Goal: Task Accomplishment & Management: Manage account settings

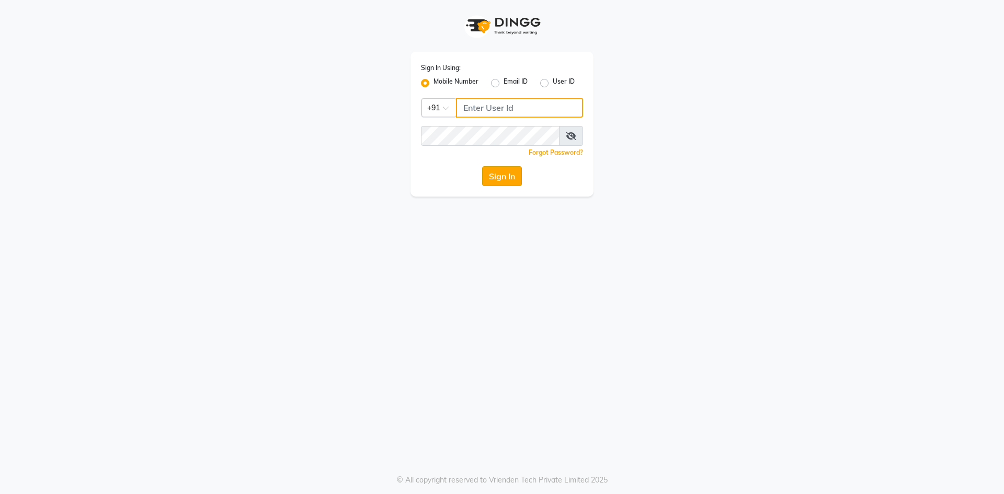
type input "9209809787"
click at [492, 178] on button "Sign In" at bounding box center [502, 176] width 40 height 20
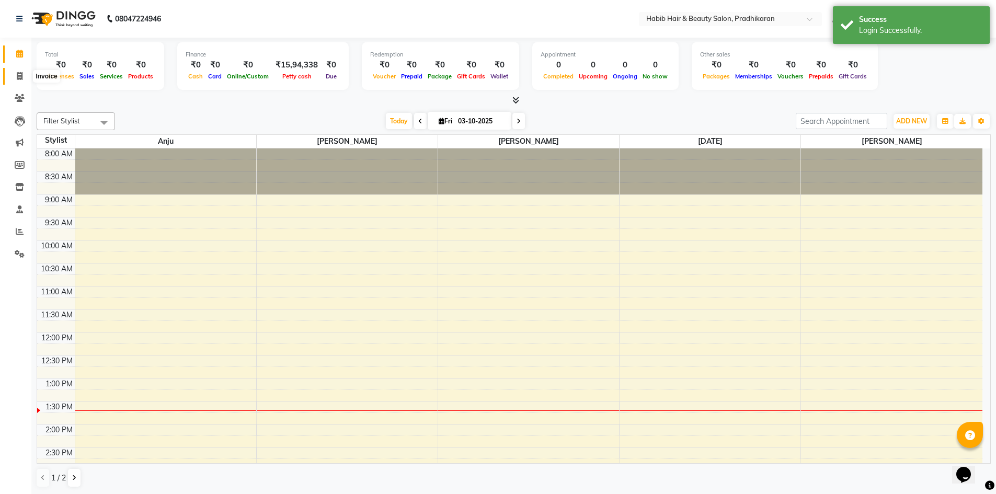
click at [11, 78] on span at bounding box center [19, 77] width 18 height 12
select select "5583"
select select "service"
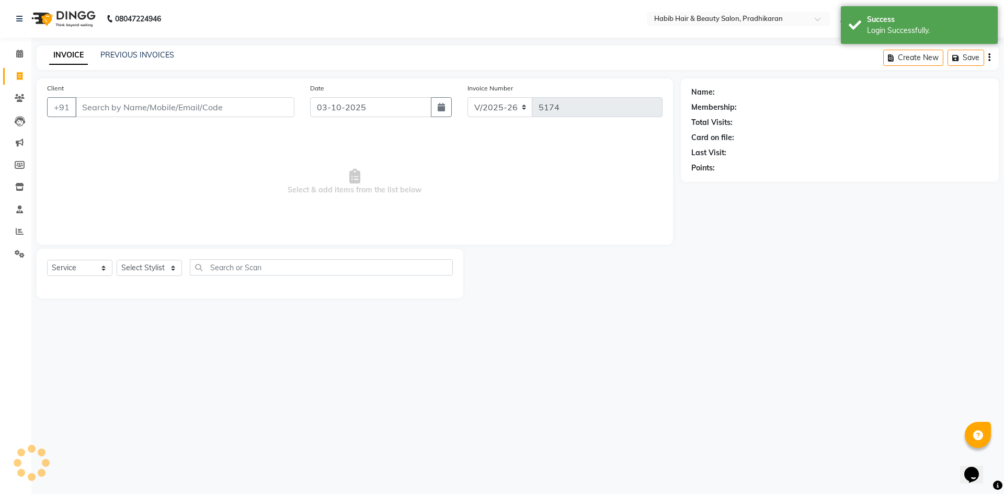
click at [139, 95] on div "Client +91" at bounding box center [170, 104] width 263 height 43
click at [140, 107] on input "Client" at bounding box center [184, 107] width 219 height 20
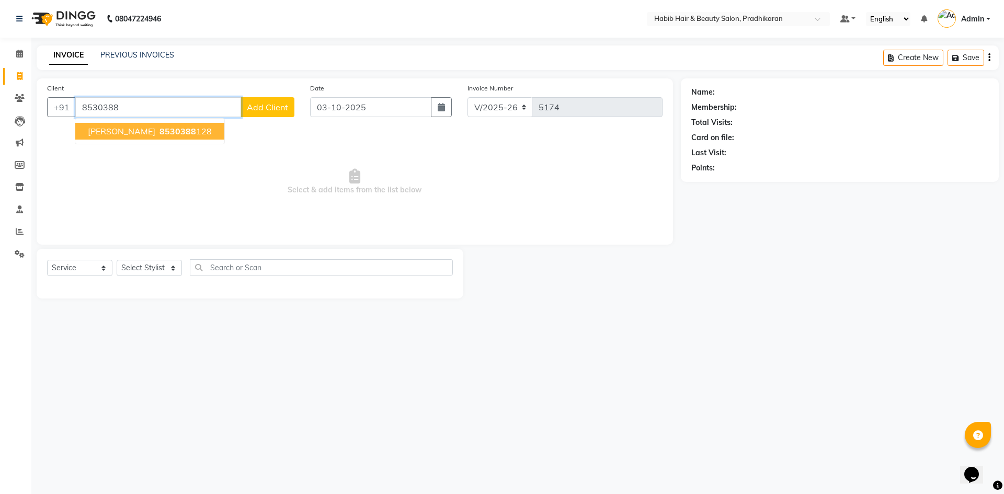
click at [159, 131] on span "8530388" at bounding box center [177, 131] width 37 height 10
type input "8530388128"
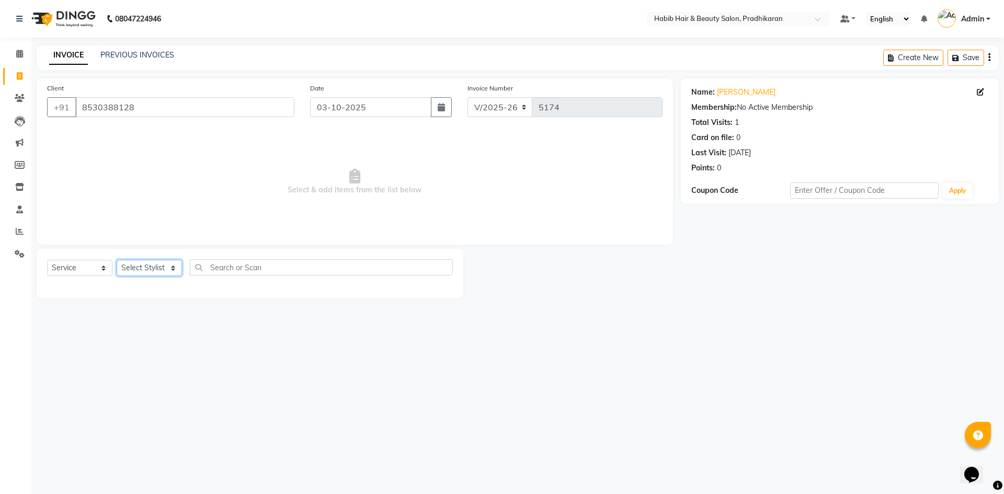
click at [153, 262] on select "Select Stylist Admin [PERSON_NAME] Anju [PERSON_NAME] [PERSON_NAME] [PERSON_NAM…" at bounding box center [149, 268] width 65 height 16
select select "75422"
click at [117, 260] on select "Select Stylist Admin [PERSON_NAME] Anju [PERSON_NAME] [PERSON_NAME] [PERSON_NAM…" at bounding box center [149, 268] width 65 height 16
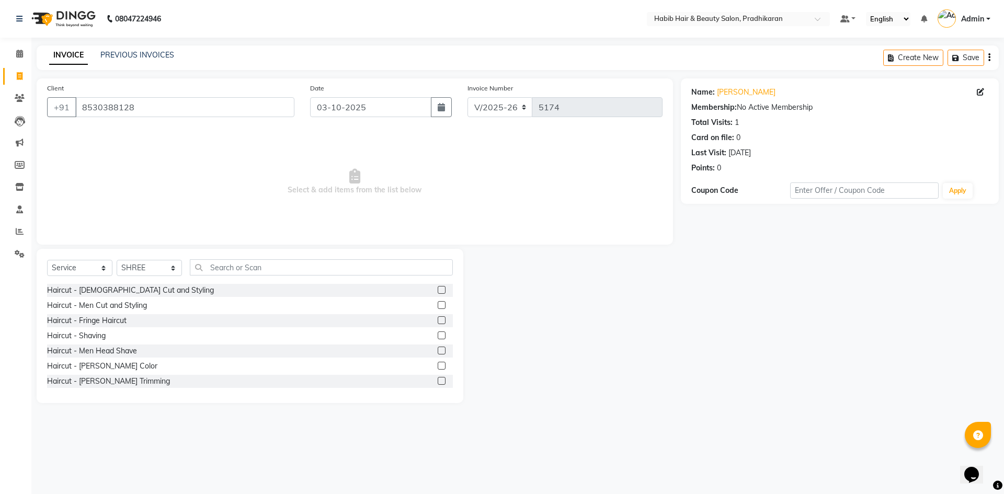
click at [438, 306] on label at bounding box center [442, 305] width 8 height 8
click at [438, 306] on input "checkbox" at bounding box center [441, 305] width 7 height 7
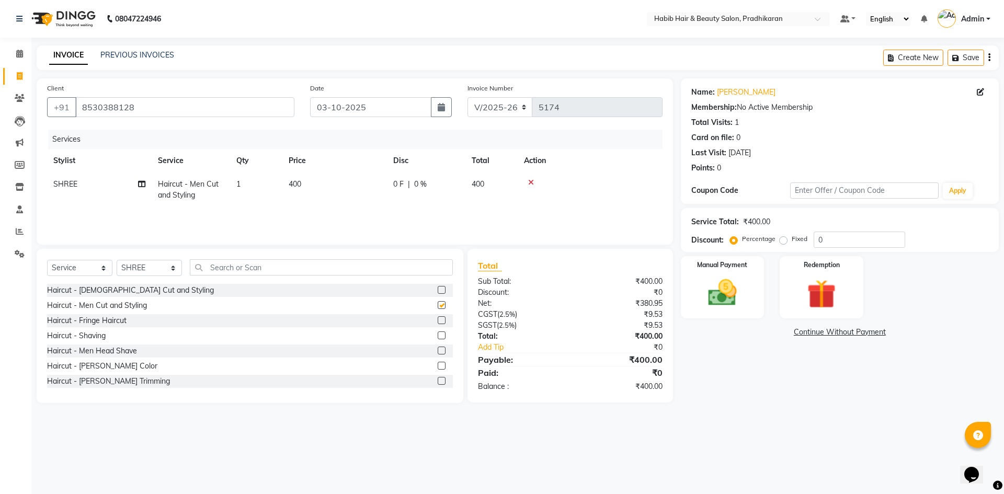
checkbox input "false"
click at [212, 270] on input "text" at bounding box center [321, 267] width 263 height 16
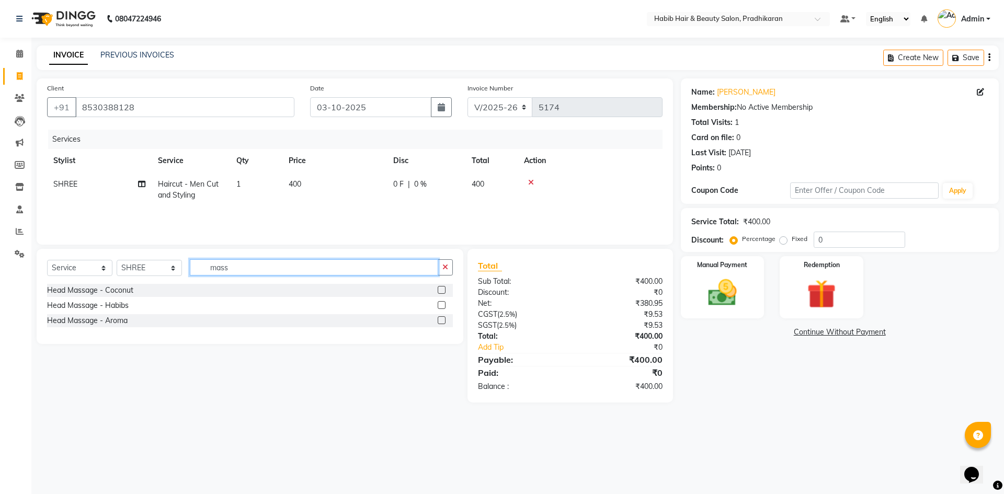
type input "mass"
click at [439, 303] on label at bounding box center [442, 305] width 8 height 8
click at [439, 303] on input "checkbox" at bounding box center [441, 305] width 7 height 7
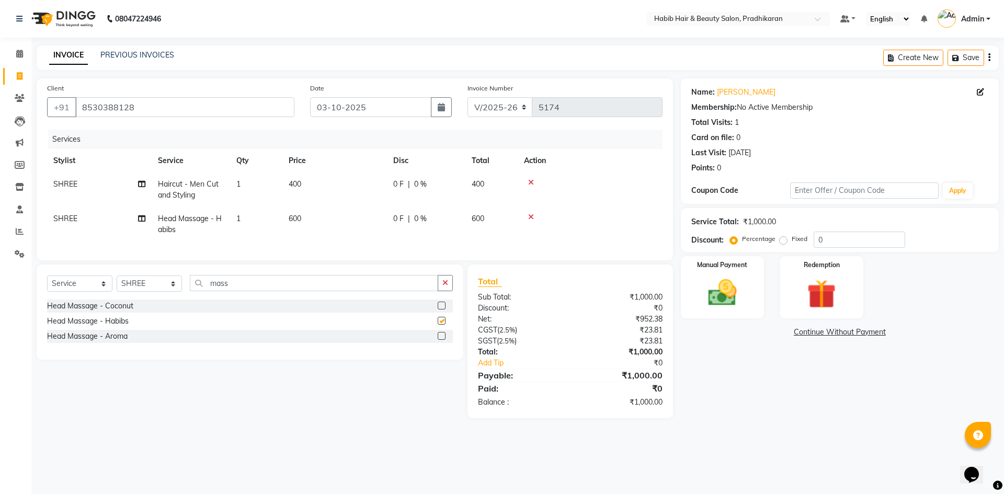
checkbox input "false"
click at [360, 219] on td "600" at bounding box center [334, 224] width 105 height 35
select select "75422"
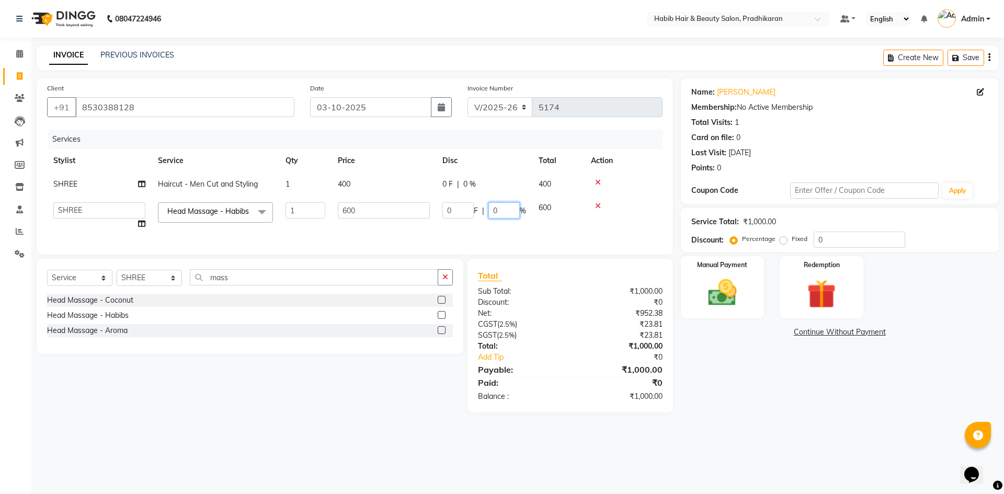
click at [501, 207] on input "0" at bounding box center [503, 210] width 31 height 16
type input "40"
click at [519, 172] on tr "Stylist Service Qty Price Disc Total Action" at bounding box center [354, 161] width 615 height 24
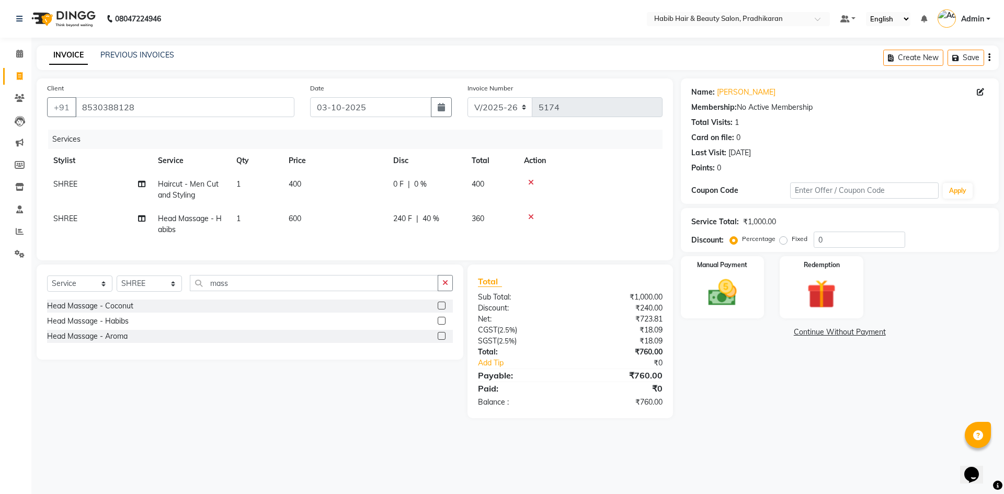
click at [452, 181] on div "0 F | 0 %" at bounding box center [426, 184] width 66 height 11
select select "75422"
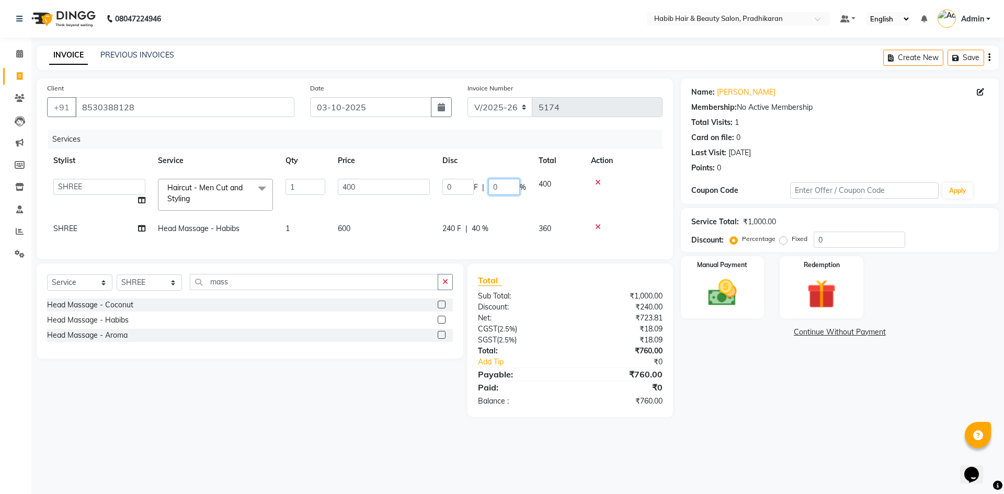
click at [505, 182] on input "0" at bounding box center [503, 187] width 31 height 16
type input "50"
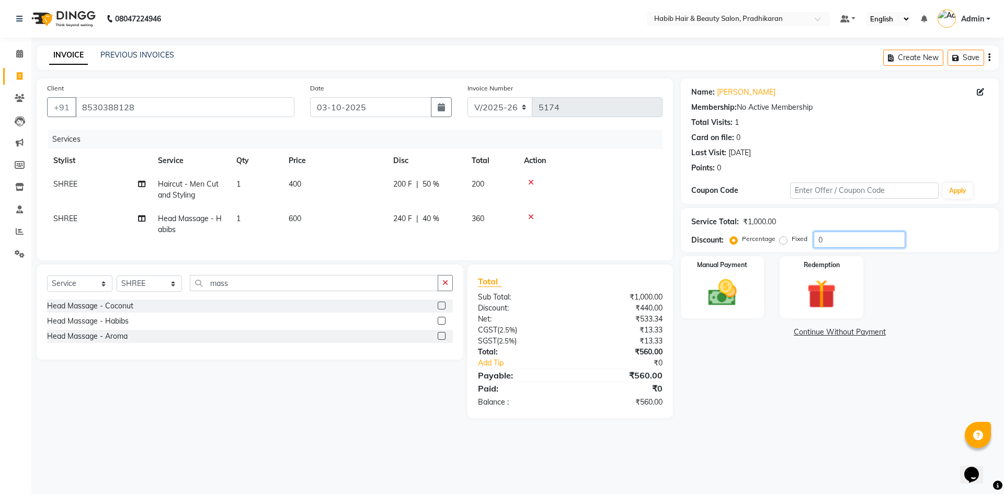
click at [838, 234] on input "0" at bounding box center [859, 240] width 91 height 16
click at [740, 296] on img at bounding box center [722, 293] width 49 height 35
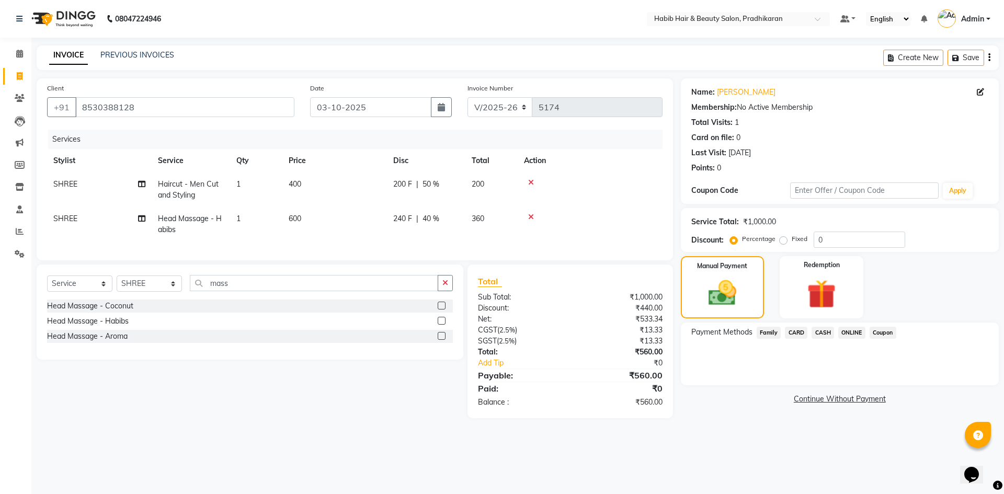
click at [839, 330] on span "ONLINE" at bounding box center [851, 333] width 27 height 12
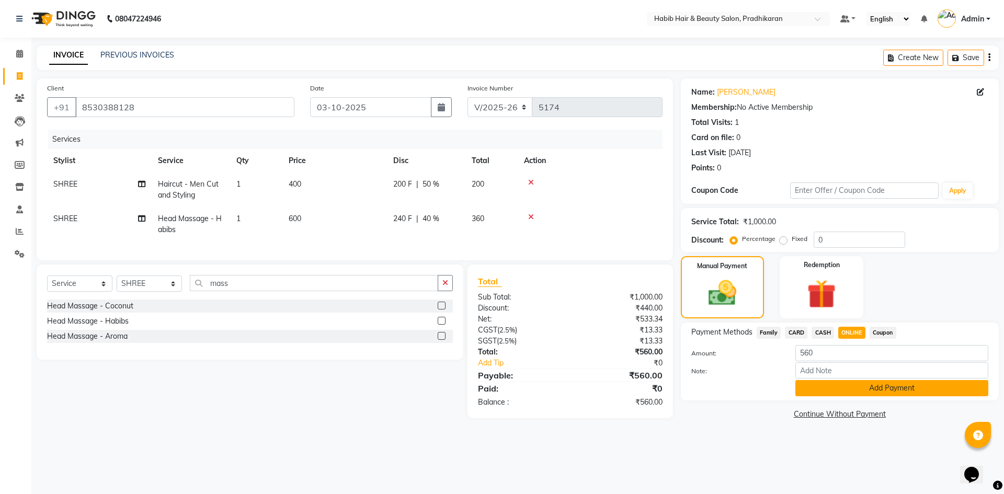
click at [855, 395] on button "Add Payment" at bounding box center [891, 388] width 193 height 16
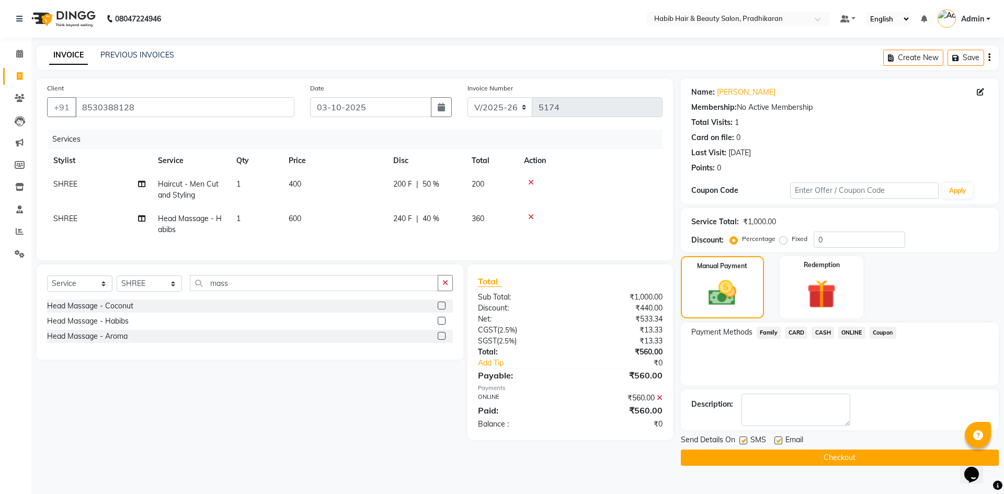
click at [851, 455] on button "Checkout" at bounding box center [840, 458] width 318 height 16
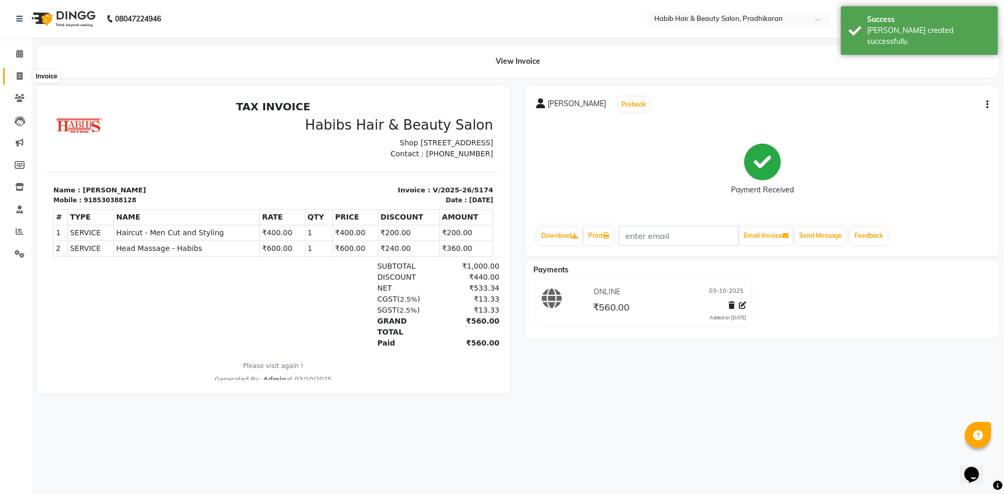
click at [20, 74] on icon at bounding box center [20, 76] width 6 height 8
select select "service"
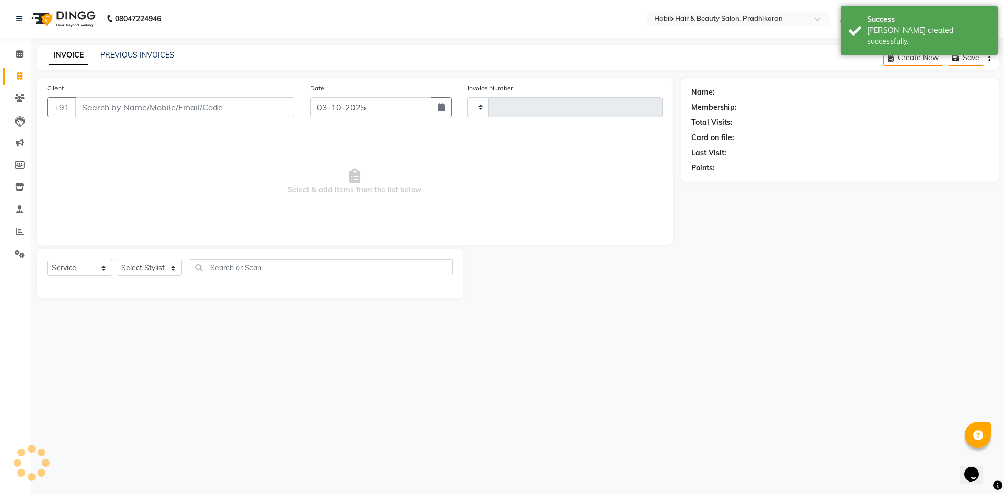
type input "5175"
select select "5583"
click at [105, 97] on input "Client" at bounding box center [184, 107] width 219 height 20
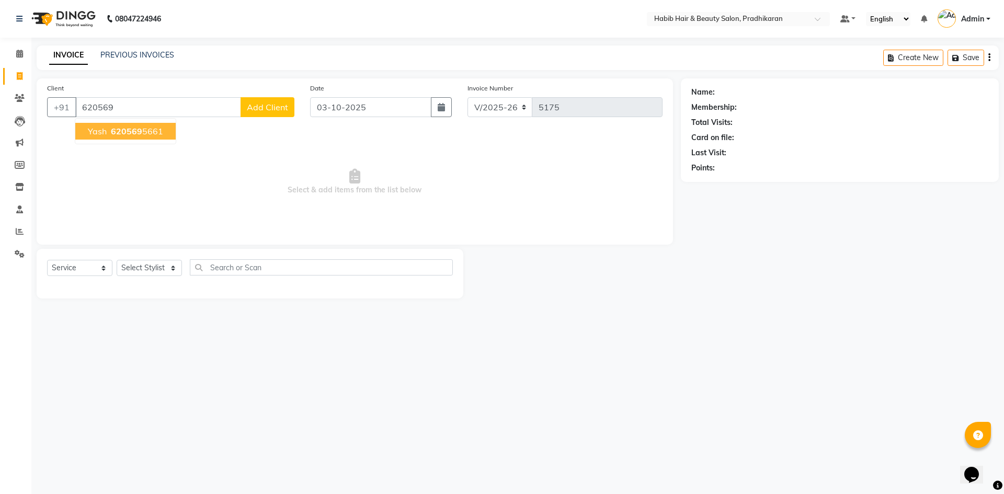
click at [153, 136] on ngb-highlight "620569 5661" at bounding box center [136, 131] width 54 height 10
type input "6205695661"
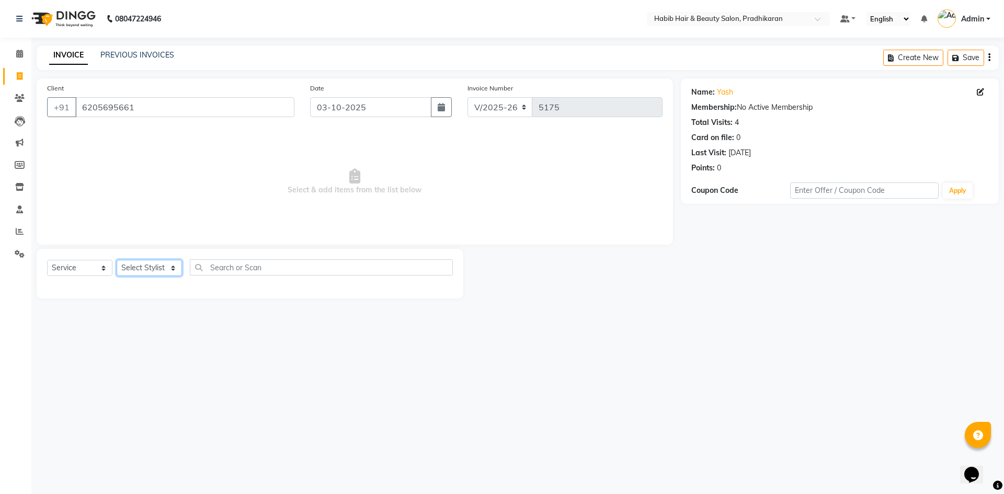
click at [167, 262] on select "Select Stylist Admin [PERSON_NAME] Anju [PERSON_NAME] [PERSON_NAME] [PERSON_NAM…" at bounding box center [149, 268] width 65 height 16
select select "91574"
click at [117, 260] on select "Select Stylist Admin [PERSON_NAME] Anju [PERSON_NAME] [PERSON_NAME] [PERSON_NAM…" at bounding box center [149, 268] width 65 height 16
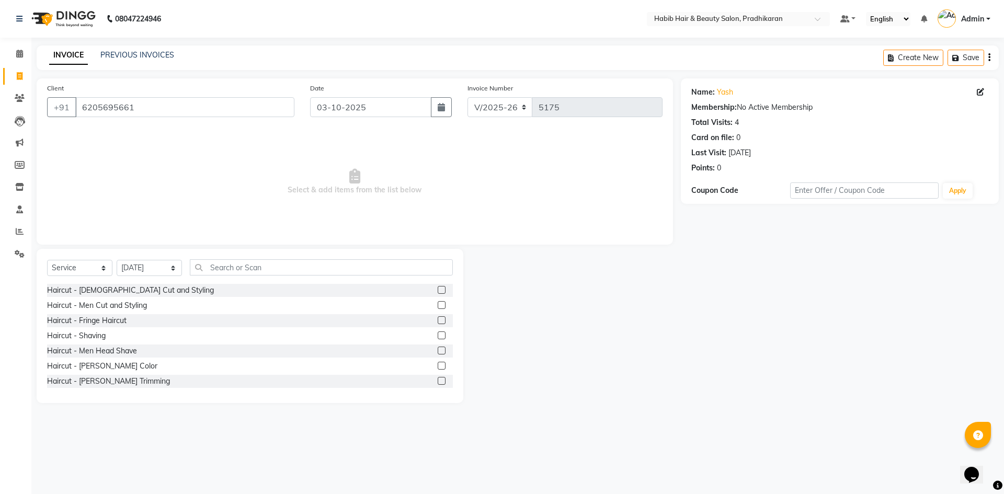
click at [438, 305] on label at bounding box center [442, 305] width 8 height 8
click at [438, 305] on input "checkbox" at bounding box center [441, 305] width 7 height 7
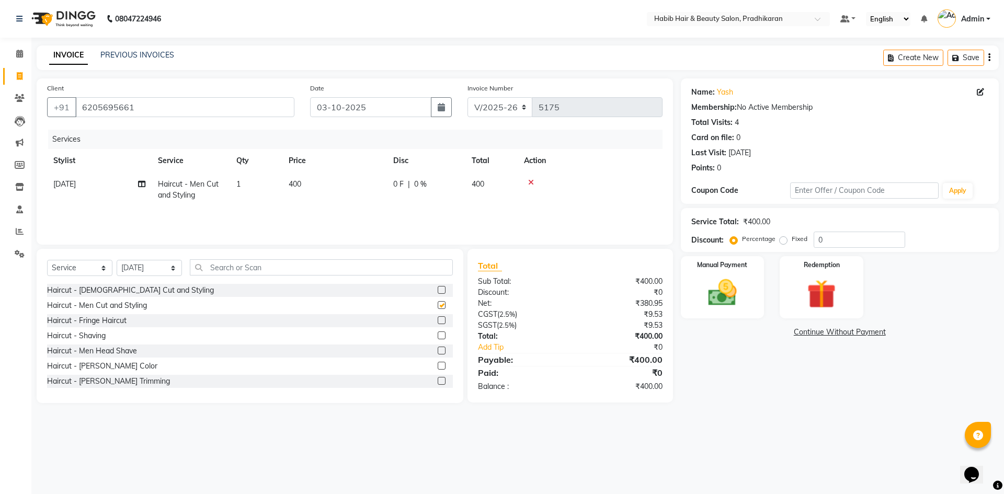
checkbox input "false"
click at [845, 243] on input "0" at bounding box center [859, 240] width 91 height 16
type input "50"
click at [726, 291] on img at bounding box center [722, 293] width 49 height 35
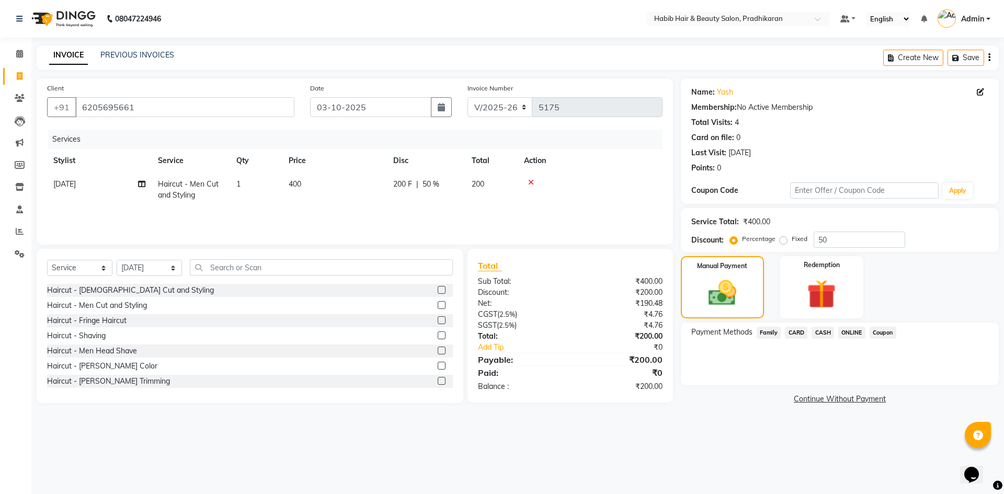
drag, startPoint x: 818, startPoint y: 330, endPoint x: 823, endPoint y: 342, distance: 12.6
click at [819, 331] on span "CASH" at bounding box center [822, 333] width 22 height 12
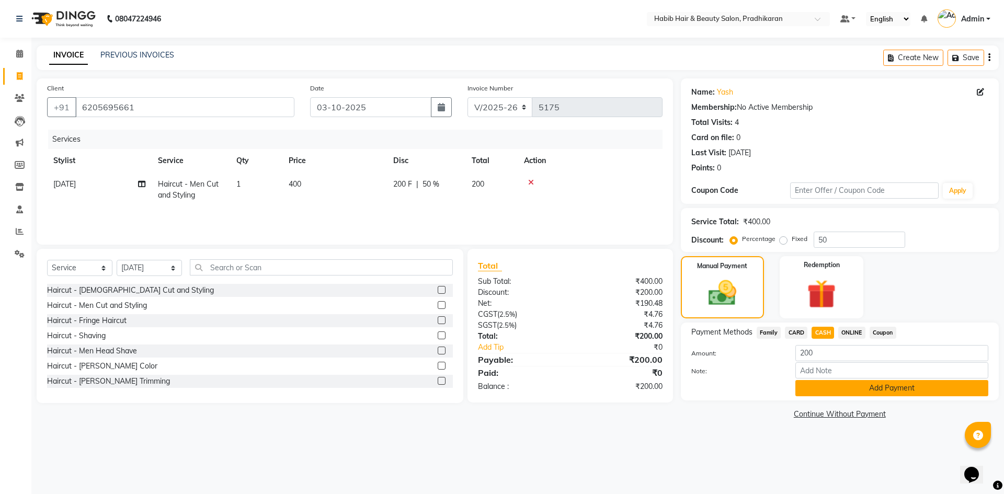
click at [838, 391] on button "Add Payment" at bounding box center [891, 388] width 193 height 16
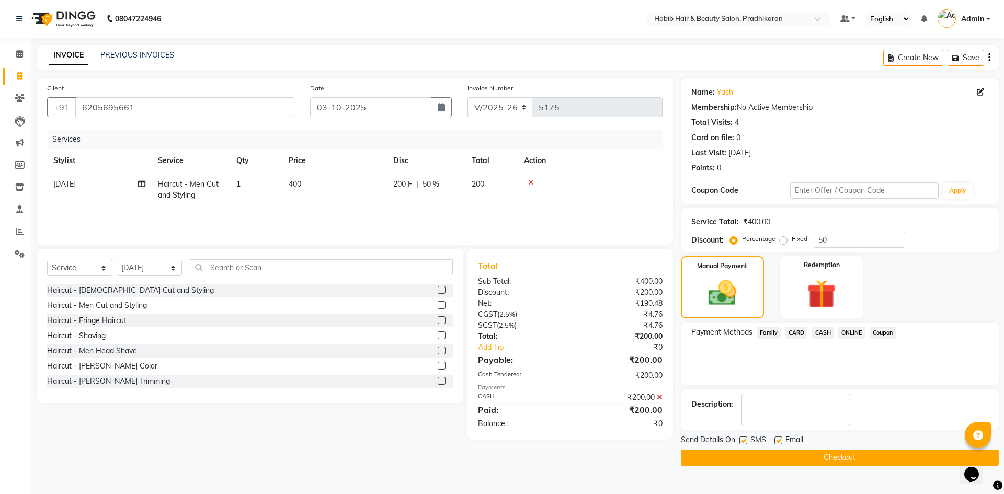
click at [835, 458] on button "Checkout" at bounding box center [840, 458] width 318 height 16
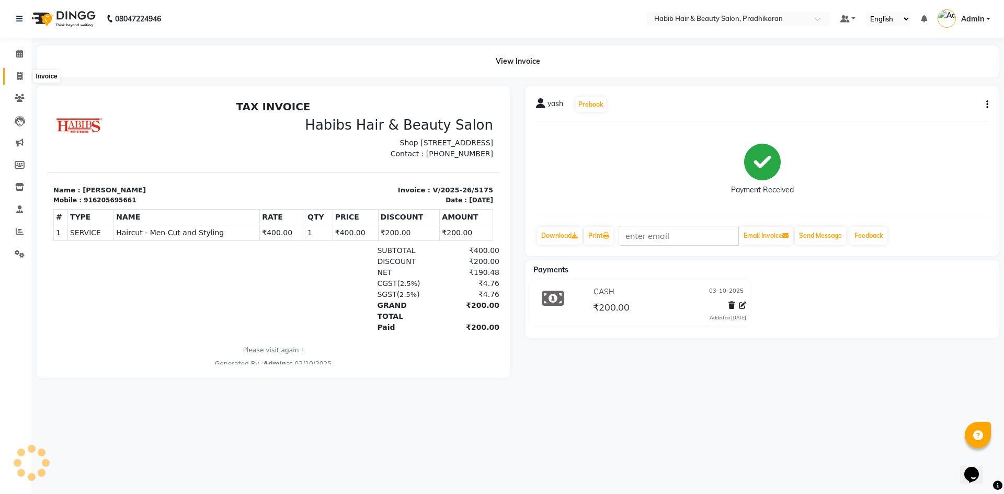
click at [17, 73] on icon at bounding box center [20, 76] width 6 height 8
select select "5583"
select select "service"
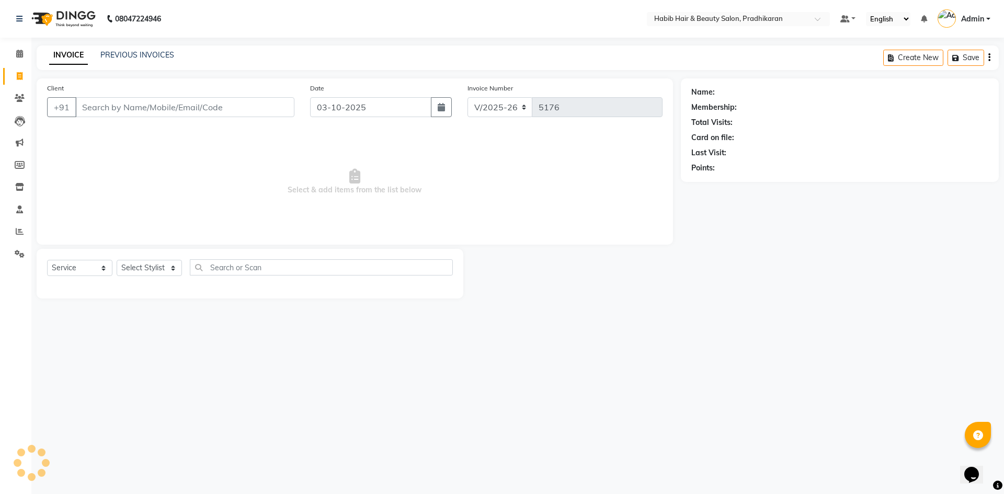
click at [147, 106] on input "Client" at bounding box center [184, 107] width 219 height 20
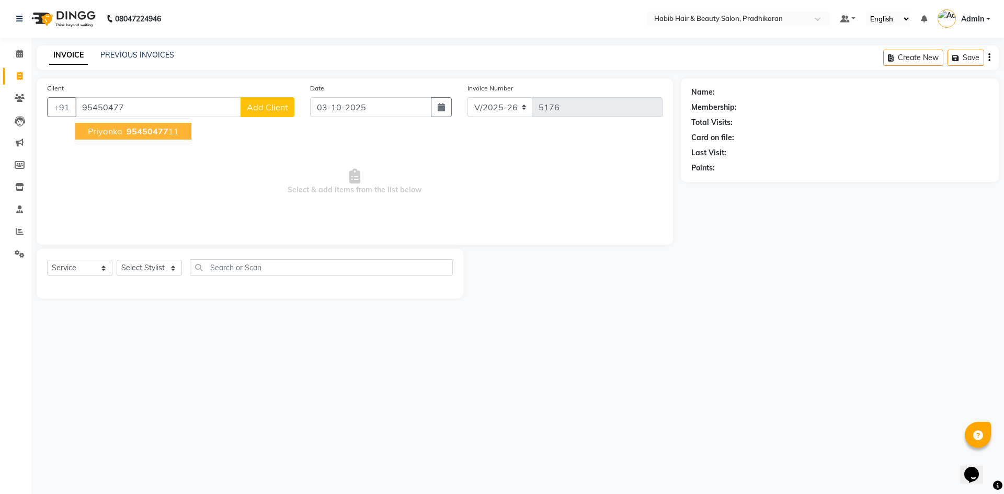
click at [101, 132] on span "priyanka" at bounding box center [105, 131] width 35 height 10
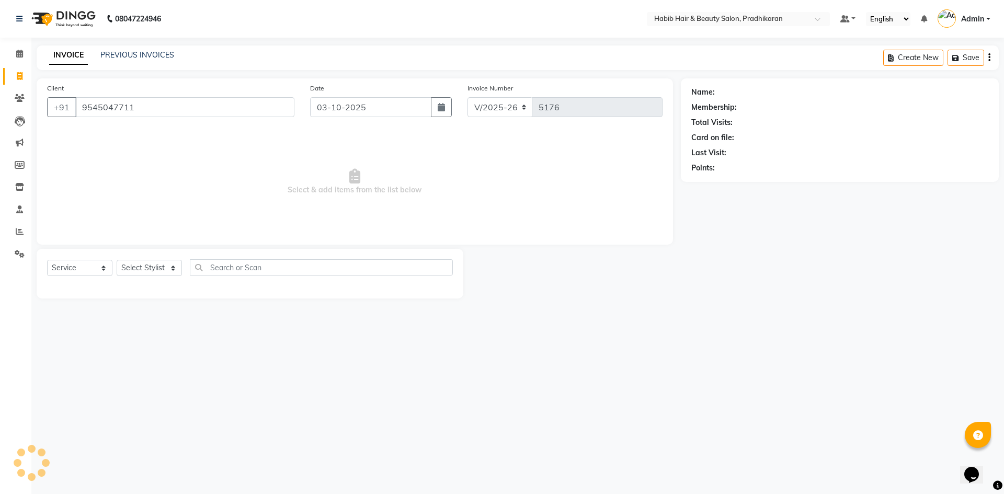
type input "9545047711"
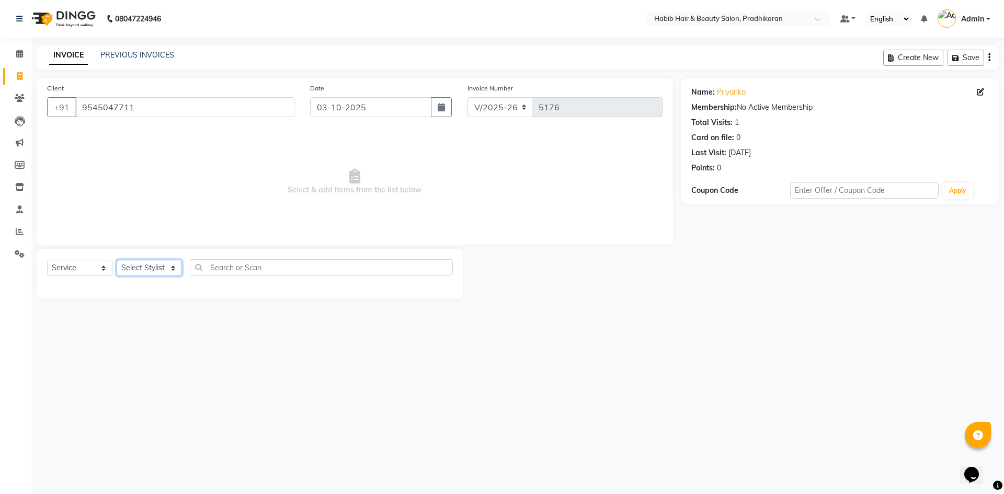
click at [165, 267] on select "Select Stylist Admin [PERSON_NAME] Anju [PERSON_NAME] [PERSON_NAME] [PERSON_NAM…" at bounding box center [149, 268] width 65 height 16
select select "91958"
click at [117, 260] on select "Select Stylist Admin [PERSON_NAME] Anju [PERSON_NAME] [PERSON_NAME] [PERSON_NAM…" at bounding box center [149, 268] width 65 height 16
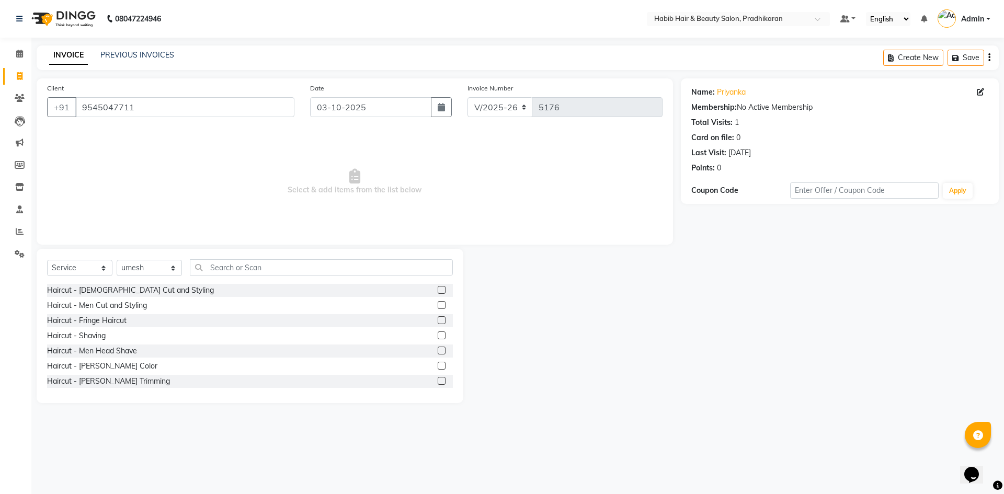
click at [429, 288] on div "Haircut - [DEMOGRAPHIC_DATA] Cut and Styling" at bounding box center [250, 290] width 406 height 13
click at [438, 285] on div at bounding box center [445, 290] width 15 height 13
click at [438, 292] on label at bounding box center [442, 290] width 8 height 8
click at [438, 292] on input "checkbox" at bounding box center [441, 290] width 7 height 7
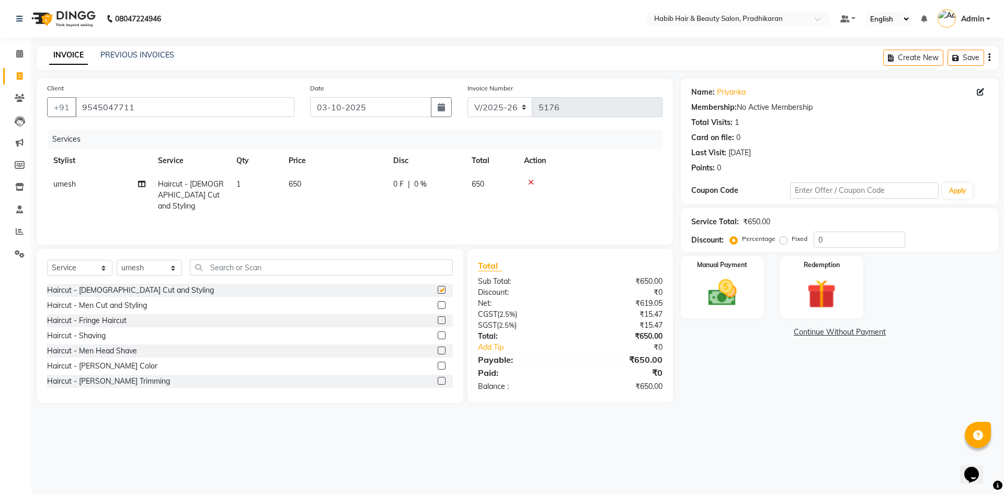
checkbox input "false"
click at [354, 207] on td "650" at bounding box center [334, 195] width 105 height 45
select select "91958"
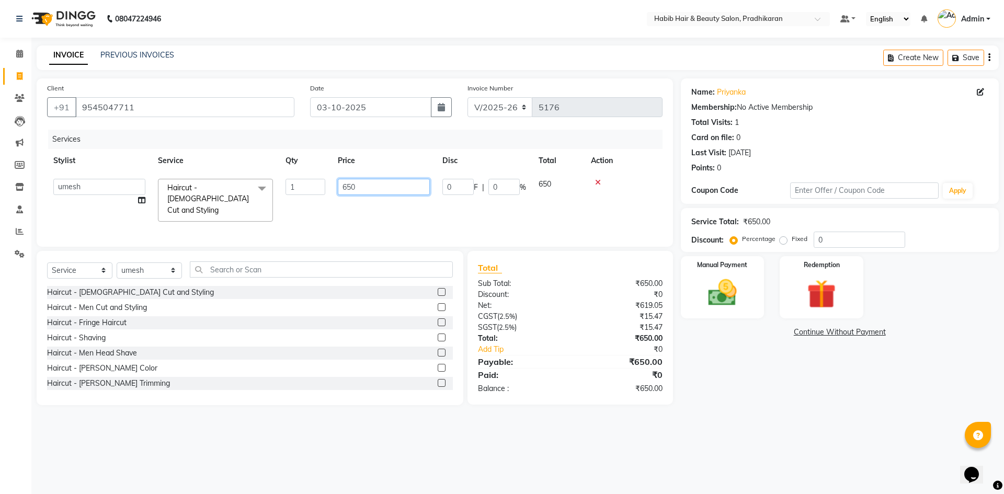
click at [387, 190] on input "650" at bounding box center [384, 187] width 92 height 16
type input "6"
type input "400"
click at [833, 232] on input "0" at bounding box center [859, 240] width 91 height 16
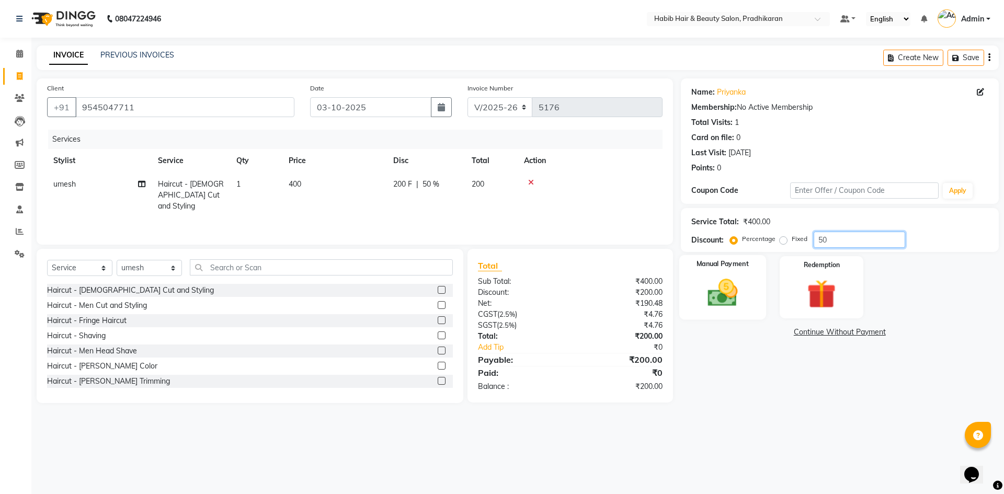
type input "50"
click at [738, 261] on label "Manual Payment" at bounding box center [722, 264] width 52 height 10
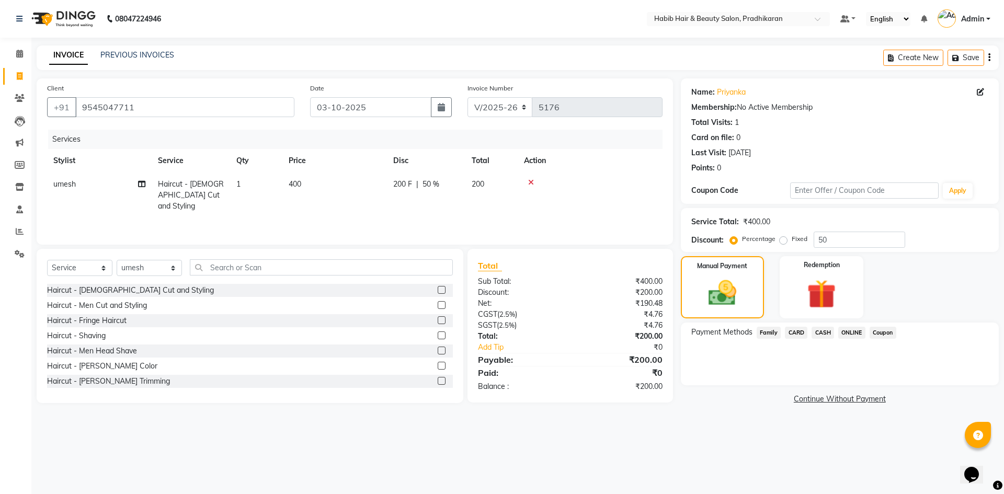
click at [842, 331] on span "ONLINE" at bounding box center [851, 333] width 27 height 12
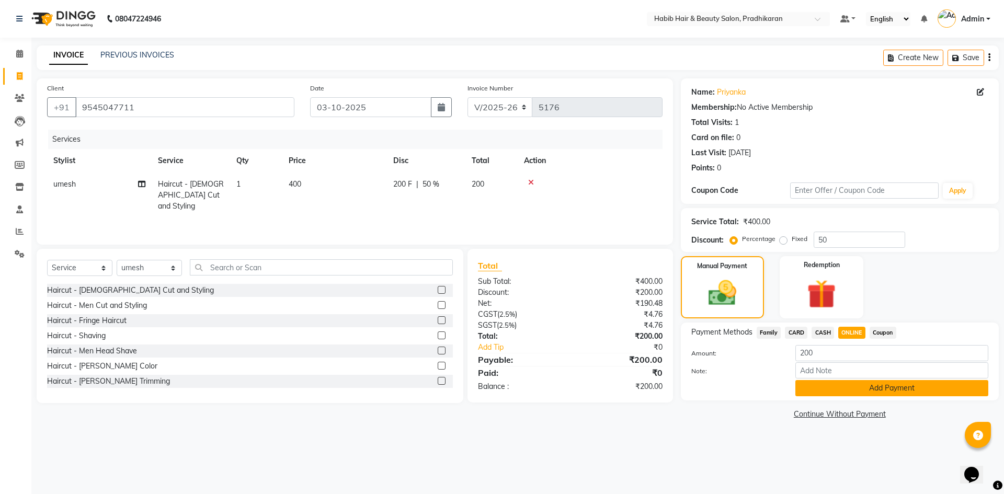
click at [849, 392] on button "Add Payment" at bounding box center [891, 388] width 193 height 16
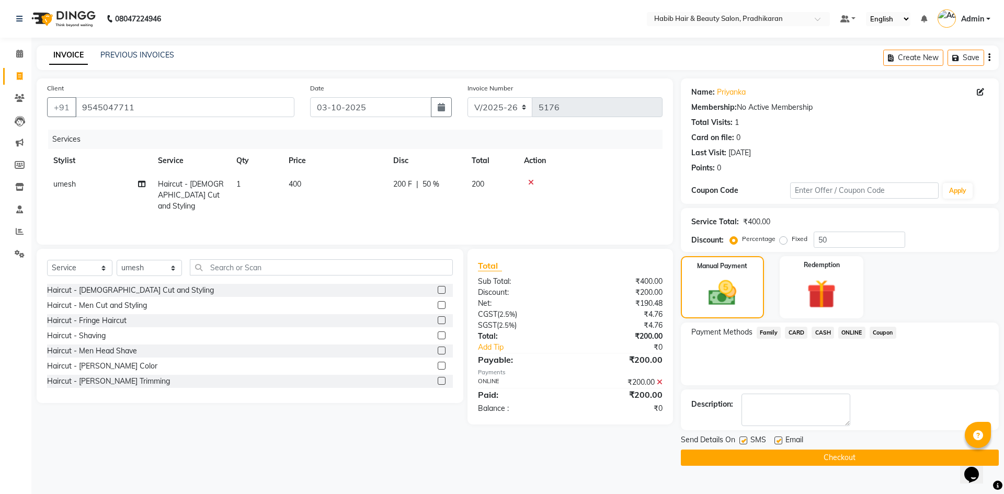
click at [854, 456] on button "Checkout" at bounding box center [840, 458] width 318 height 16
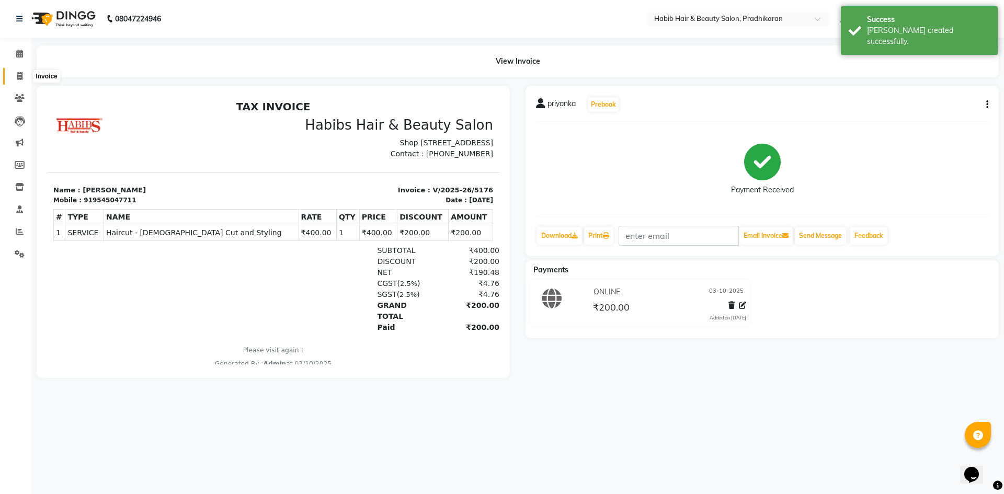
click at [25, 76] on span at bounding box center [19, 77] width 18 height 12
select select "5583"
select select "service"
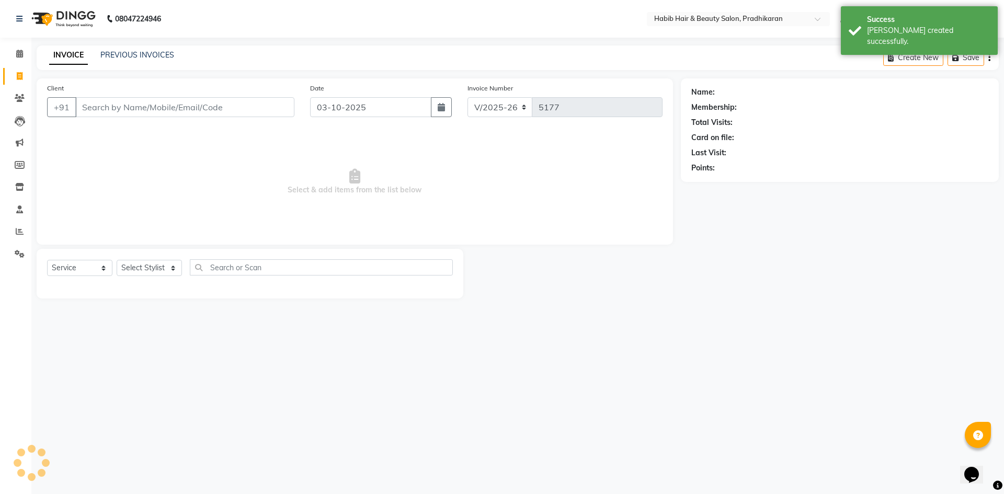
click at [144, 109] on input "Client" at bounding box center [184, 107] width 219 height 20
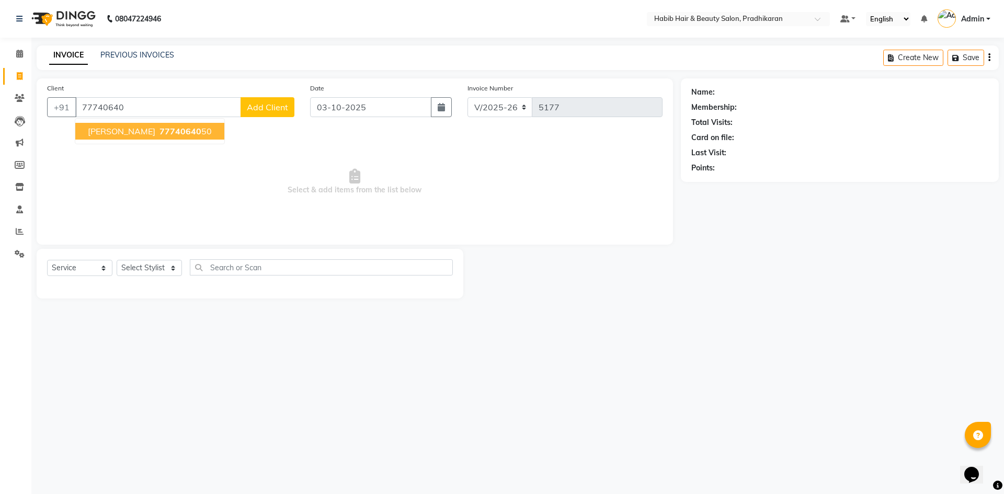
click at [159, 128] on span "77740640" at bounding box center [180, 131] width 42 height 10
type input "7774064050"
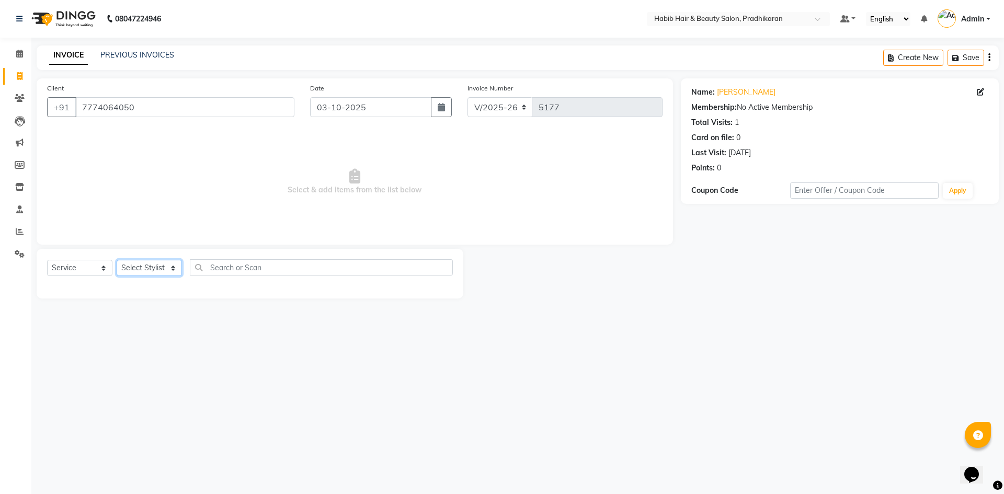
click at [174, 268] on select "Select Stylist Admin [PERSON_NAME] Anju [PERSON_NAME] [PERSON_NAME] [PERSON_NAM…" at bounding box center [149, 268] width 65 height 16
select select "38177"
click at [117, 260] on select "Select Stylist Admin [PERSON_NAME] Anju [PERSON_NAME] [PERSON_NAME] [PERSON_NAM…" at bounding box center [149, 268] width 65 height 16
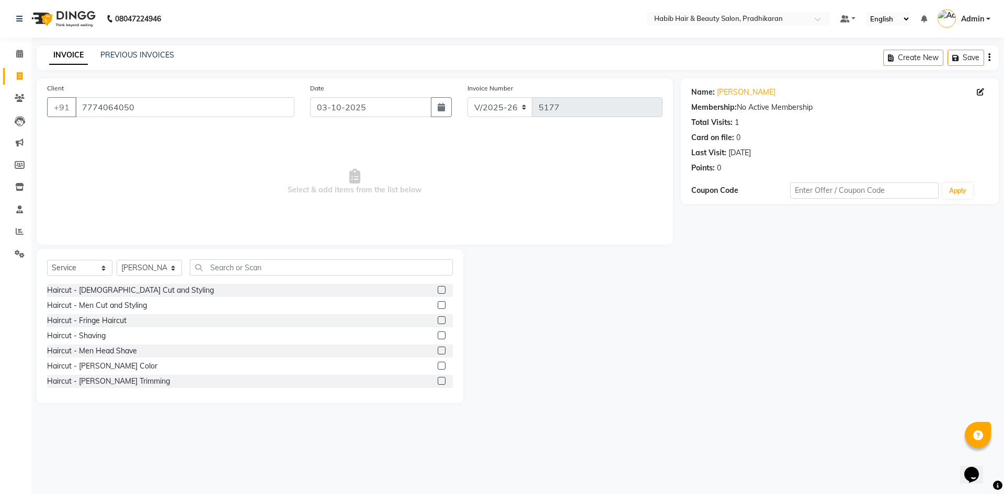
click at [438, 307] on label at bounding box center [442, 305] width 8 height 8
click at [438, 307] on input "checkbox" at bounding box center [441, 305] width 7 height 7
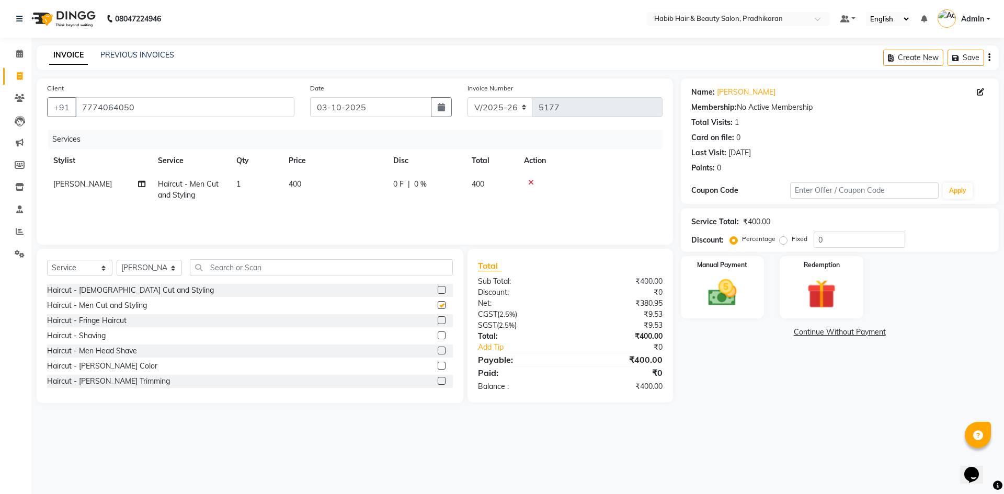
checkbox input "false"
click at [863, 238] on input "0" at bounding box center [859, 240] width 91 height 16
type input "50"
click at [739, 303] on img at bounding box center [722, 293] width 49 height 35
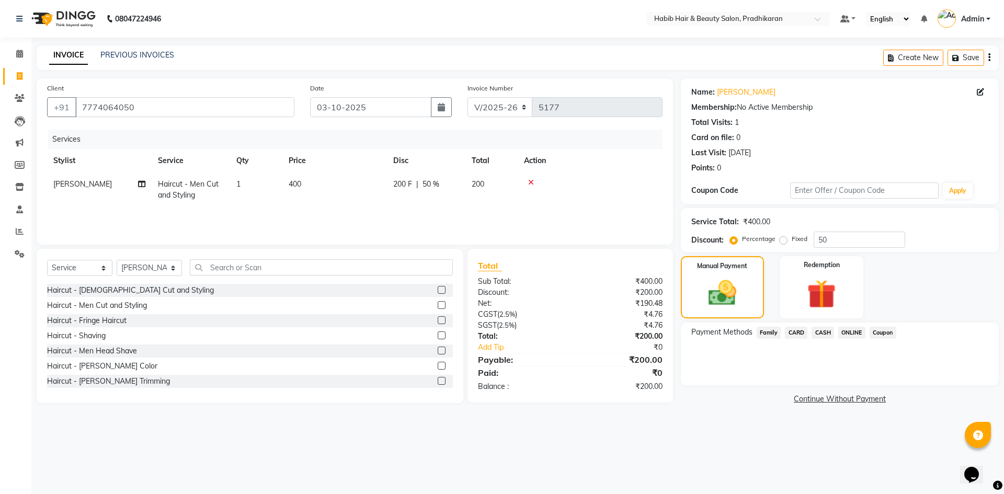
click at [820, 335] on span "CASH" at bounding box center [822, 333] width 22 height 12
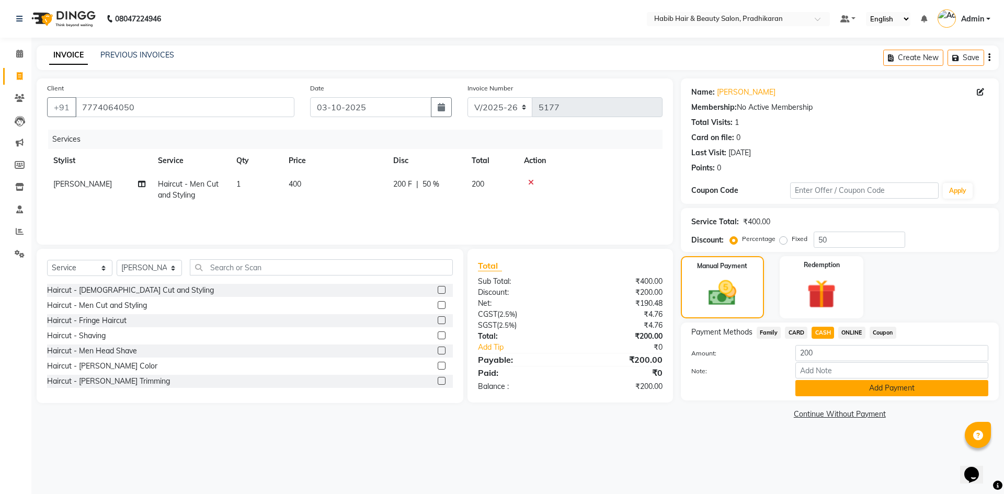
click at [830, 384] on button "Add Payment" at bounding box center [891, 388] width 193 height 16
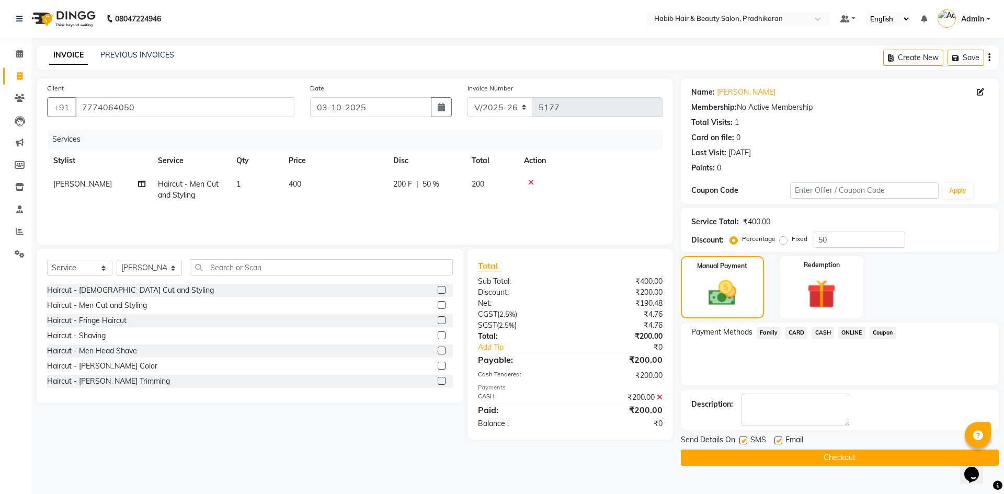
drag, startPoint x: 830, startPoint y: 454, endPoint x: 818, endPoint y: 444, distance: 16.3
click at [830, 454] on button "Checkout" at bounding box center [840, 458] width 318 height 16
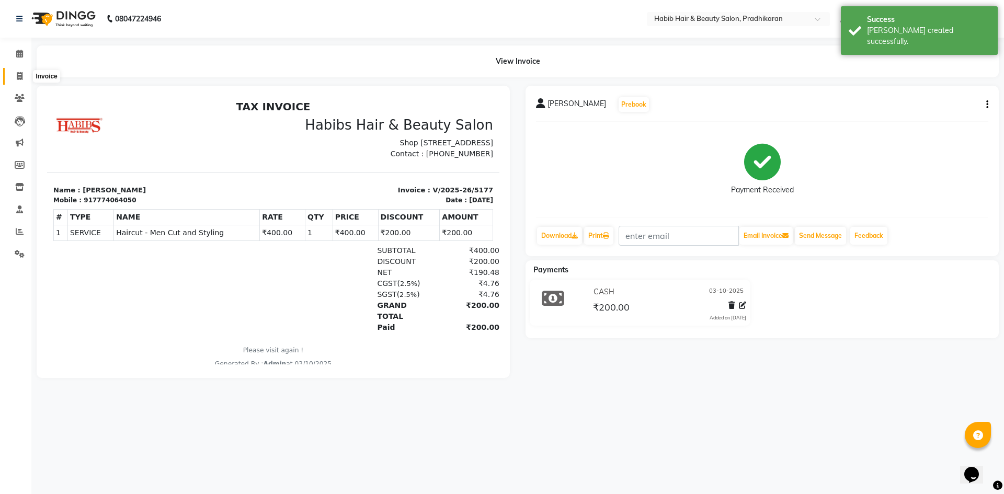
click at [26, 76] on span at bounding box center [19, 77] width 18 height 12
select select "service"
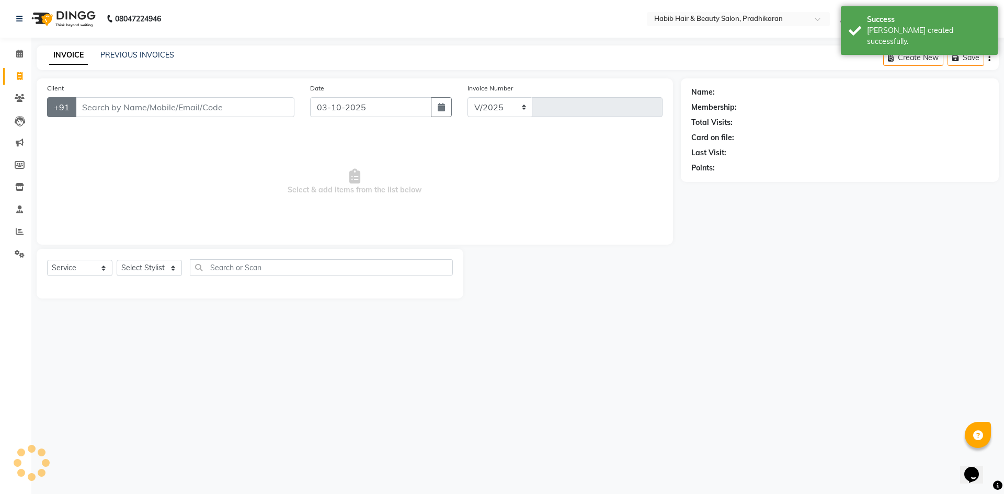
select select "5583"
type input "5178"
click at [116, 112] on input "Client" at bounding box center [184, 107] width 219 height 20
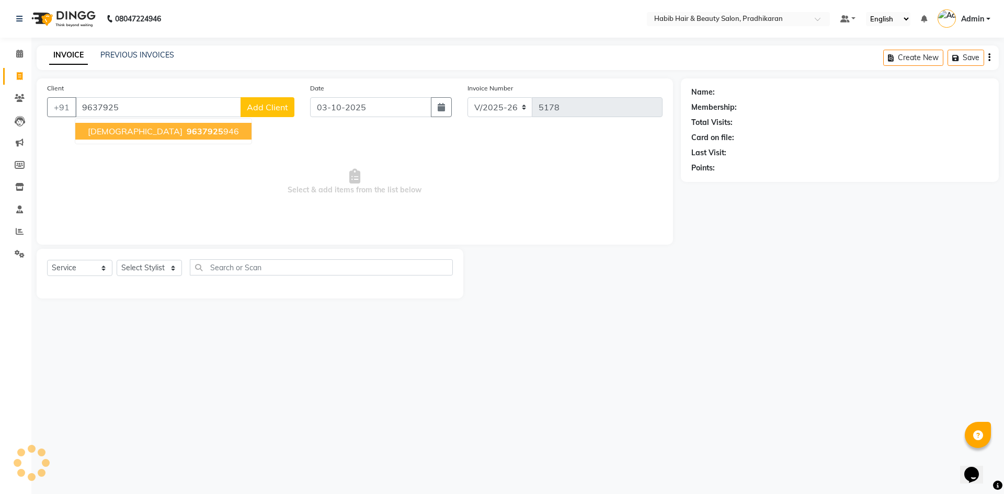
click at [126, 133] on button "ashuman 9637925 946" at bounding box center [163, 131] width 176 height 17
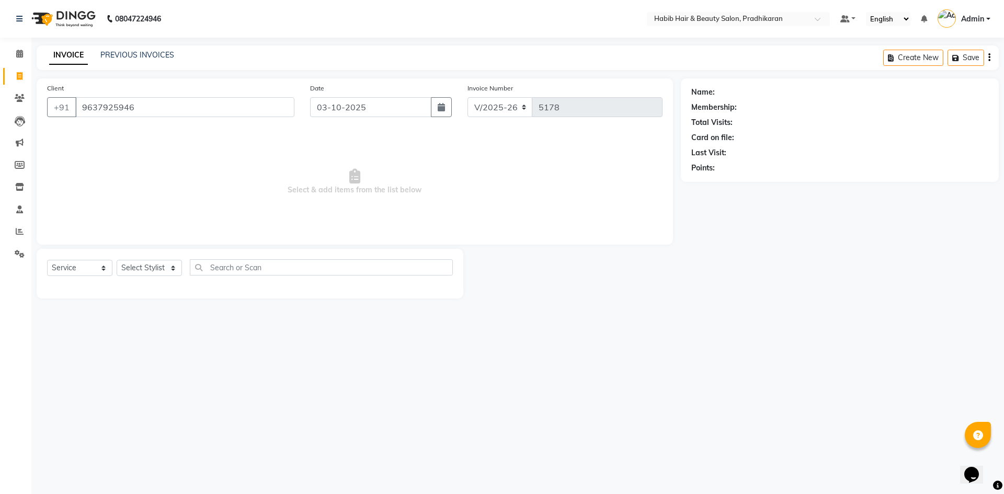
type input "9637925946"
click at [175, 271] on select "Select Stylist Admin [PERSON_NAME] Anju [PERSON_NAME] [PERSON_NAME] [PERSON_NAM…" at bounding box center [149, 268] width 65 height 16
select select "75422"
click at [117, 260] on select "Select Stylist Admin [PERSON_NAME] Anju [PERSON_NAME] [PERSON_NAME] [PERSON_NAM…" at bounding box center [149, 268] width 65 height 16
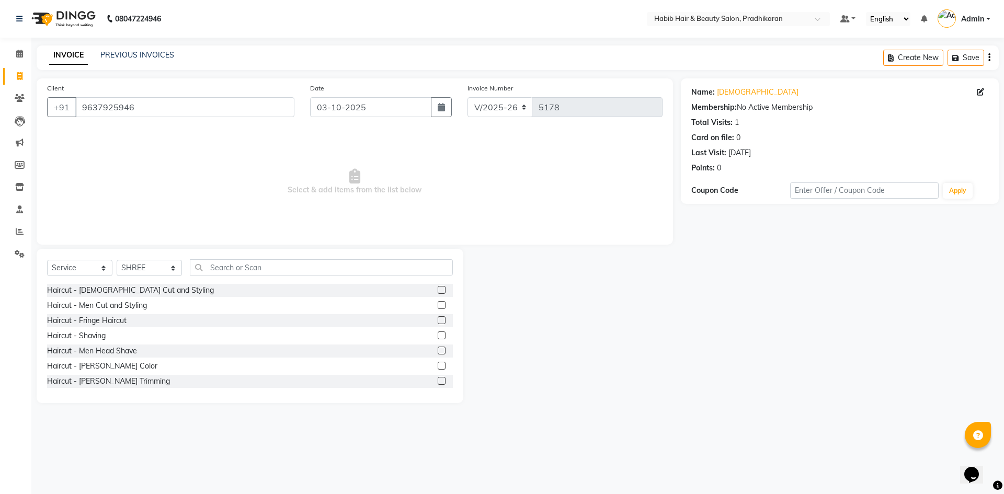
click at [438, 302] on label at bounding box center [442, 305] width 8 height 8
click at [438, 302] on input "checkbox" at bounding box center [441, 305] width 7 height 7
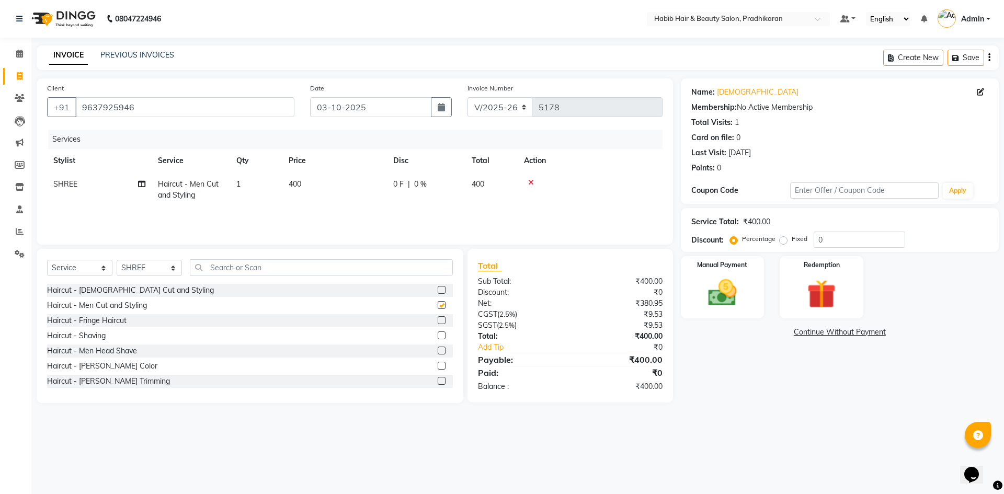
checkbox input "false"
click at [842, 236] on input "0" at bounding box center [859, 240] width 91 height 16
type input "50"
click at [723, 294] on img at bounding box center [722, 293] width 49 height 35
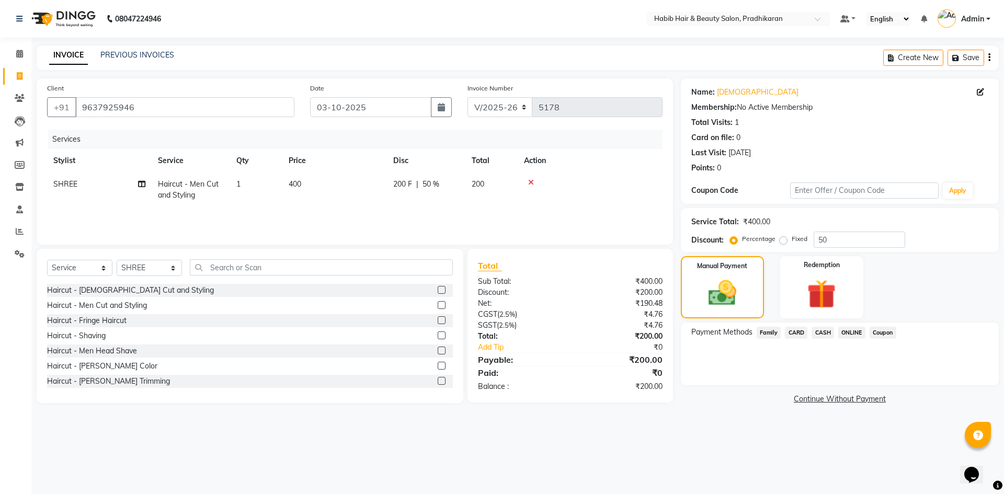
click at [845, 333] on span "ONLINE" at bounding box center [851, 333] width 27 height 12
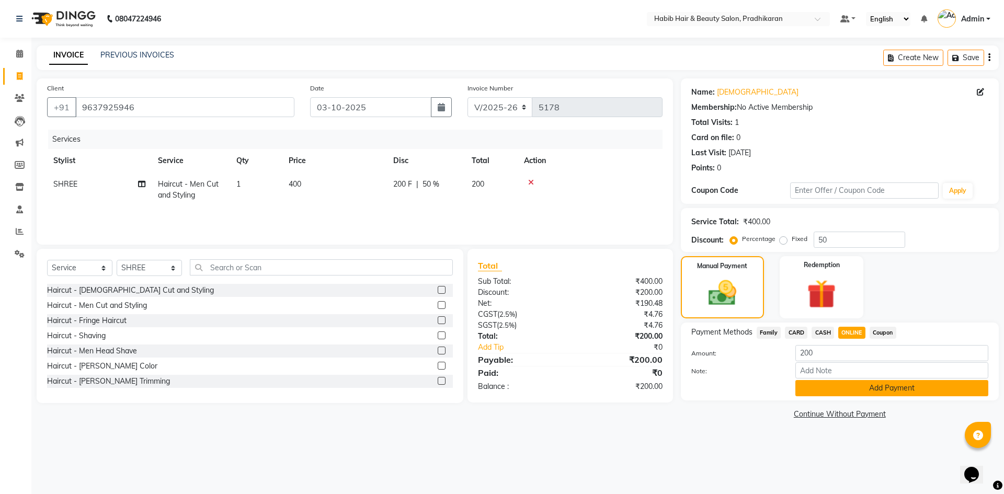
click at [846, 388] on button "Add Payment" at bounding box center [891, 388] width 193 height 16
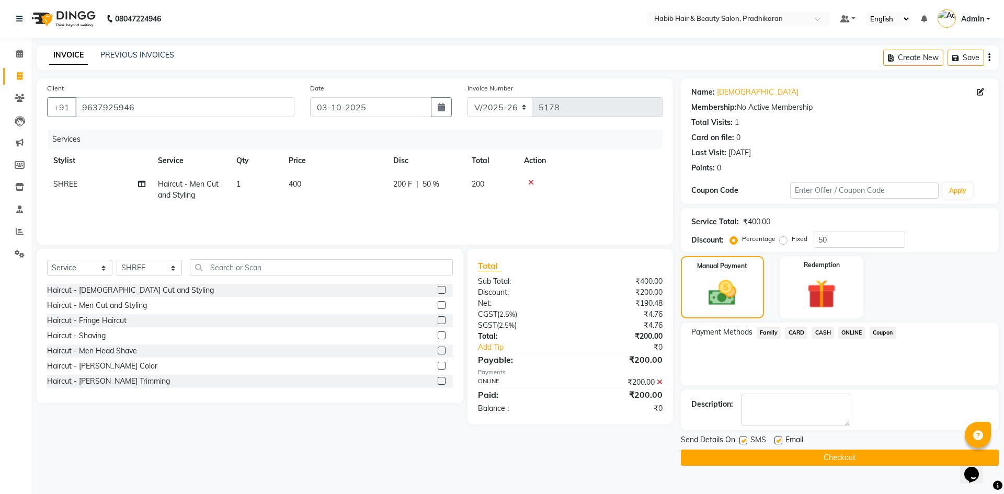
click at [828, 462] on button "Checkout" at bounding box center [840, 458] width 318 height 16
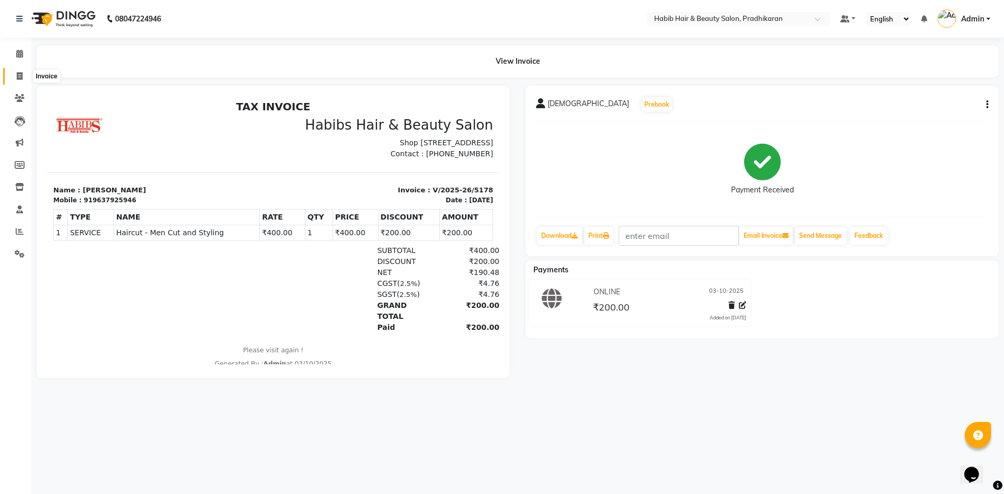
click at [18, 75] on icon at bounding box center [20, 76] width 6 height 8
select select "service"
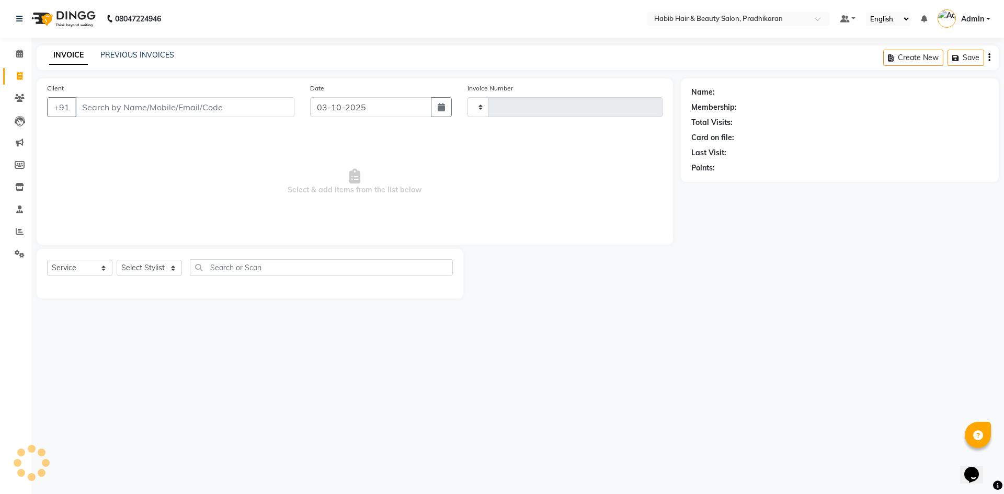
type input "5179"
select select "5583"
click at [86, 109] on input "Client" at bounding box center [184, 107] width 219 height 20
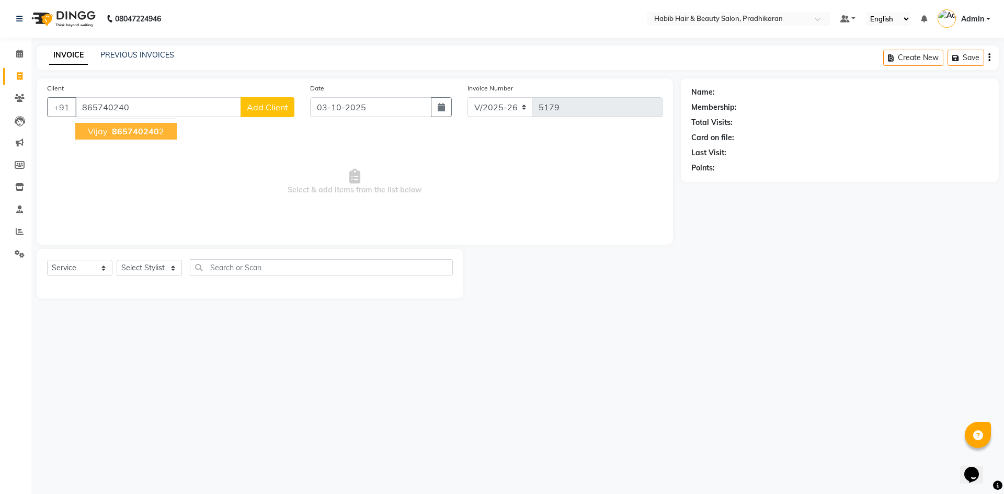
click at [101, 130] on span "vijay" at bounding box center [98, 131] width 20 height 10
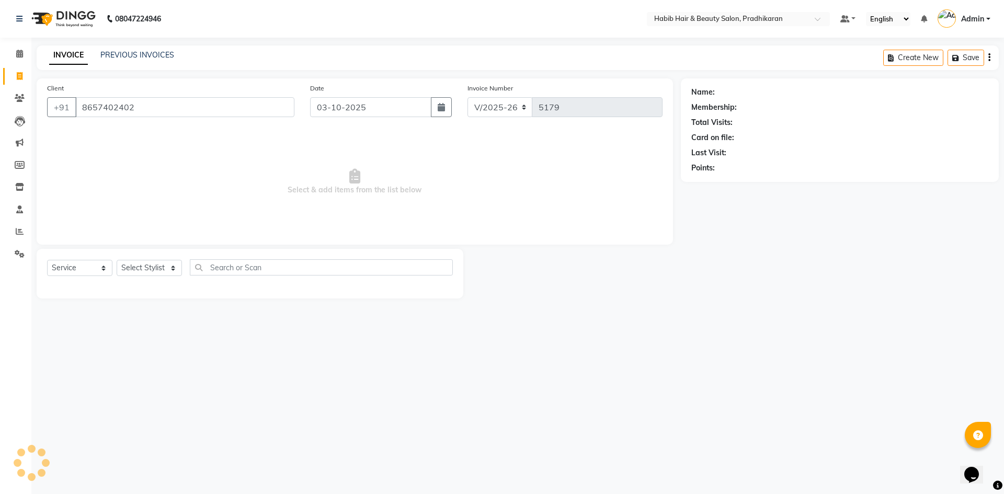
type input "8657402402"
click at [151, 266] on select "Select Stylist Admin [PERSON_NAME] Anju [PERSON_NAME] [PERSON_NAME] [PERSON_NAM…" at bounding box center [149, 268] width 65 height 16
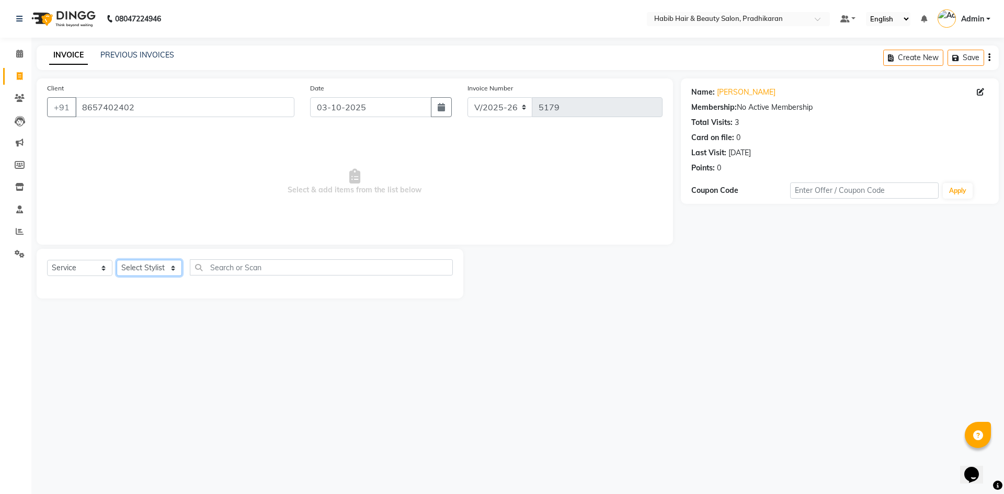
select select "38177"
click at [117, 260] on select "Select Stylist Admin [PERSON_NAME] Anju [PERSON_NAME] [PERSON_NAME] [PERSON_NAM…" at bounding box center [149, 268] width 65 height 16
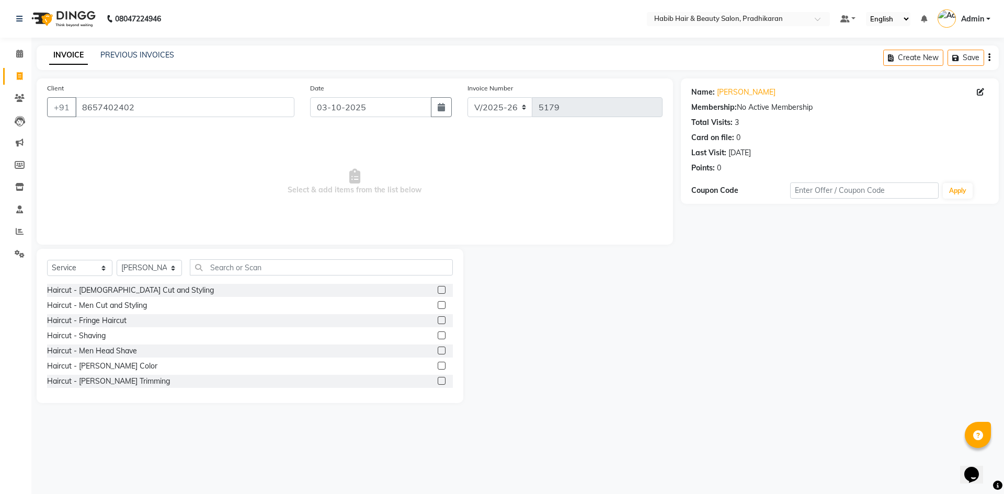
click at [438, 303] on label at bounding box center [442, 305] width 8 height 8
click at [438, 303] on input "checkbox" at bounding box center [441, 305] width 7 height 7
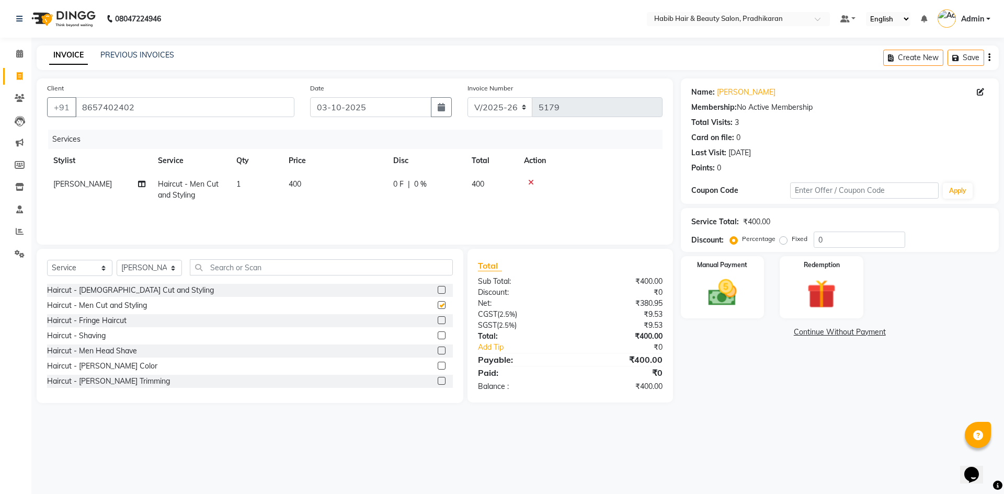
checkbox input "false"
click at [438, 379] on label at bounding box center [442, 381] width 8 height 8
click at [438, 379] on input "checkbox" at bounding box center [441, 381] width 7 height 7
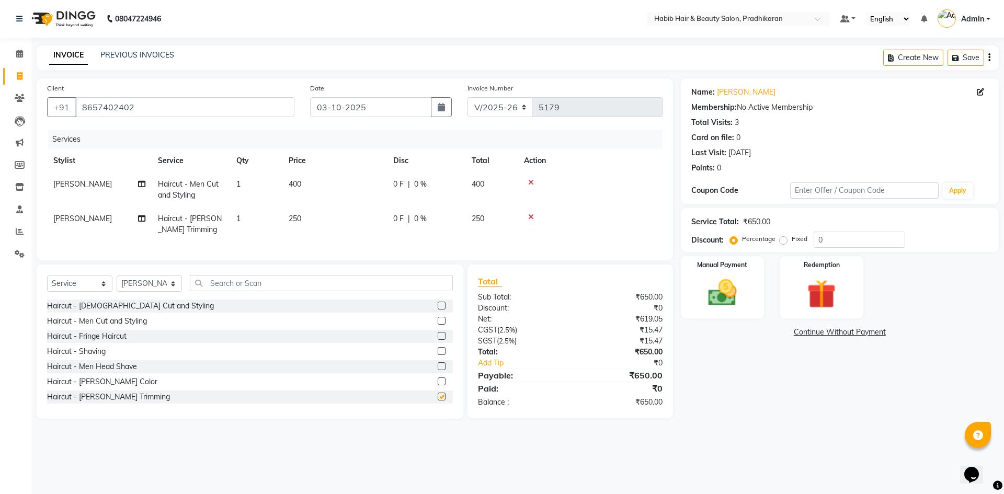
checkbox input "false"
click at [855, 241] on input "0" at bounding box center [859, 240] width 91 height 16
type input "50"
click at [739, 272] on div "Manual Payment" at bounding box center [722, 287] width 87 height 64
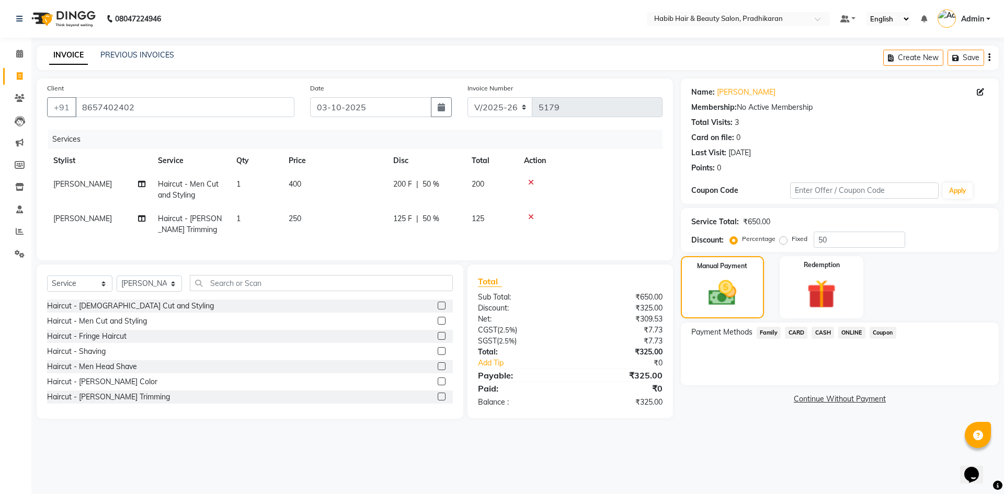
click at [838, 334] on span "ONLINE" at bounding box center [851, 333] width 27 height 12
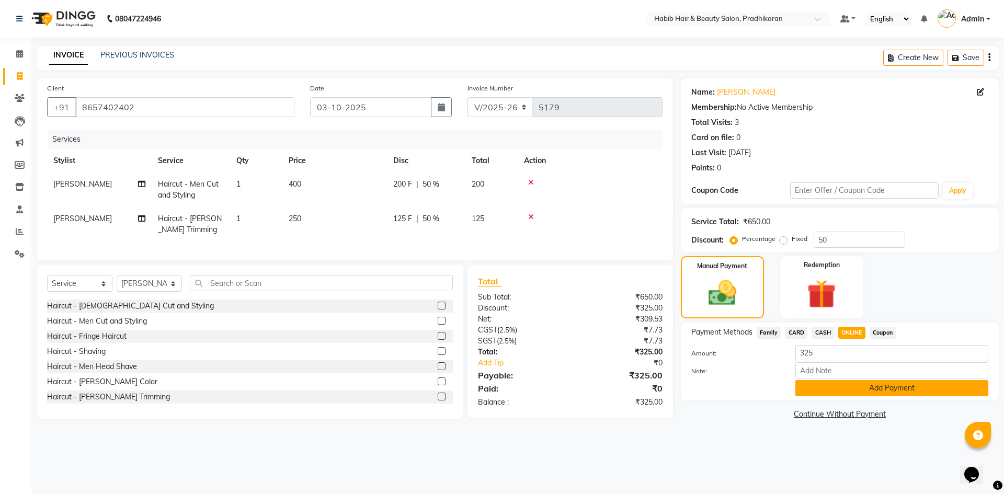
click at [857, 381] on button "Add Payment" at bounding box center [891, 388] width 193 height 16
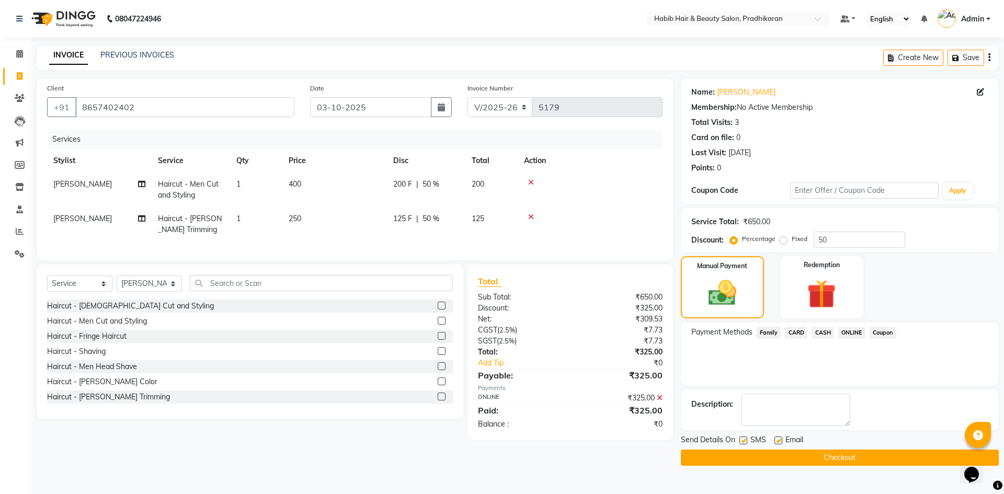
click at [866, 458] on button "Checkout" at bounding box center [840, 458] width 318 height 16
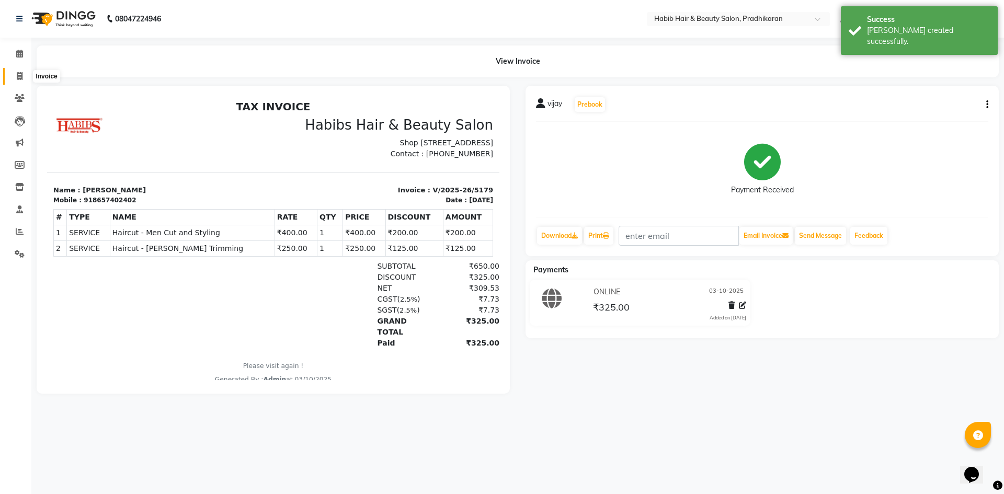
click at [16, 81] on span at bounding box center [19, 77] width 18 height 12
select select "5583"
select select "service"
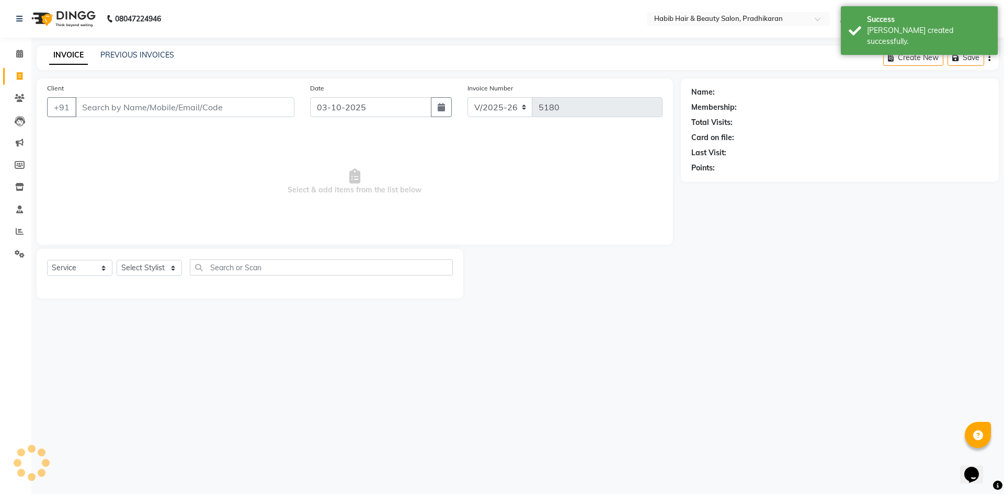
click at [100, 110] on input "Client" at bounding box center [184, 107] width 219 height 20
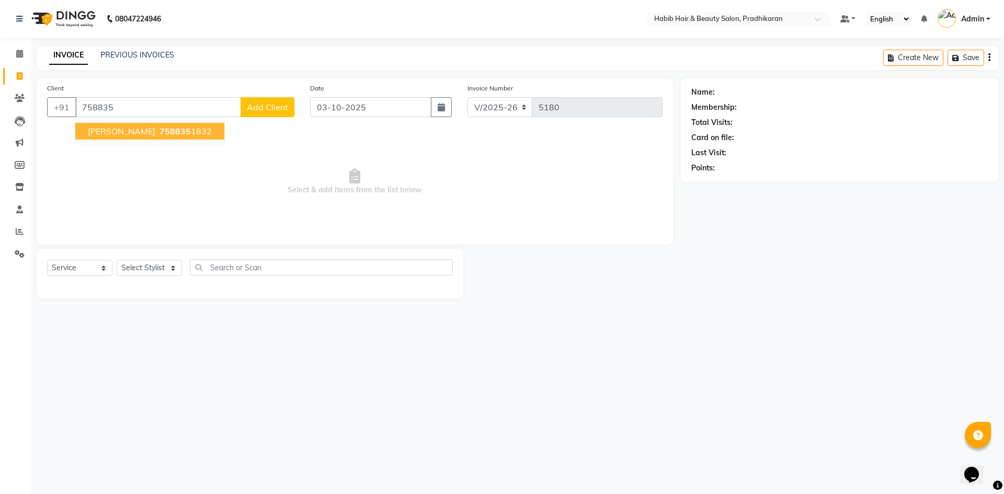
click at [159, 133] on span "758835" at bounding box center [174, 131] width 31 height 10
type input "7588351832"
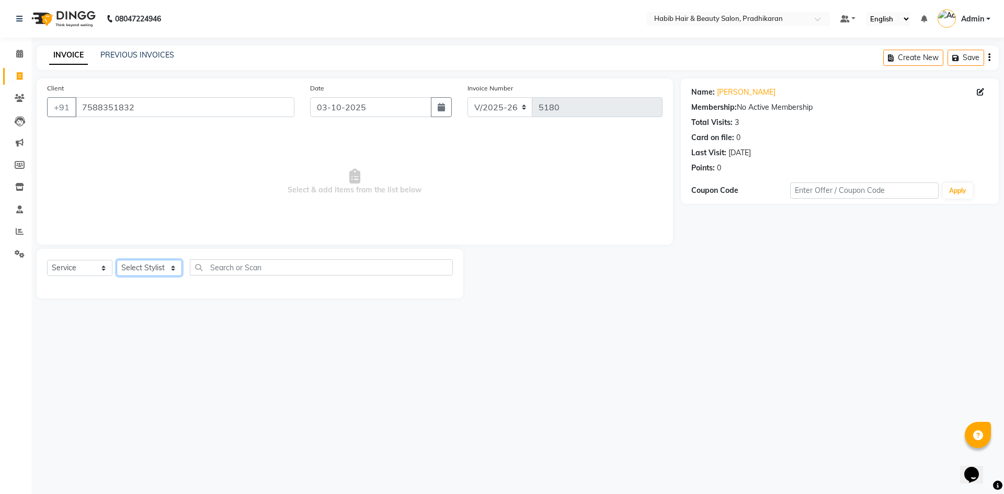
click at [166, 267] on select "Select Stylist Admin [PERSON_NAME] Anju [PERSON_NAME] [PERSON_NAME] [PERSON_NAM…" at bounding box center [149, 268] width 65 height 16
select select "92013"
click at [117, 260] on select "Select Stylist Admin [PERSON_NAME] Anju [PERSON_NAME] [PERSON_NAME] [PERSON_NAM…" at bounding box center [149, 268] width 65 height 16
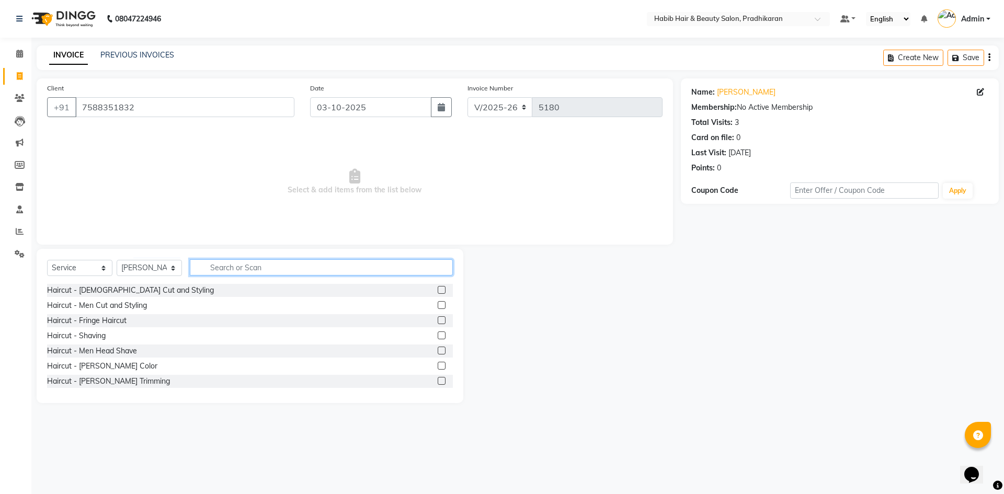
click at [283, 265] on input "text" at bounding box center [321, 267] width 263 height 16
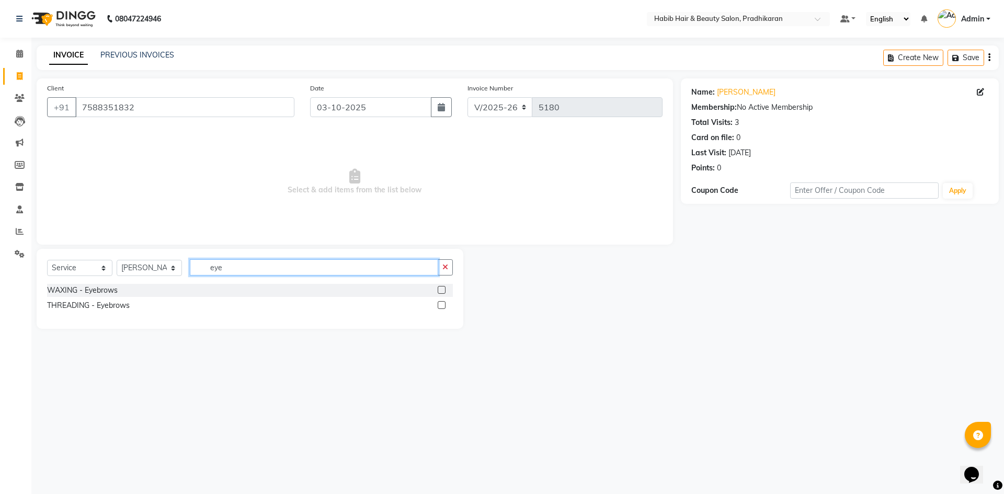
type input "eye"
click at [444, 307] on label at bounding box center [442, 305] width 8 height 8
click at [444, 307] on input "checkbox" at bounding box center [441, 305] width 7 height 7
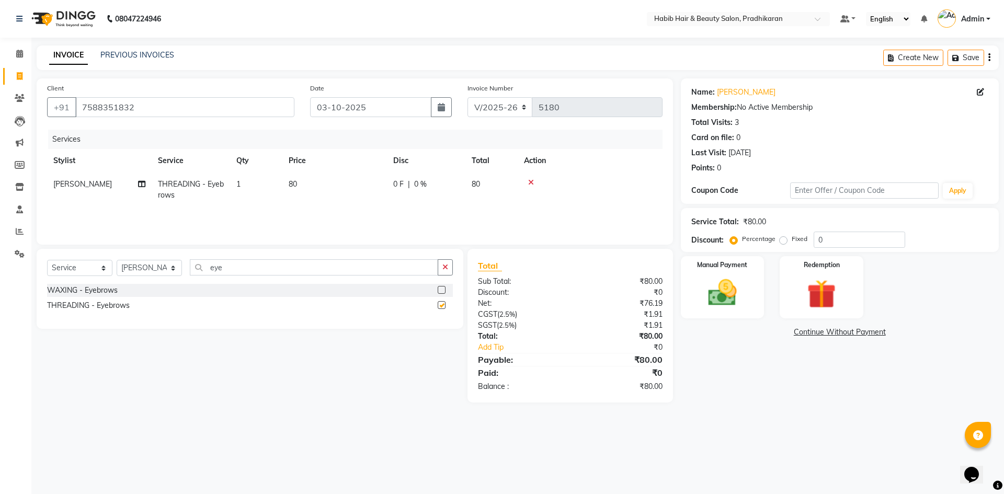
checkbox input "false"
click at [319, 268] on input "eye" at bounding box center [314, 267] width 248 height 16
type input "e"
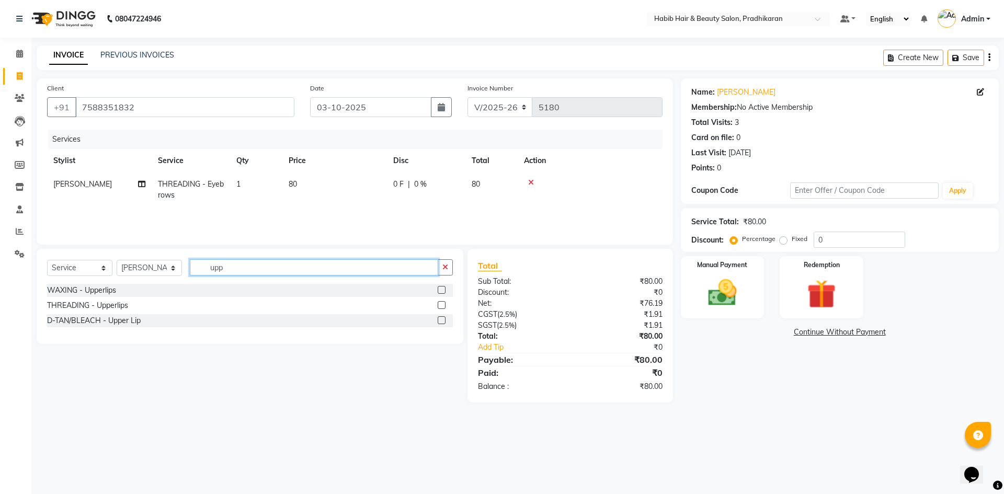
type input "upp"
click at [439, 303] on label at bounding box center [442, 305] width 8 height 8
click at [439, 303] on input "checkbox" at bounding box center [441, 305] width 7 height 7
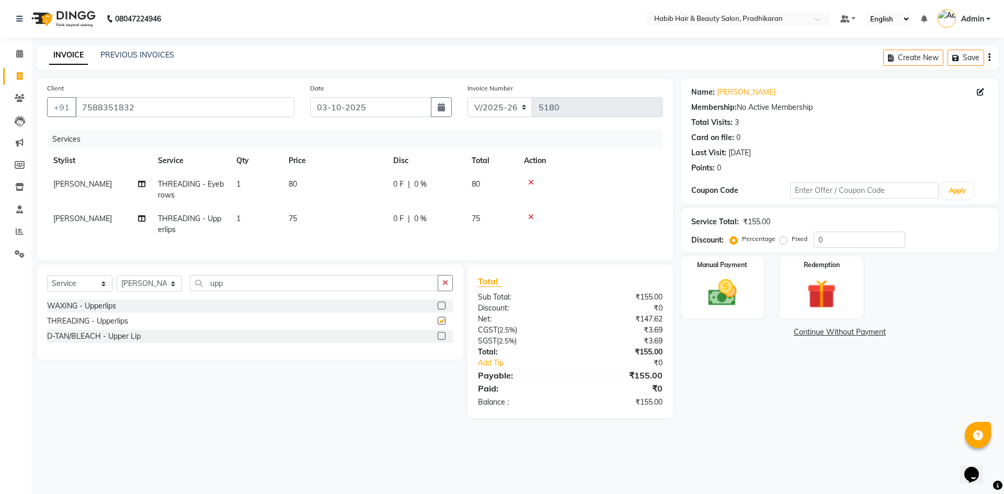
checkbox input "false"
click at [301, 215] on td "75" at bounding box center [334, 224] width 105 height 35
select select "92013"
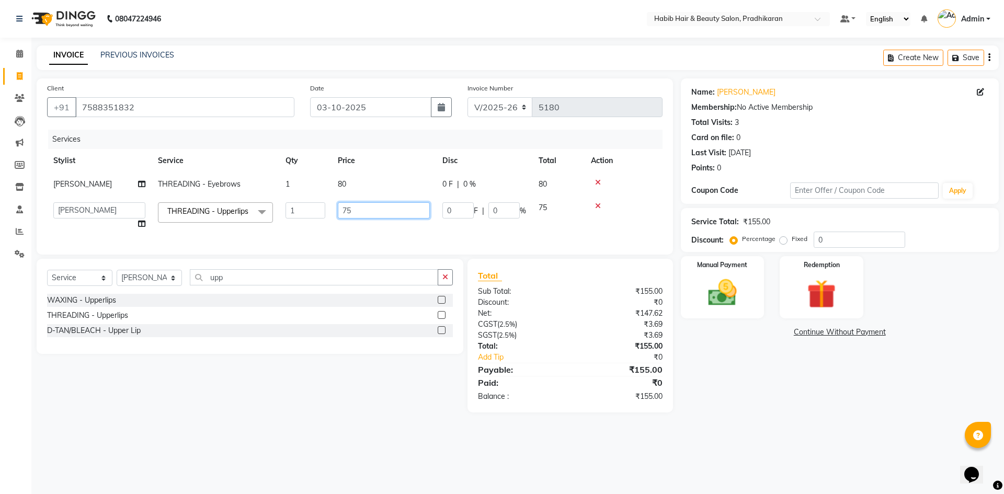
click at [371, 208] on input "75" at bounding box center [384, 210] width 92 height 16
type input "7"
type input "80"
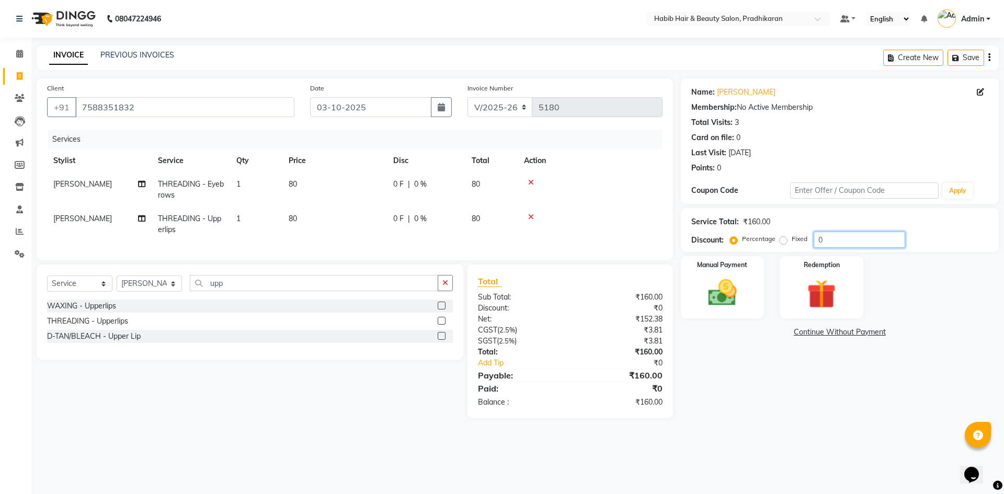
click at [842, 238] on input "0" at bounding box center [859, 240] width 91 height 16
type input "50"
click at [751, 281] on div "Manual Payment" at bounding box center [722, 287] width 87 height 64
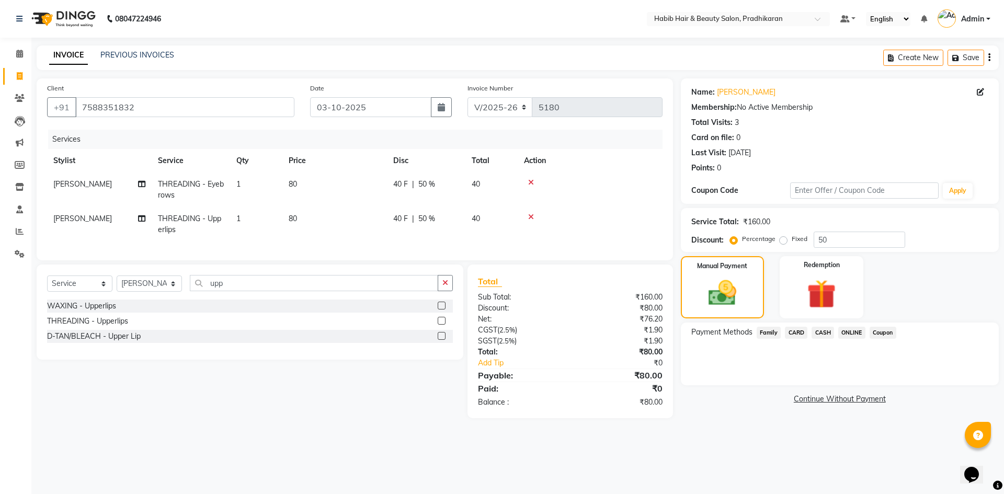
click at [818, 333] on span "CASH" at bounding box center [822, 333] width 22 height 12
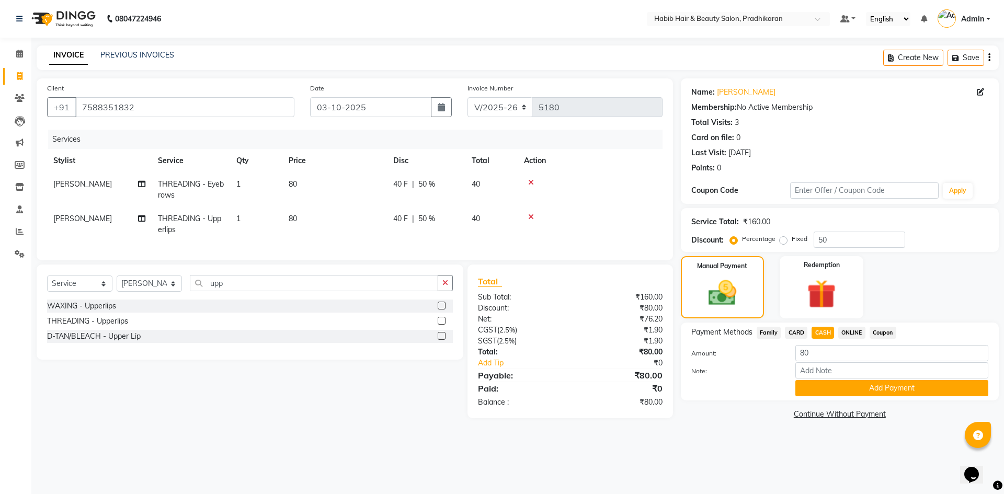
click at [834, 379] on div "Note:" at bounding box center [839, 371] width 313 height 18
click at [830, 385] on button "Add Payment" at bounding box center [891, 388] width 193 height 16
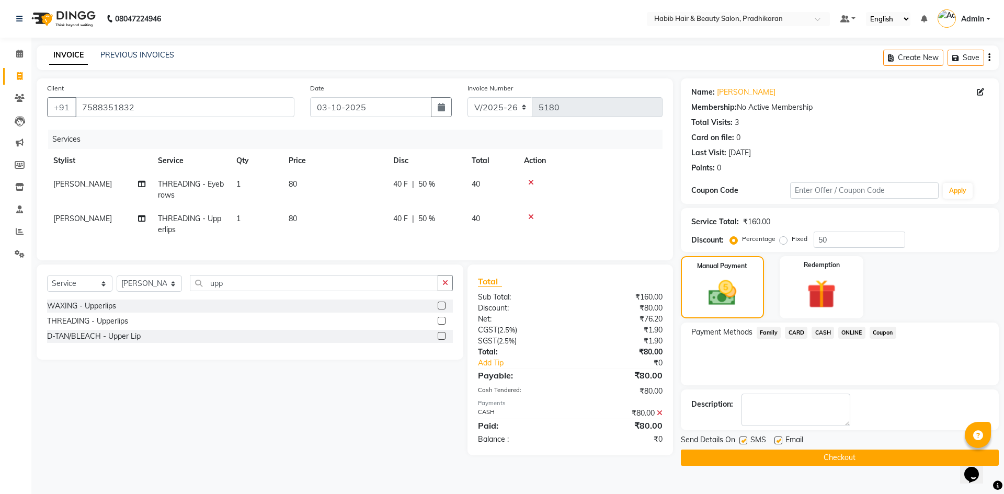
click at [836, 456] on button "Checkout" at bounding box center [840, 458] width 318 height 16
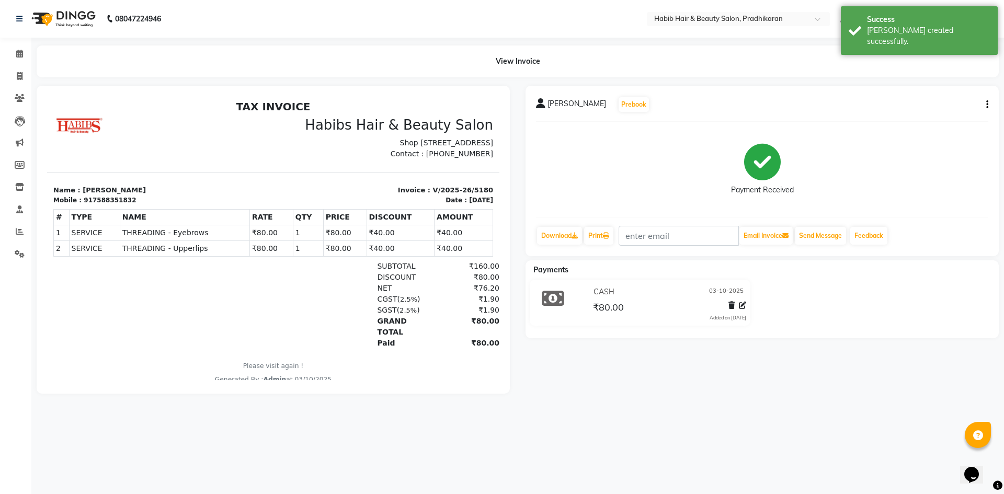
click at [17, 85] on li "Invoice" at bounding box center [15, 76] width 31 height 22
click at [22, 79] on icon at bounding box center [20, 76] width 6 height 8
select select "service"
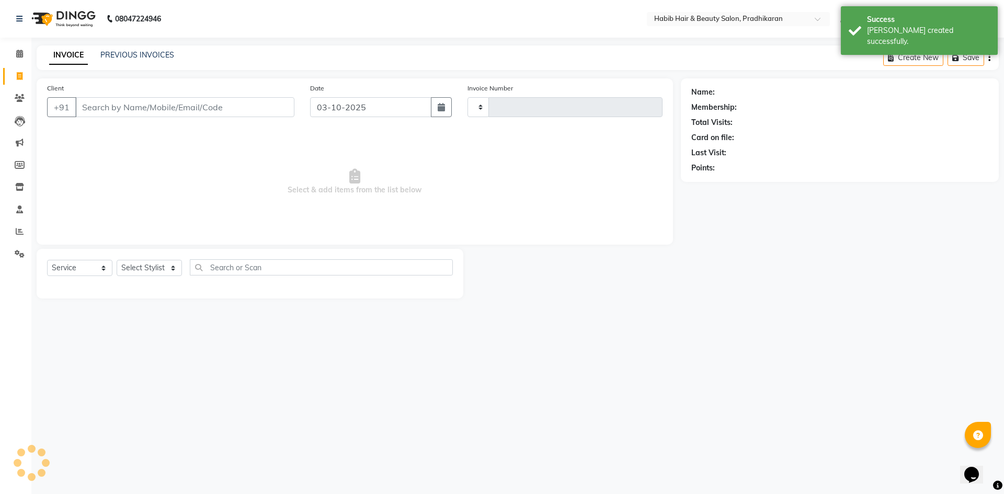
type input "5181"
select select "5583"
drag, startPoint x: 114, startPoint y: 109, endPoint x: 342, endPoint y: 87, distance: 229.5
click at [120, 109] on input "Client" at bounding box center [184, 107] width 219 height 20
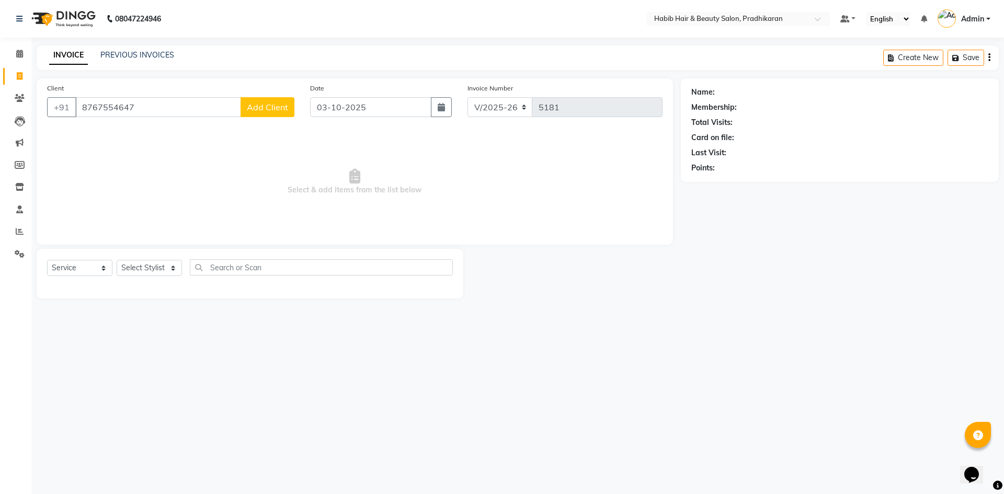
type input "8767554647"
click at [260, 111] on span "Add Client" at bounding box center [267, 107] width 41 height 10
select select "22"
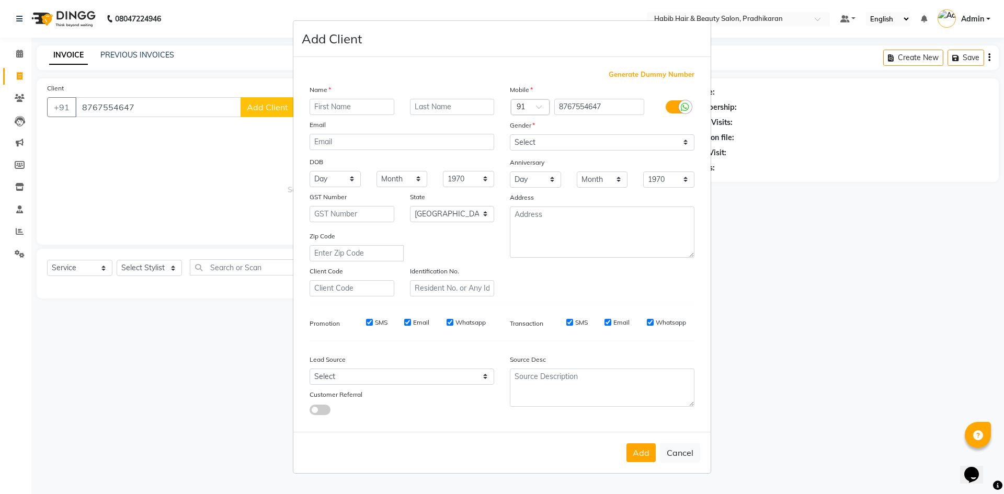
click at [390, 102] on input "text" at bounding box center [352, 107] width 85 height 16
type input "anil"
click at [684, 139] on select "Select [DEMOGRAPHIC_DATA] [DEMOGRAPHIC_DATA] Other Prefer Not To Say" at bounding box center [602, 142] width 185 height 16
select select "[DEMOGRAPHIC_DATA]"
click at [510, 134] on select "Select [DEMOGRAPHIC_DATA] [DEMOGRAPHIC_DATA] Other Prefer Not To Say" at bounding box center [602, 142] width 185 height 16
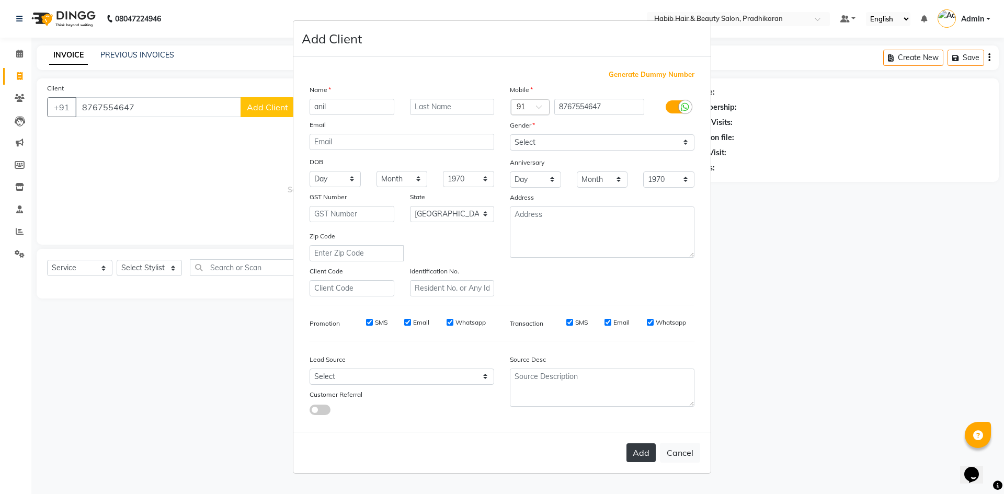
click at [644, 444] on button "Add" at bounding box center [640, 452] width 29 height 19
select select
select select "null"
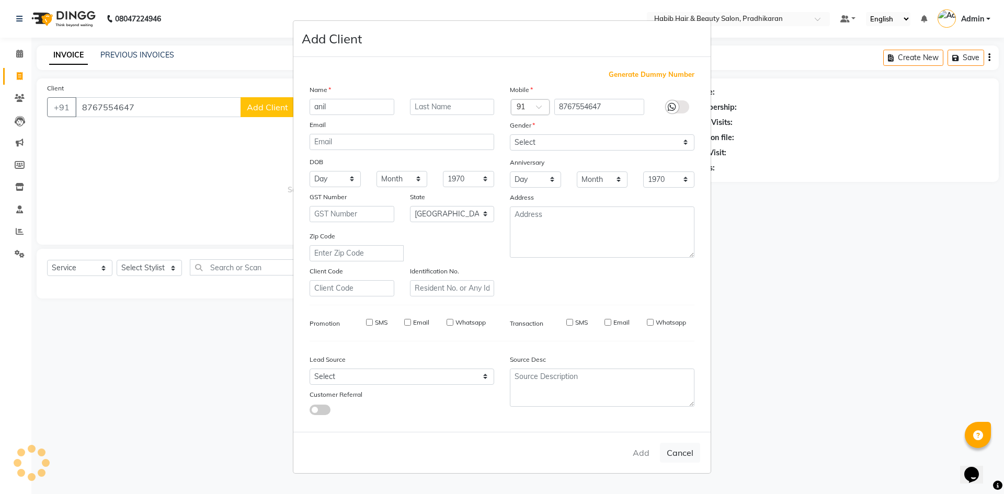
select select
checkbox input "false"
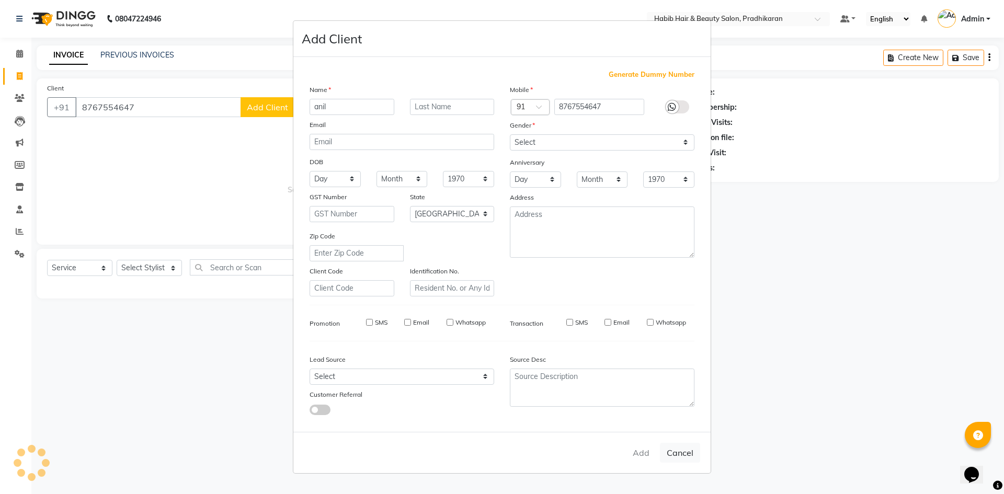
checkbox input "false"
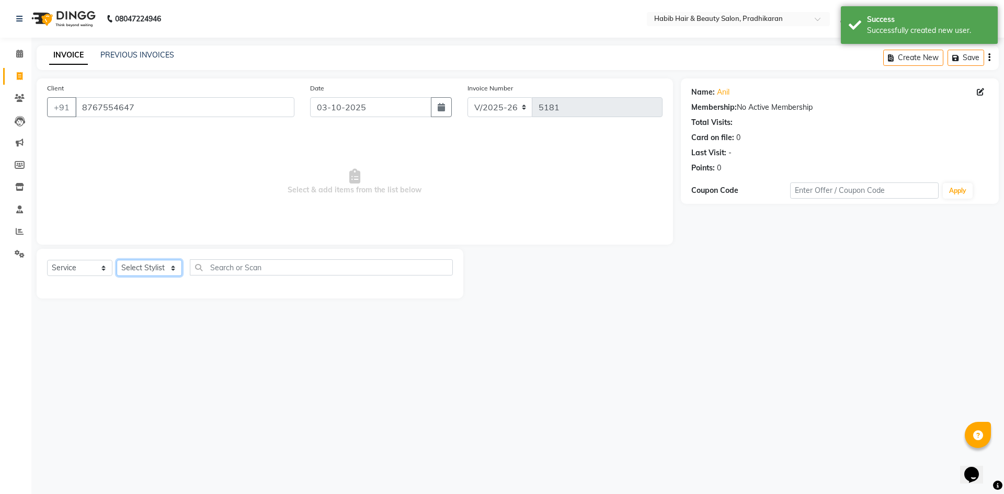
click at [168, 268] on select "Select Stylist Admin [PERSON_NAME] Anju [PERSON_NAME] [PERSON_NAME] [PERSON_NAM…" at bounding box center [149, 268] width 65 height 16
select select "91574"
click at [117, 260] on select "Select Stylist Admin [PERSON_NAME] Anju [PERSON_NAME] [PERSON_NAME] [PERSON_NAM…" at bounding box center [149, 268] width 65 height 16
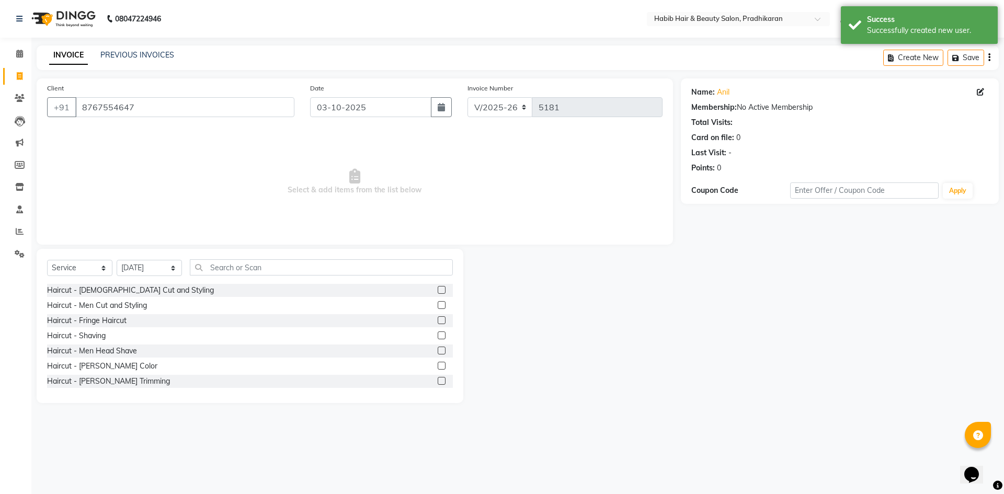
click at [438, 306] on label at bounding box center [442, 305] width 8 height 8
click at [438, 306] on input "checkbox" at bounding box center [441, 305] width 7 height 7
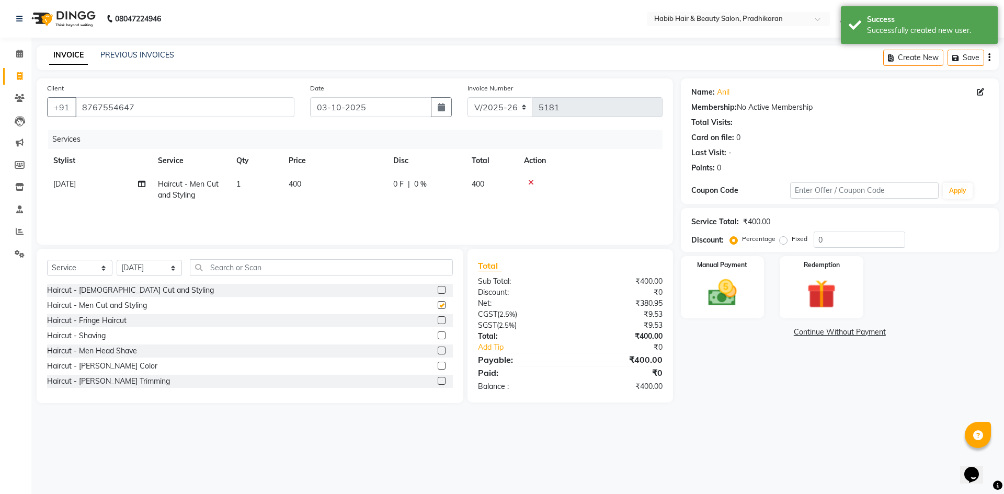
checkbox input "false"
click at [838, 240] on input "0" at bounding box center [859, 240] width 91 height 16
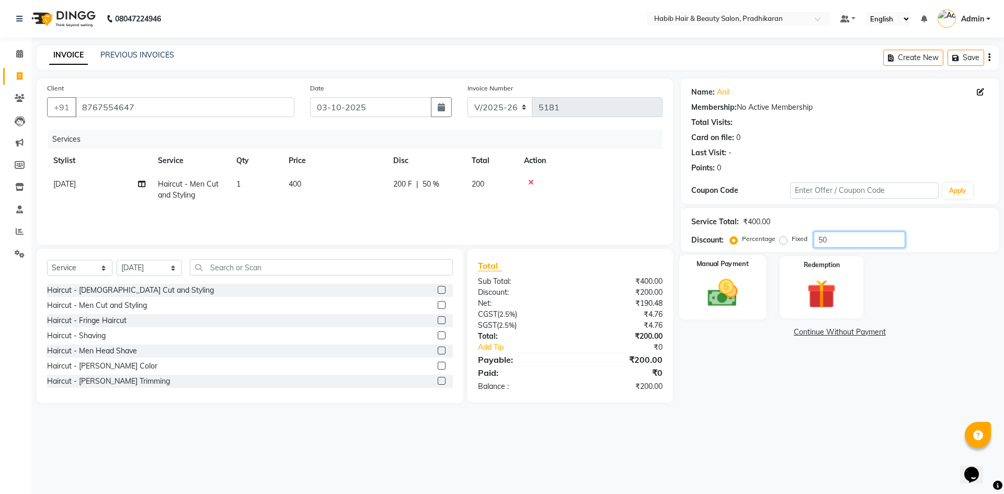
type input "50"
click at [726, 301] on img at bounding box center [722, 293] width 49 height 35
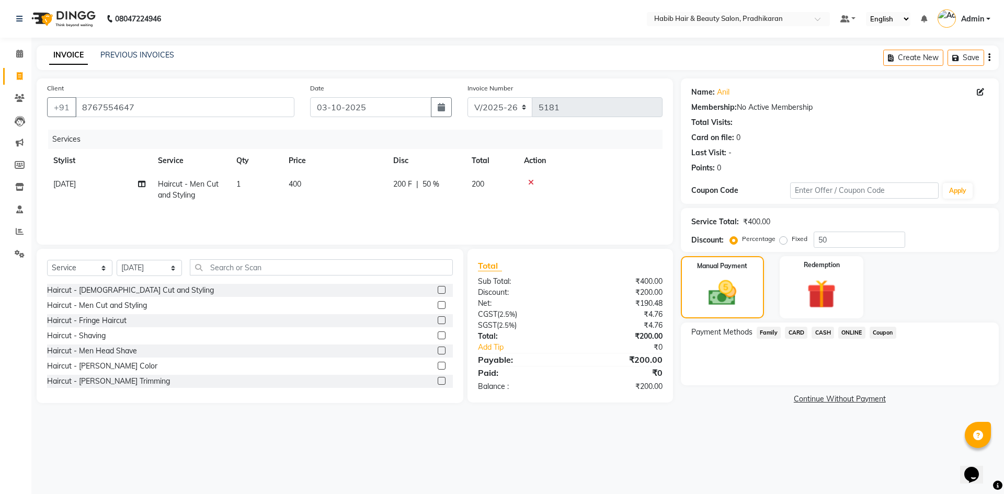
click at [847, 337] on span "ONLINE" at bounding box center [851, 333] width 27 height 12
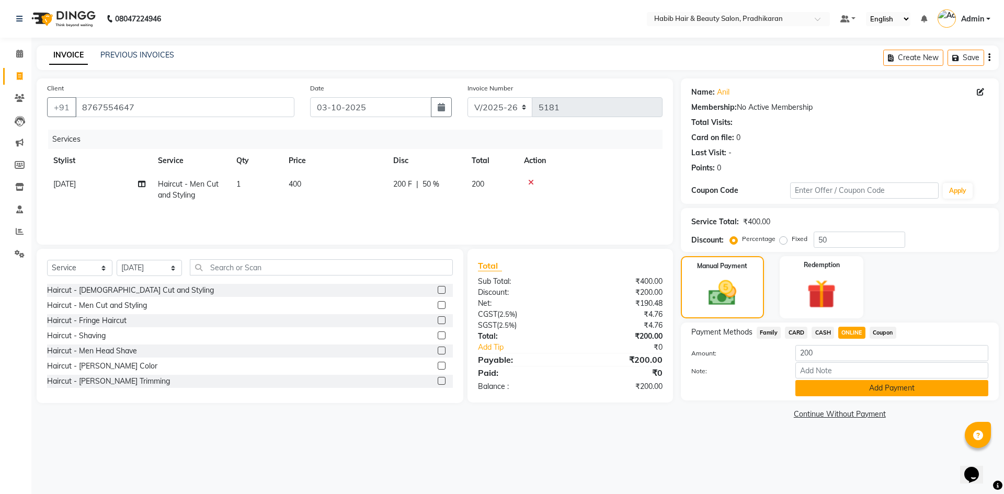
click at [856, 395] on button "Add Payment" at bounding box center [891, 388] width 193 height 16
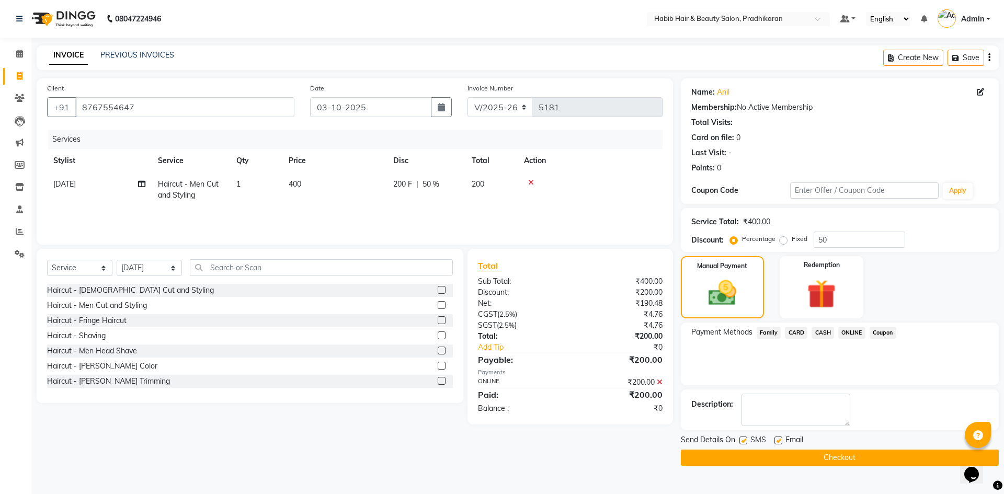
click at [858, 454] on button "Checkout" at bounding box center [840, 458] width 318 height 16
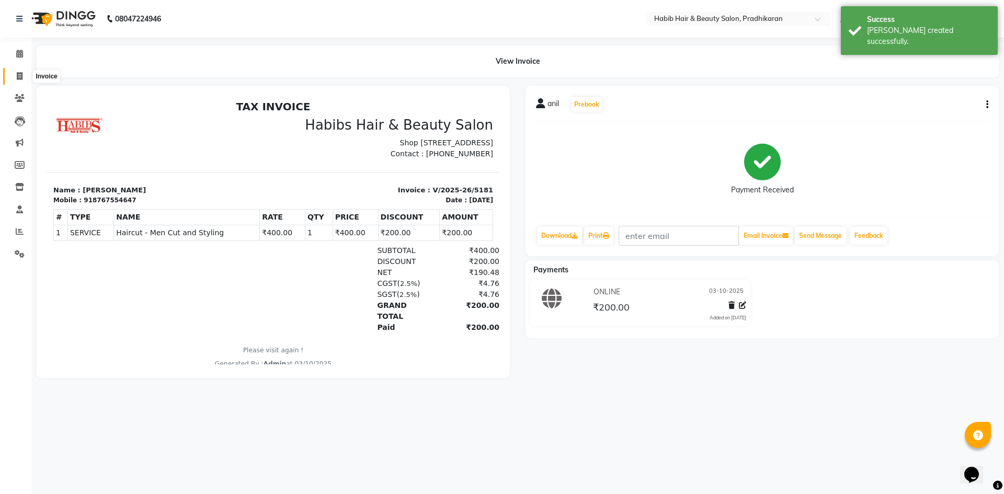
click at [16, 74] on span at bounding box center [19, 77] width 18 height 12
select select "service"
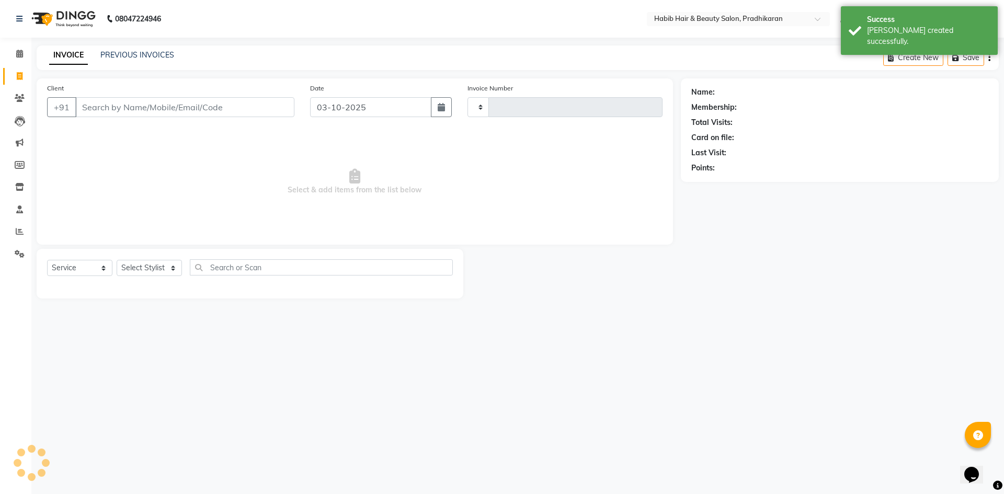
type input "5182"
select select "5583"
click at [128, 110] on input "Client" at bounding box center [184, 107] width 219 height 20
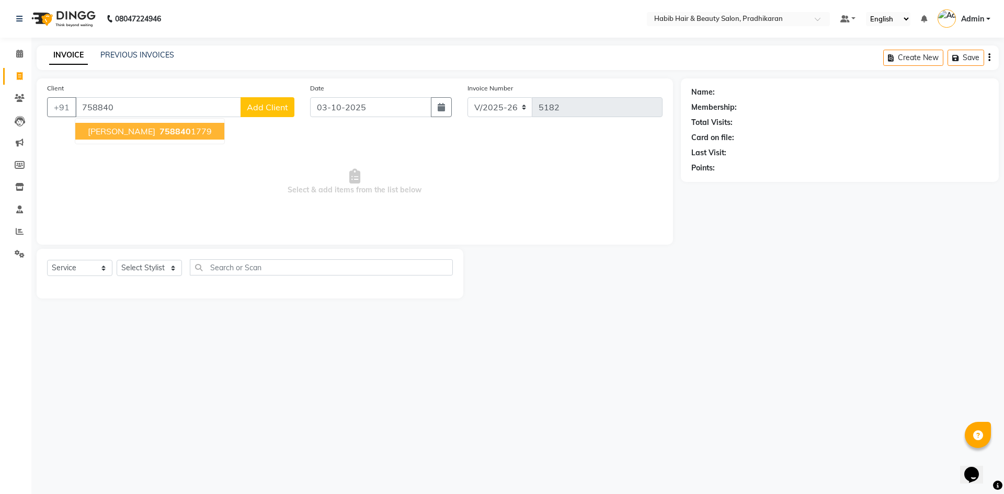
click at [162, 138] on button "[PERSON_NAME] 758840 1779" at bounding box center [149, 131] width 149 height 17
type input "7588401779"
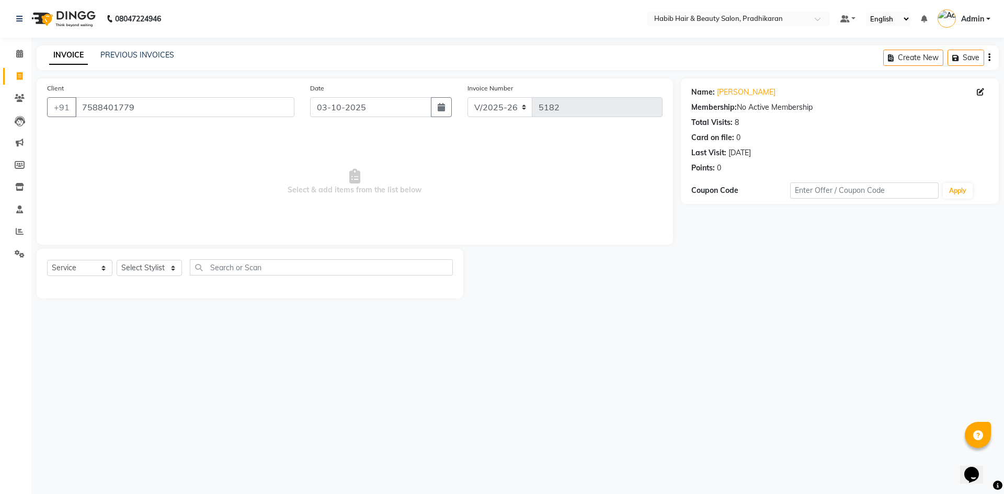
click at [159, 277] on div "Select Service Product Membership Package Voucher Prepaid Gift Card Select Styl…" at bounding box center [250, 271] width 406 height 25
click at [159, 270] on select "Select Stylist Admin [PERSON_NAME] Anju [PERSON_NAME] [PERSON_NAME] [PERSON_NAM…" at bounding box center [149, 268] width 65 height 16
select select "91958"
click at [117, 260] on select "Select Stylist Admin [PERSON_NAME] Anju [PERSON_NAME] [PERSON_NAME] [PERSON_NAM…" at bounding box center [149, 268] width 65 height 16
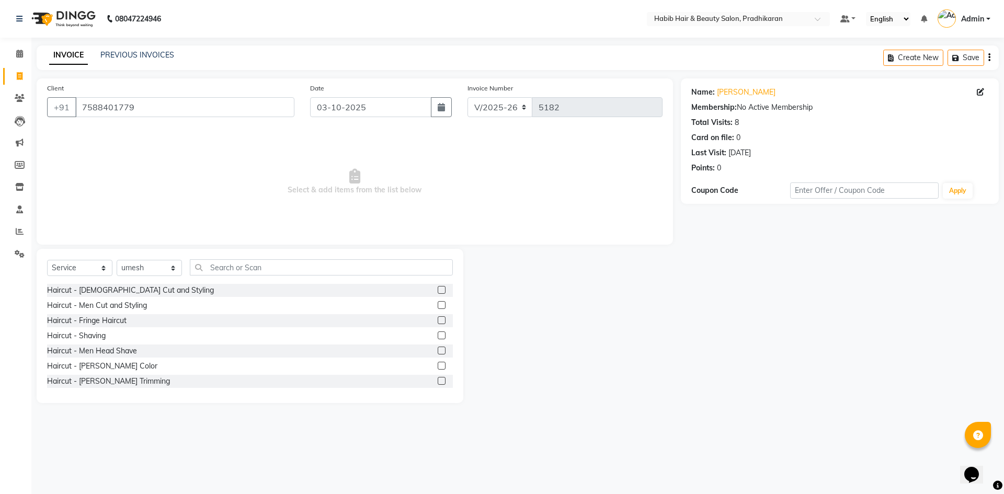
drag, startPoint x: 272, startPoint y: 263, endPoint x: 271, endPoint y: 269, distance: 5.8
click at [271, 268] on div "Select Service Product Membership Package Voucher Prepaid Gift Card Select Styl…" at bounding box center [250, 326] width 427 height 154
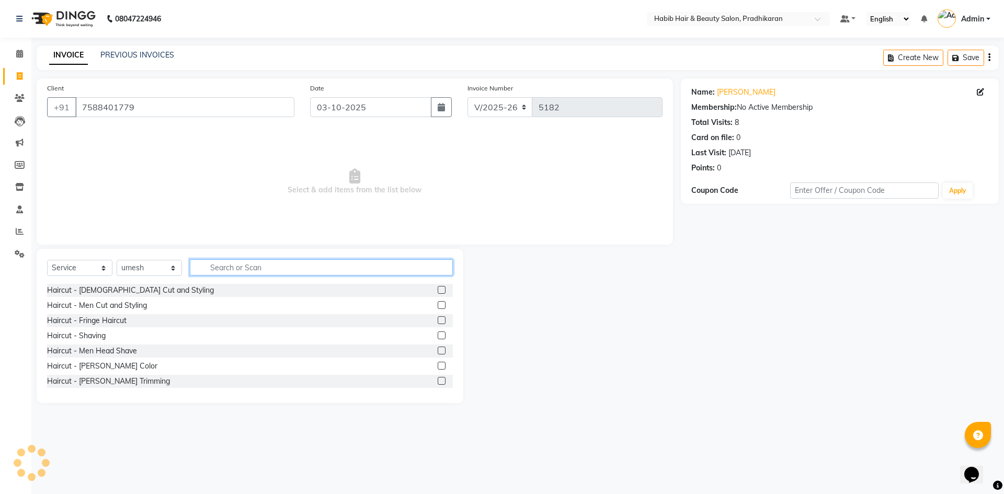
click at [271, 269] on input "text" at bounding box center [321, 267] width 263 height 16
type input "wa"
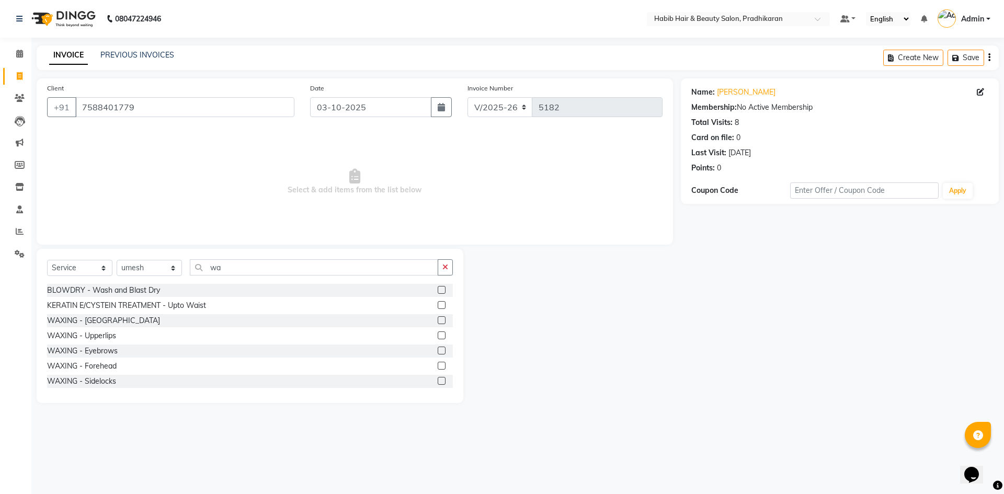
click at [428, 291] on div "BLOWDRY - Wash and Blast Dry" at bounding box center [250, 290] width 406 height 13
click at [438, 288] on label at bounding box center [442, 290] width 8 height 8
click at [438, 288] on input "checkbox" at bounding box center [441, 290] width 7 height 7
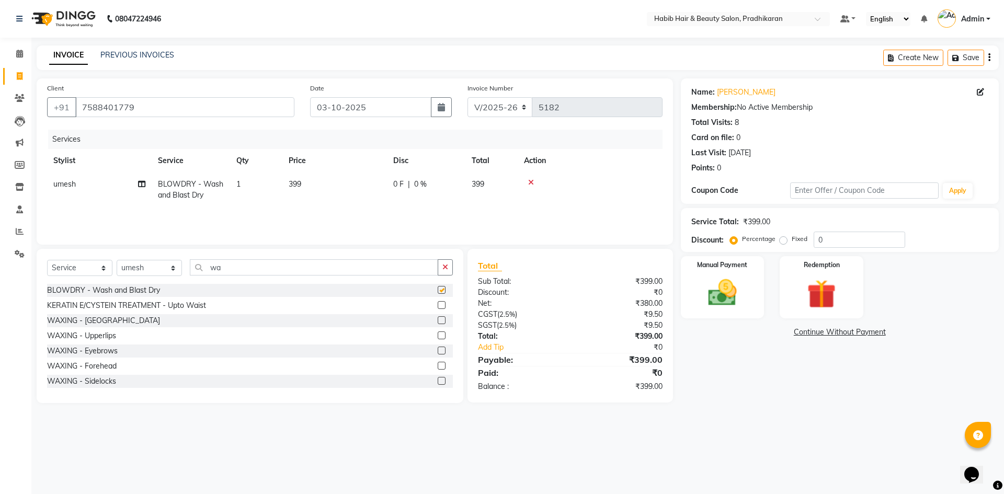
checkbox input "false"
drag, startPoint x: 333, startPoint y: 195, endPoint x: 345, endPoint y: 195, distance: 12.5
click at [334, 195] on td "399" at bounding box center [334, 190] width 105 height 35
select select "91958"
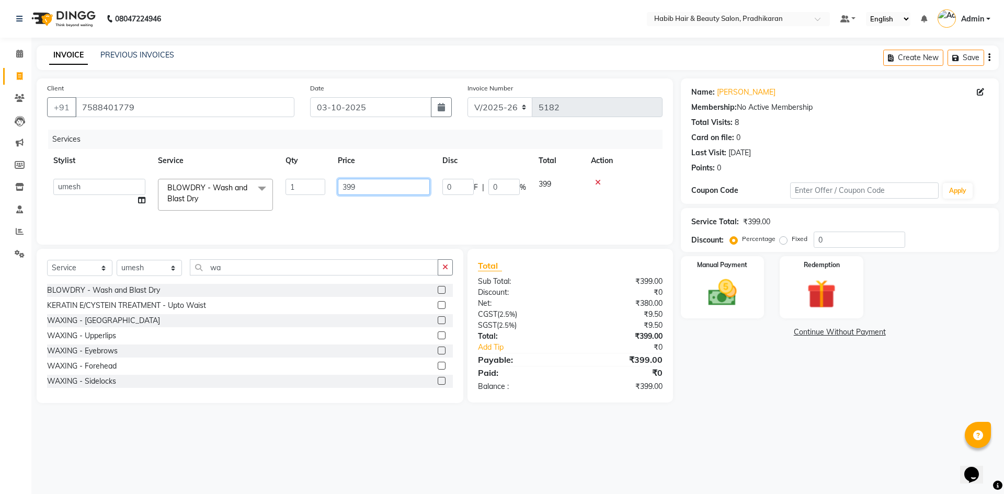
click at [390, 186] on input "399" at bounding box center [384, 187] width 92 height 16
type input "3"
type input "400"
click at [818, 235] on input "0" at bounding box center [859, 240] width 91 height 16
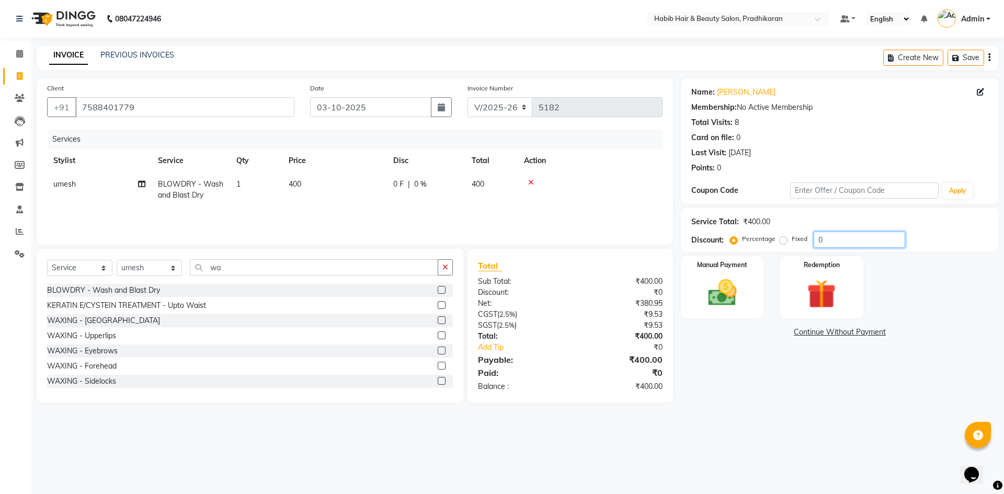
click at [832, 240] on input "0" at bounding box center [859, 240] width 91 height 16
type input "50"
click at [705, 292] on img at bounding box center [722, 293] width 49 height 35
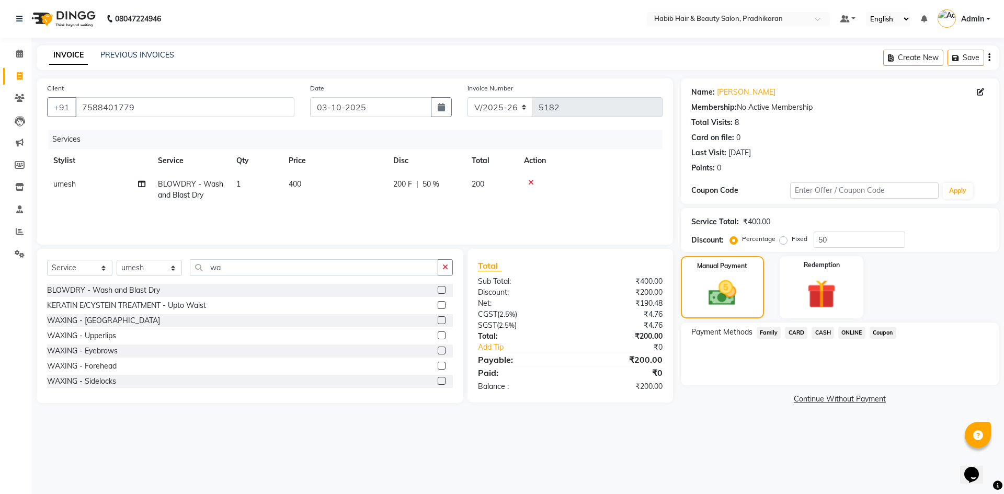
click at [850, 334] on span "ONLINE" at bounding box center [851, 333] width 27 height 12
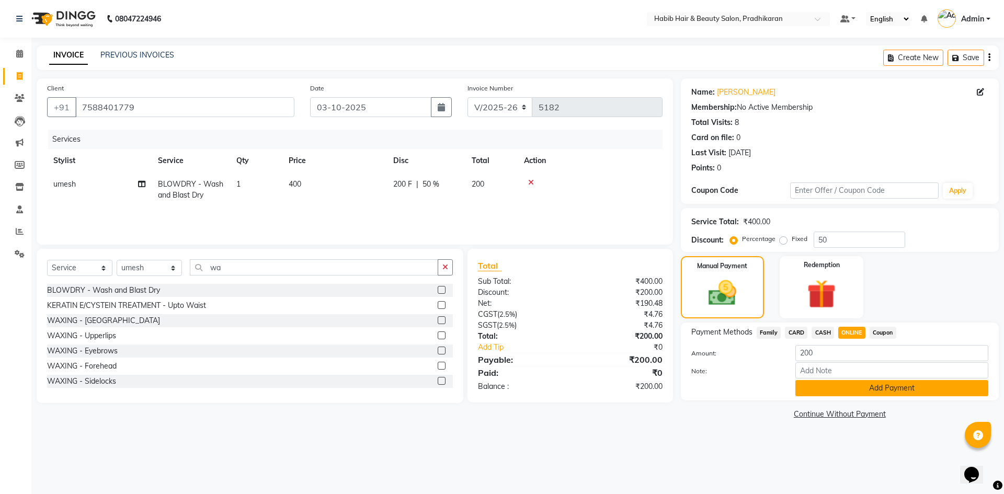
click at [862, 387] on button "Add Payment" at bounding box center [891, 388] width 193 height 16
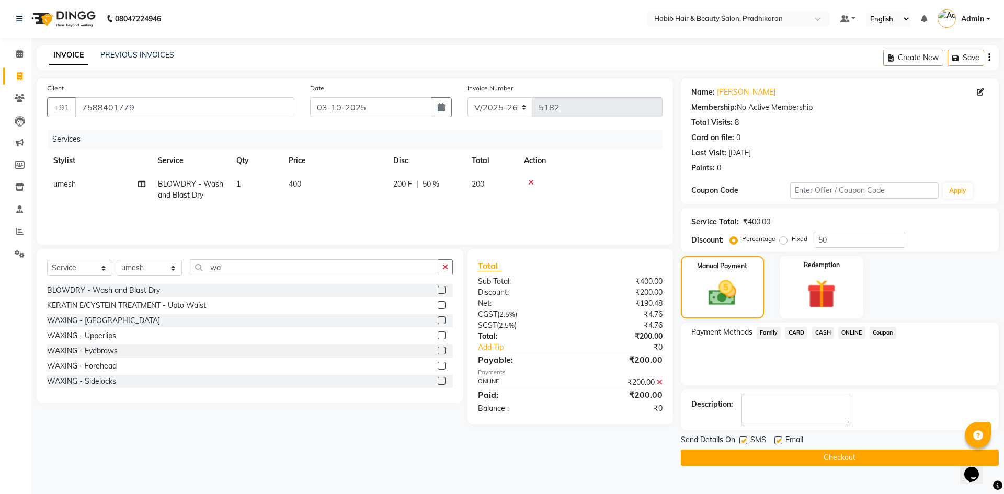
click at [887, 450] on button "Checkout" at bounding box center [840, 458] width 318 height 16
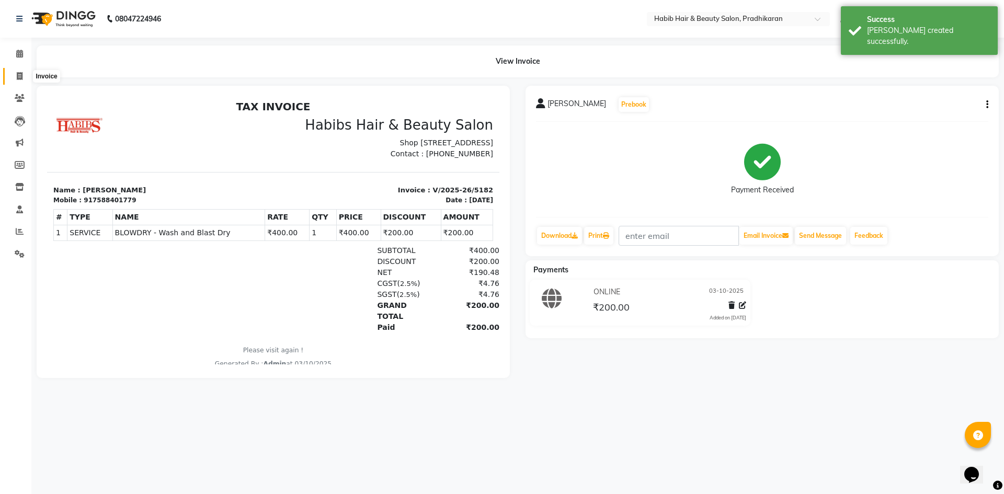
click at [15, 79] on span at bounding box center [19, 77] width 18 height 12
select select "5583"
select select "service"
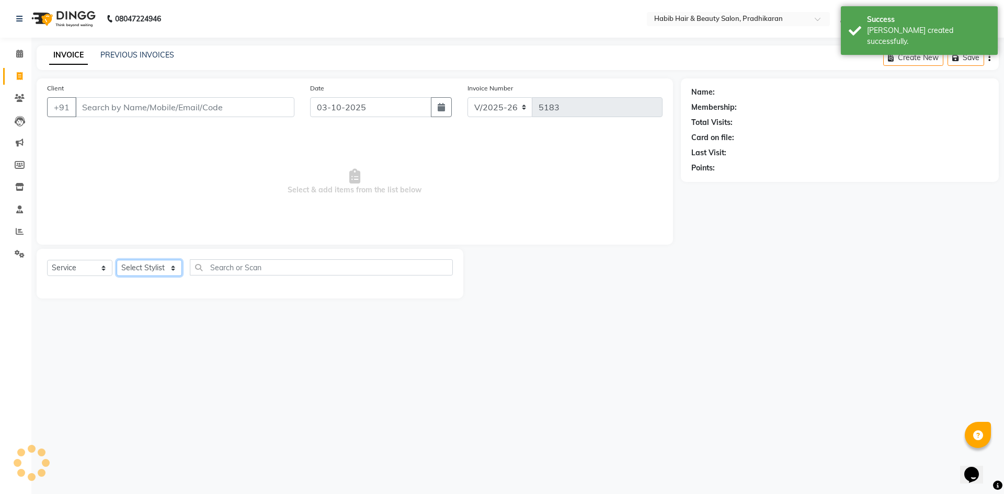
click at [151, 273] on select "Select Stylist Admin [PERSON_NAME] Anju [PERSON_NAME] [PERSON_NAME] [PERSON_NAM…" at bounding box center [149, 268] width 65 height 16
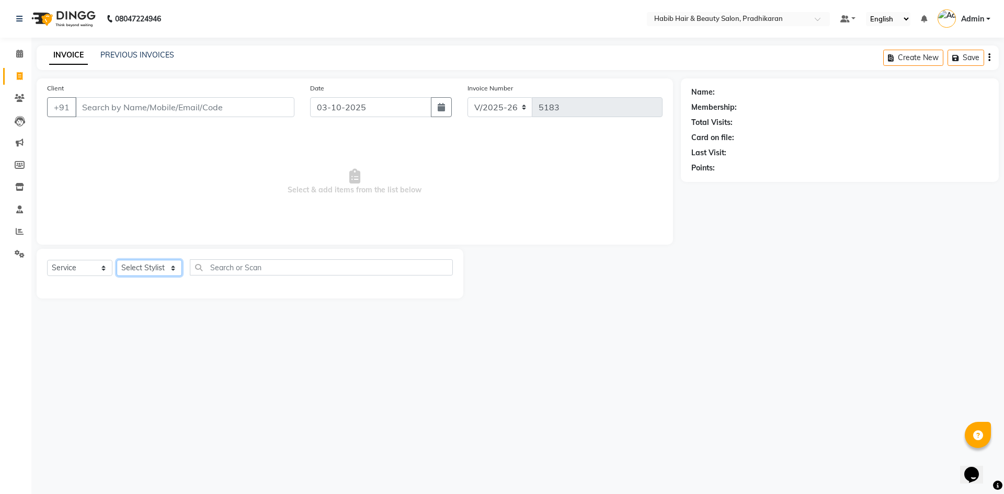
select select "38177"
click at [117, 260] on select "Select Stylist Admin [PERSON_NAME] Anju [PERSON_NAME] [PERSON_NAME] [PERSON_NAM…" at bounding box center [149, 268] width 65 height 16
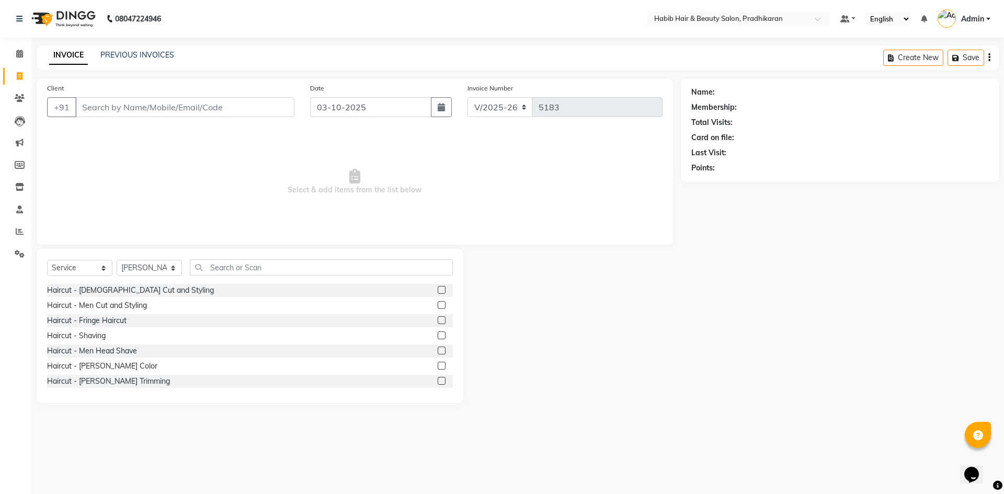
click at [438, 304] on label at bounding box center [442, 305] width 8 height 8
click at [438, 304] on input "checkbox" at bounding box center [441, 305] width 7 height 7
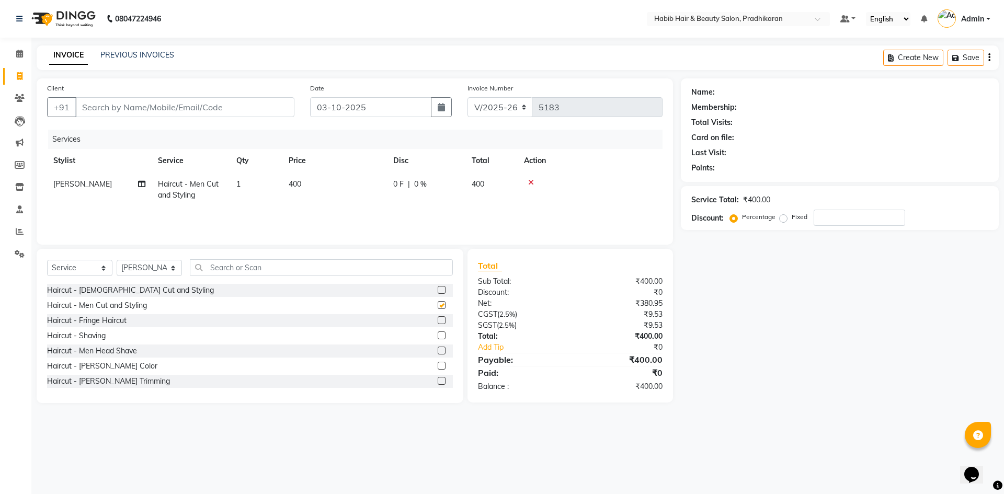
checkbox input "false"
click at [180, 111] on input "Client" at bounding box center [184, 107] width 219 height 20
type input "8"
type input "0"
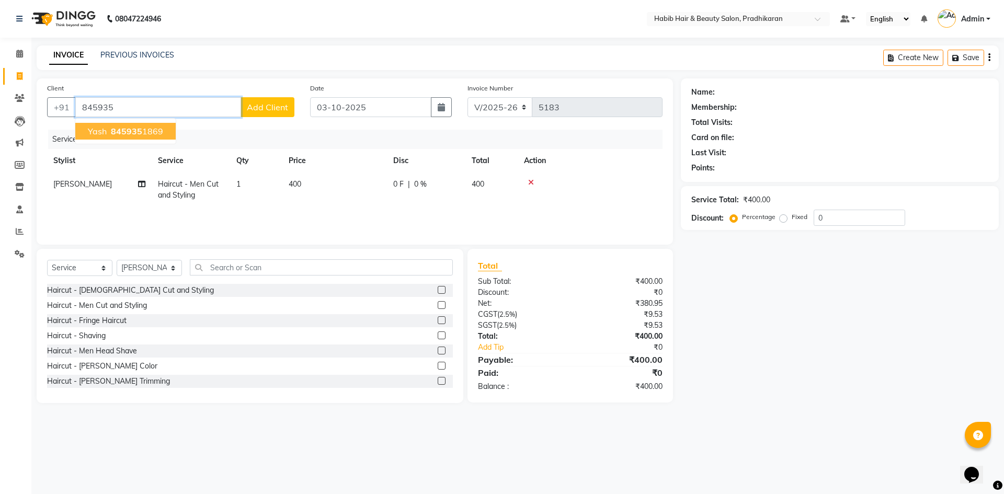
click at [143, 120] on ngb-typeahead-window "yash 845935 1869" at bounding box center [125, 131] width 101 height 26
click at [142, 125] on button "yash 845935 1869" at bounding box center [125, 131] width 100 height 17
type input "8459351869"
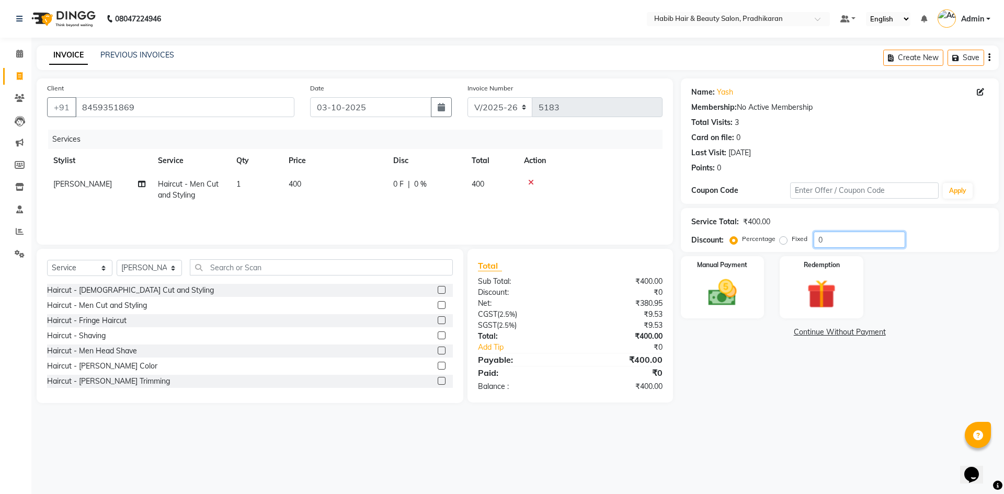
click at [833, 238] on input "0" at bounding box center [859, 240] width 91 height 16
type input "6"
type input "50"
drag, startPoint x: 683, startPoint y: 283, endPoint x: 686, endPoint y: 289, distance: 6.6
click at [683, 283] on div "Manual Payment" at bounding box center [722, 287] width 87 height 64
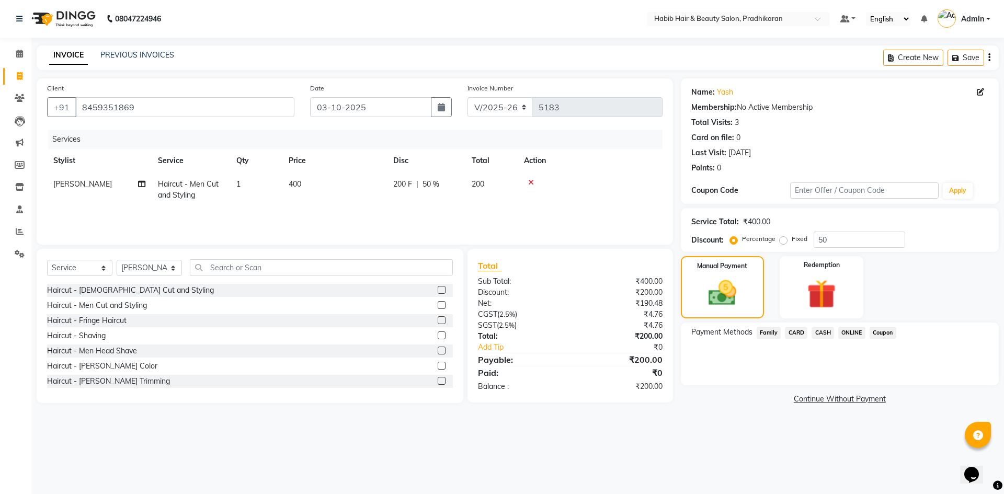
click at [840, 329] on span "ONLINE" at bounding box center [851, 333] width 27 height 12
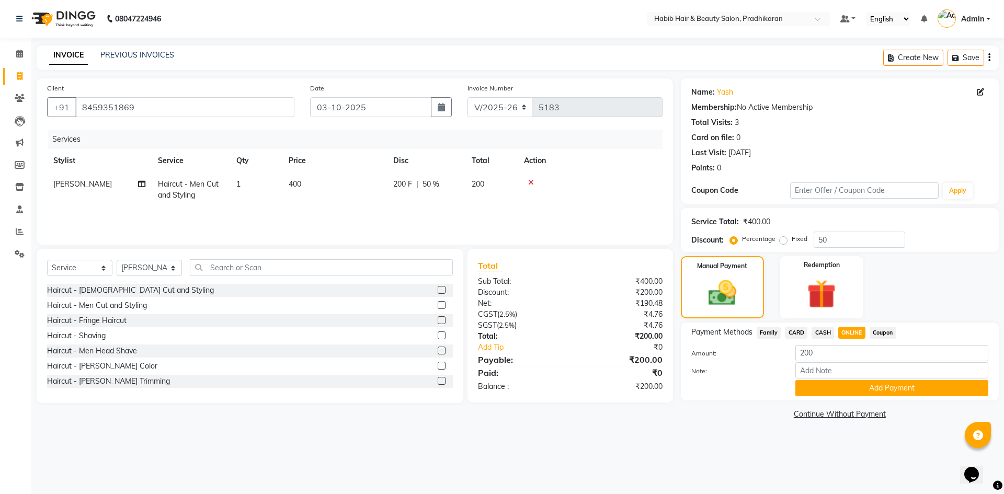
drag, startPoint x: 845, startPoint y: 385, endPoint x: 846, endPoint y: 431, distance: 46.0
click at [845, 390] on button "Add Payment" at bounding box center [891, 388] width 193 height 16
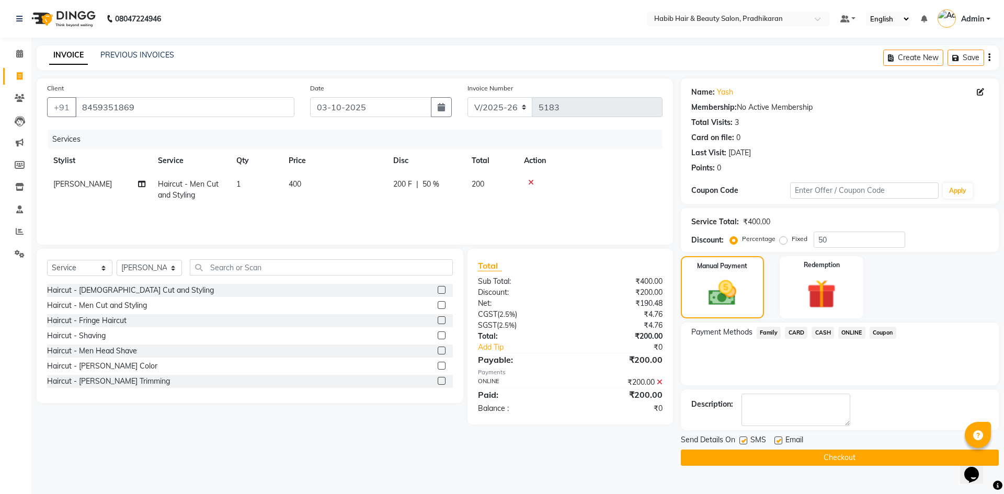
click at [846, 454] on button "Checkout" at bounding box center [840, 458] width 318 height 16
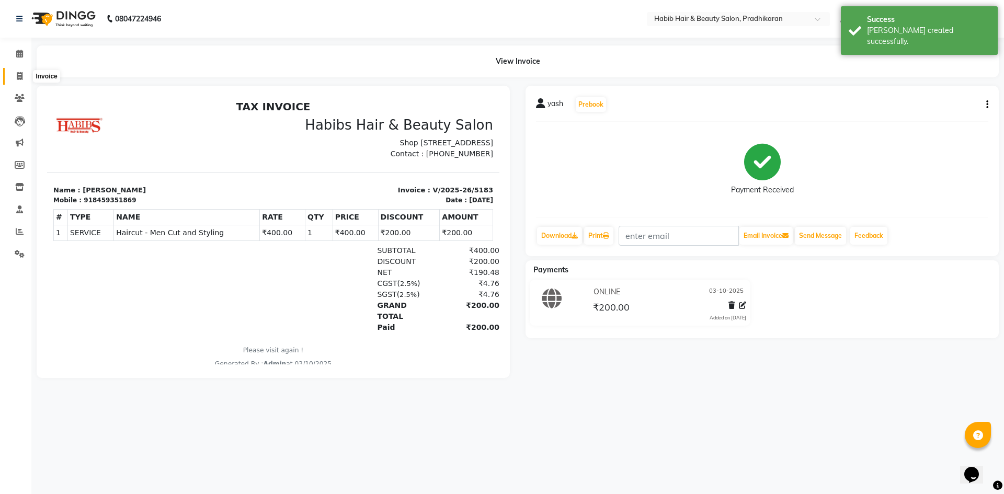
click at [22, 78] on icon at bounding box center [20, 76] width 6 height 8
select select "5583"
select select "service"
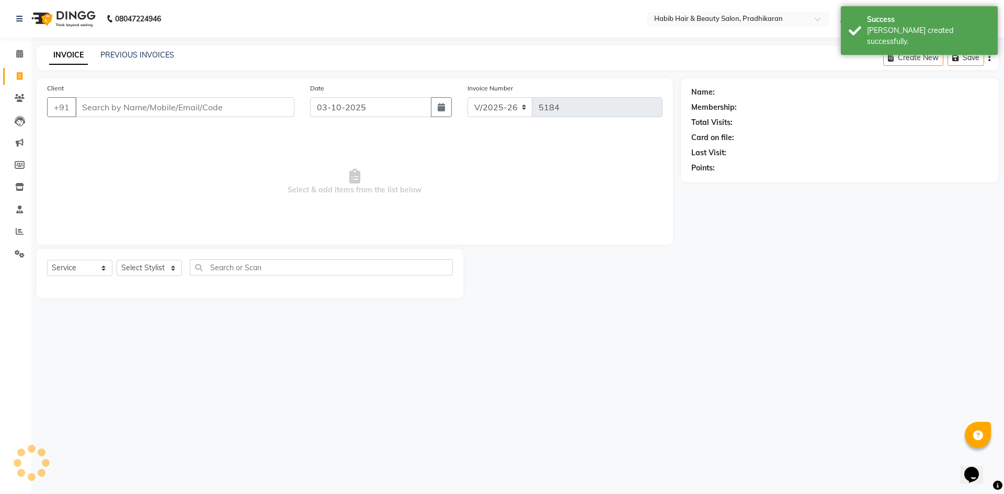
click at [158, 109] on input "Client" at bounding box center [184, 107] width 219 height 20
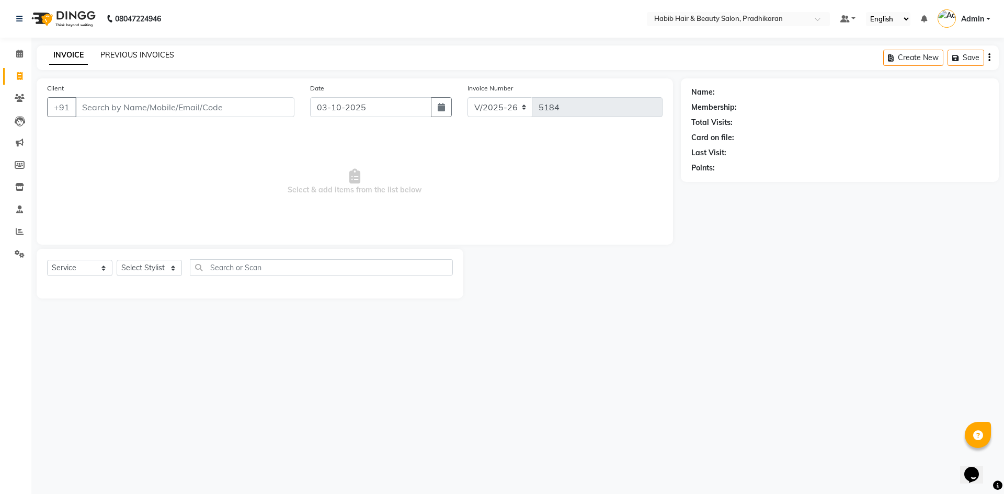
click at [161, 51] on link "PREVIOUS INVOICES" at bounding box center [137, 54] width 74 height 9
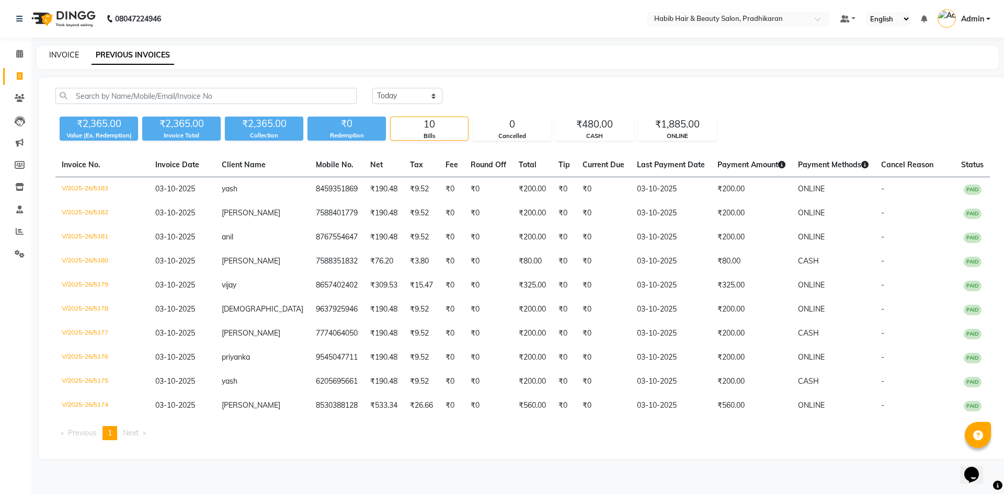
click at [74, 53] on link "INVOICE" at bounding box center [64, 54] width 30 height 9
select select "5583"
select select "service"
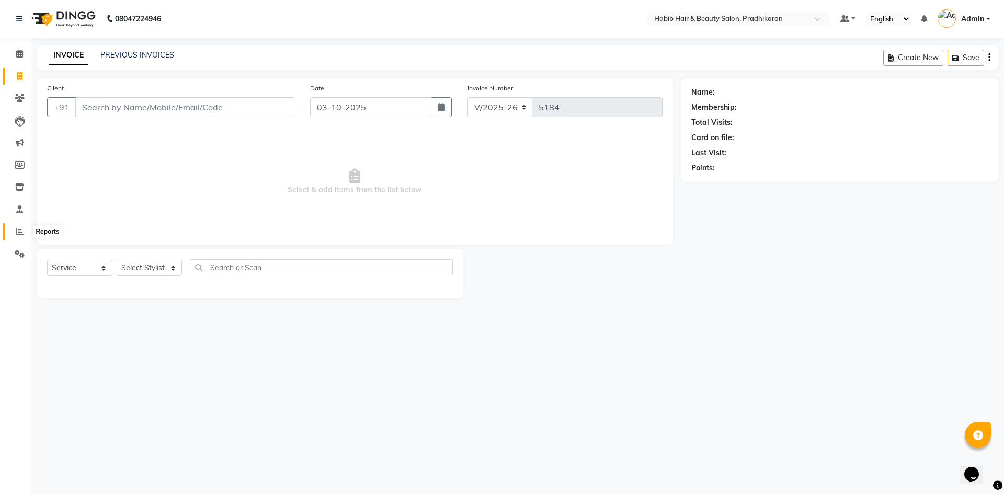
click at [24, 230] on span at bounding box center [19, 232] width 18 height 12
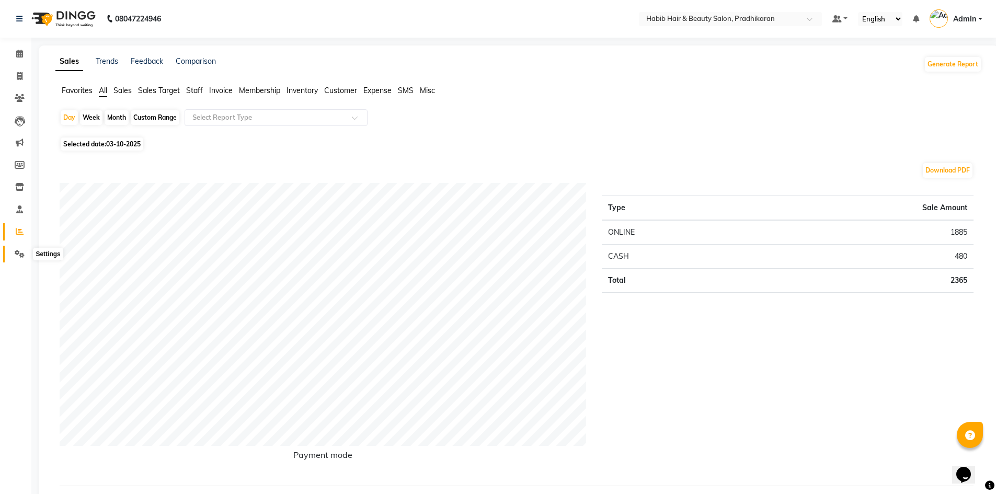
click at [13, 255] on span at bounding box center [19, 254] width 18 height 12
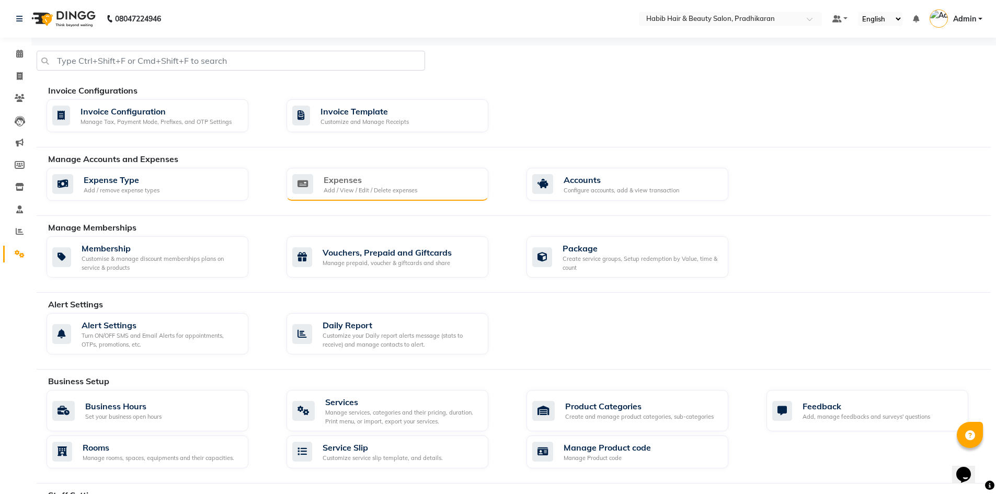
click at [420, 192] on div "Expenses Add / View / Edit / Delete expenses" at bounding box center [386, 184] width 188 height 21
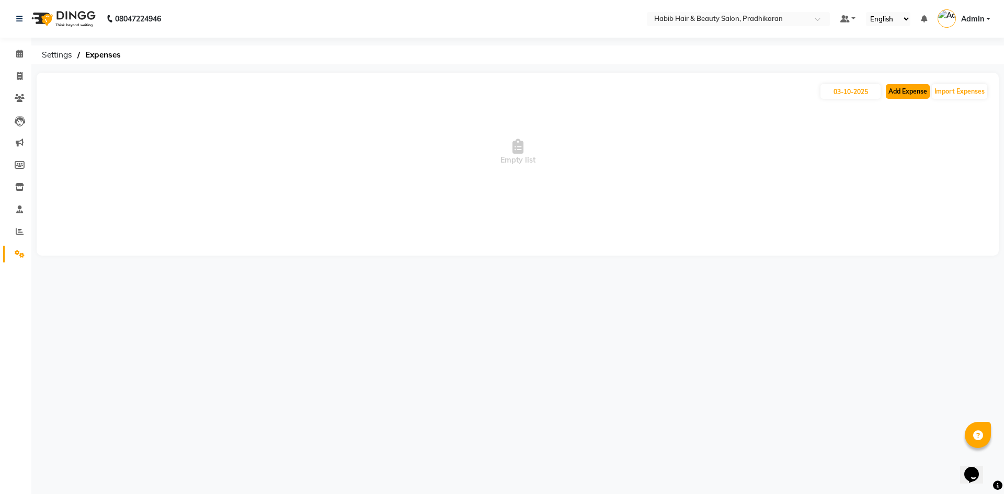
click at [915, 94] on button "Add Expense" at bounding box center [908, 91] width 44 height 15
select select "1"
select select "4519"
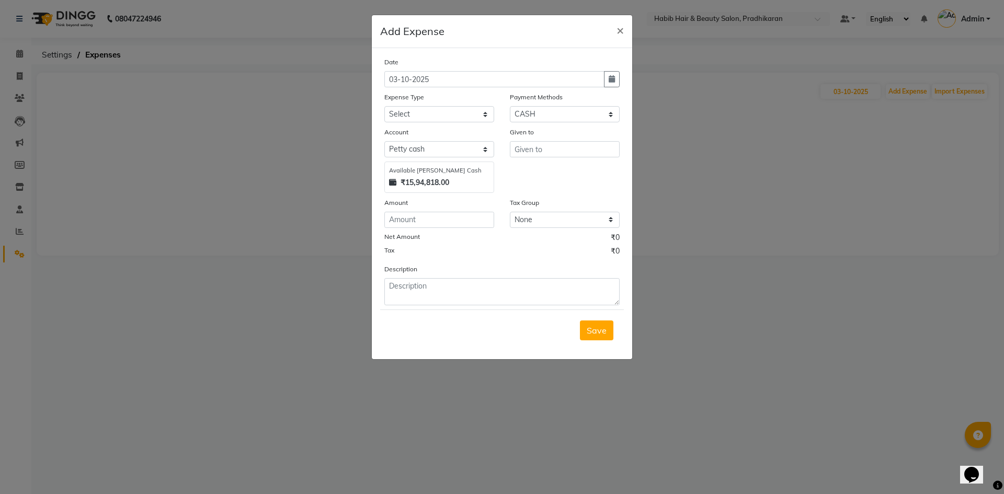
click at [877, 230] on ngb-modal-window "Add Expense × Date [DATE] Expense Type Select 500 ADVANCE PAYMENT Cash Hand Ove…" at bounding box center [502, 247] width 1004 height 494
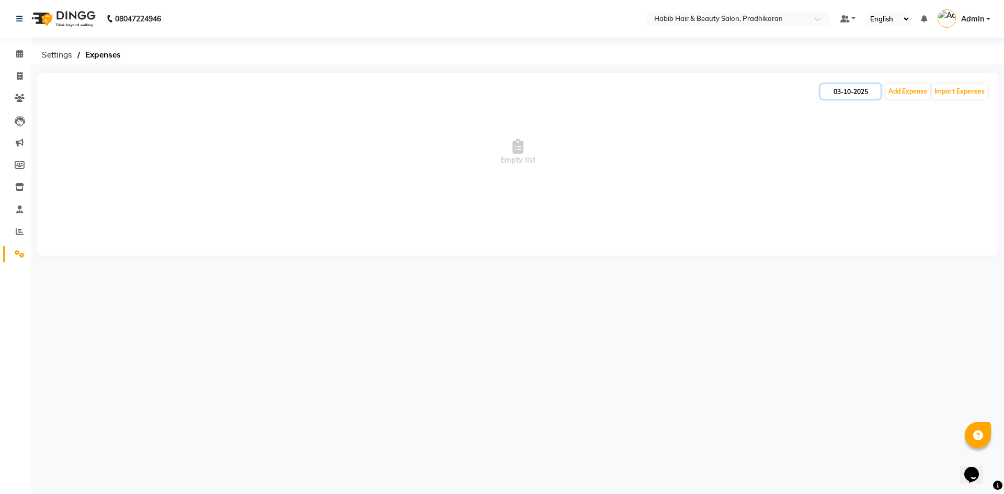
click at [851, 98] on input "03-10-2025" at bounding box center [850, 91] width 60 height 15
select select "10"
select select "2025"
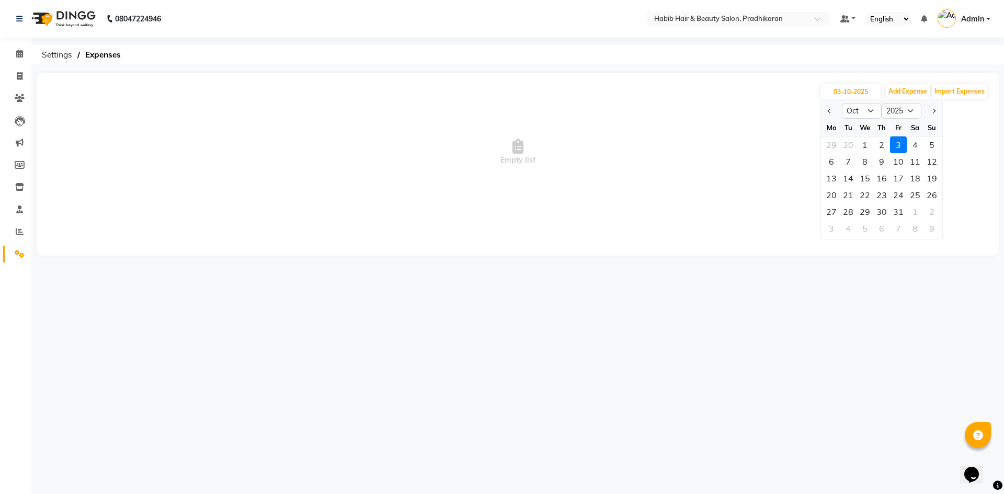
click at [884, 144] on div "2" at bounding box center [881, 144] width 17 height 17
type input "02-10-2025"
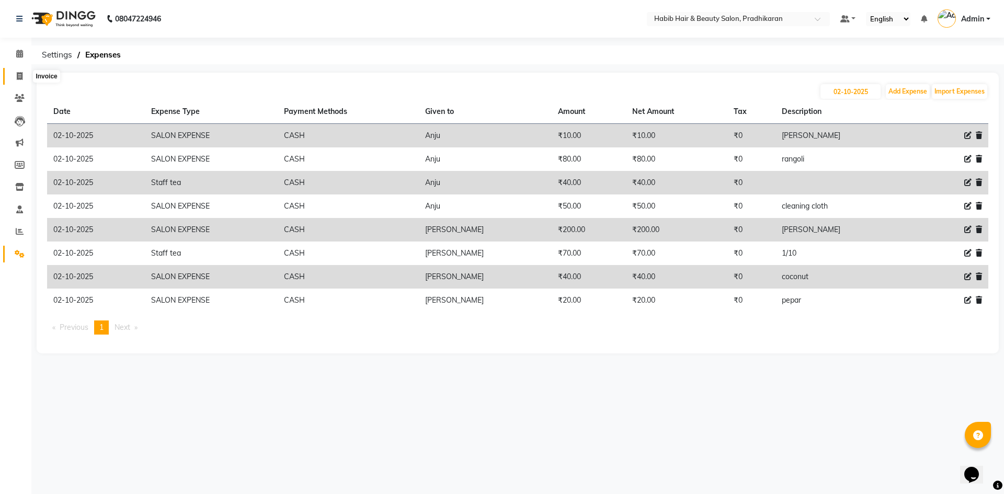
click at [20, 79] on icon at bounding box center [20, 76] width 6 height 8
select select "5583"
select select "service"
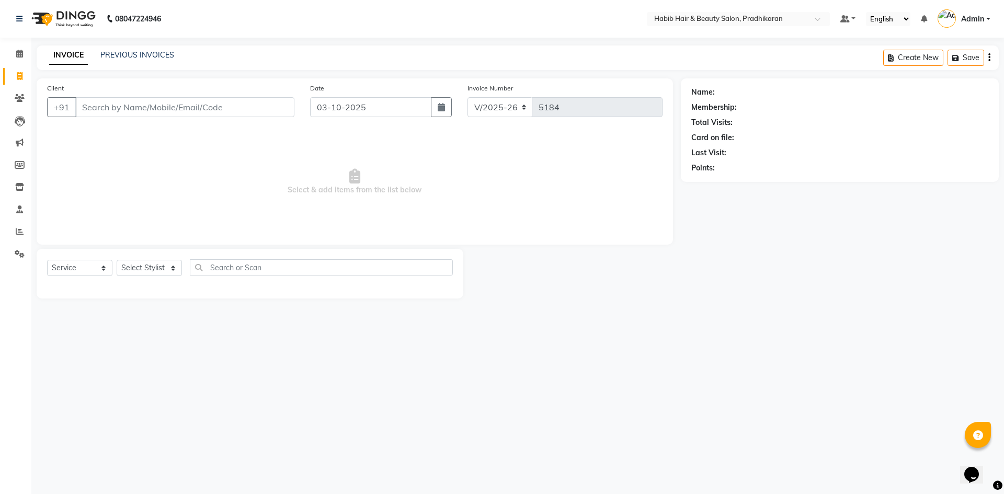
click at [85, 106] on input "Client" at bounding box center [184, 107] width 219 height 20
